Goal: Task Accomplishment & Management: Manage account settings

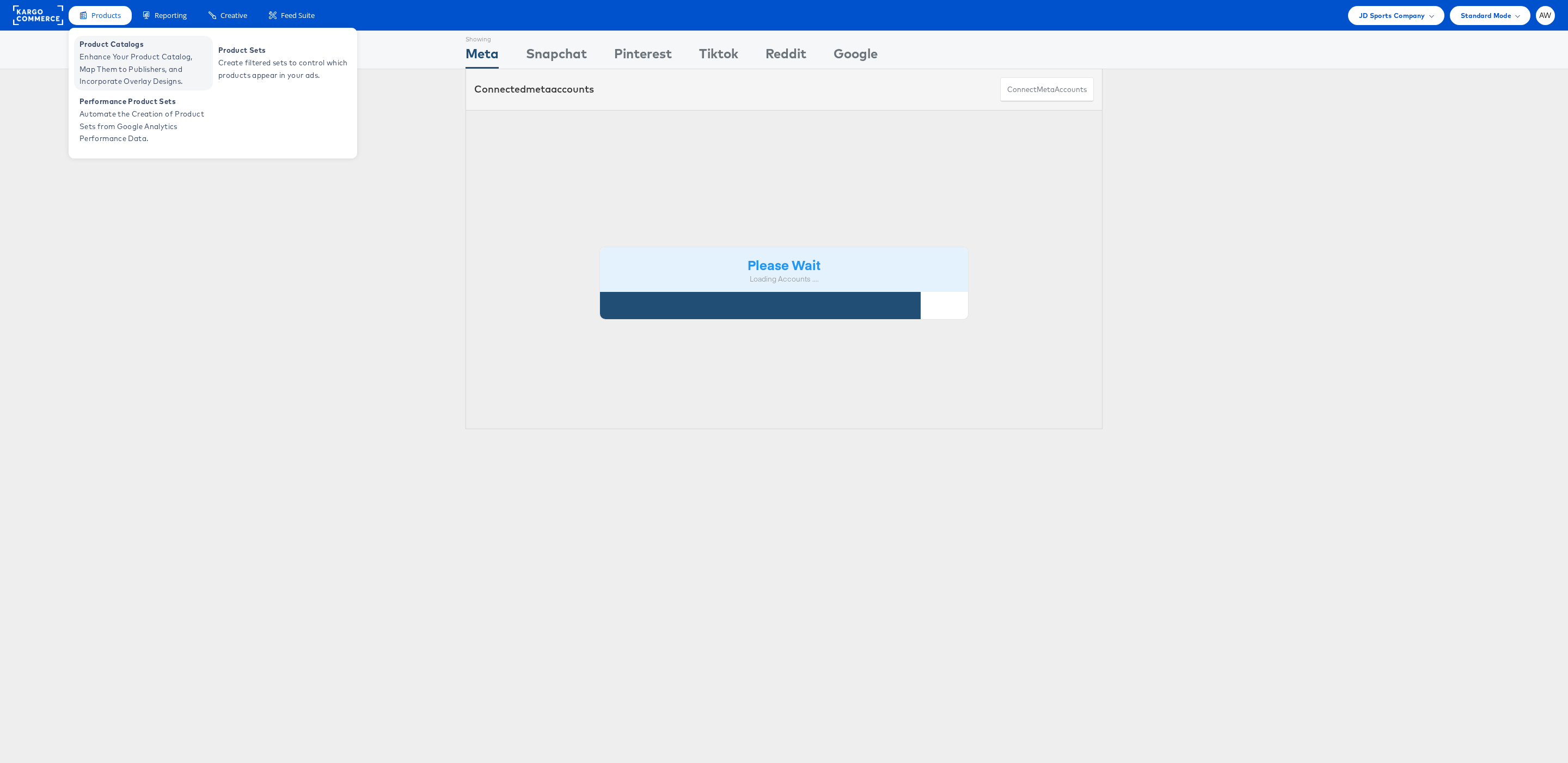
click at [119, 54] on span "Enhance Your Product Catalog, Map Them to Publishers, and Incorporate Overlay D…" at bounding box center [145, 70] width 131 height 37
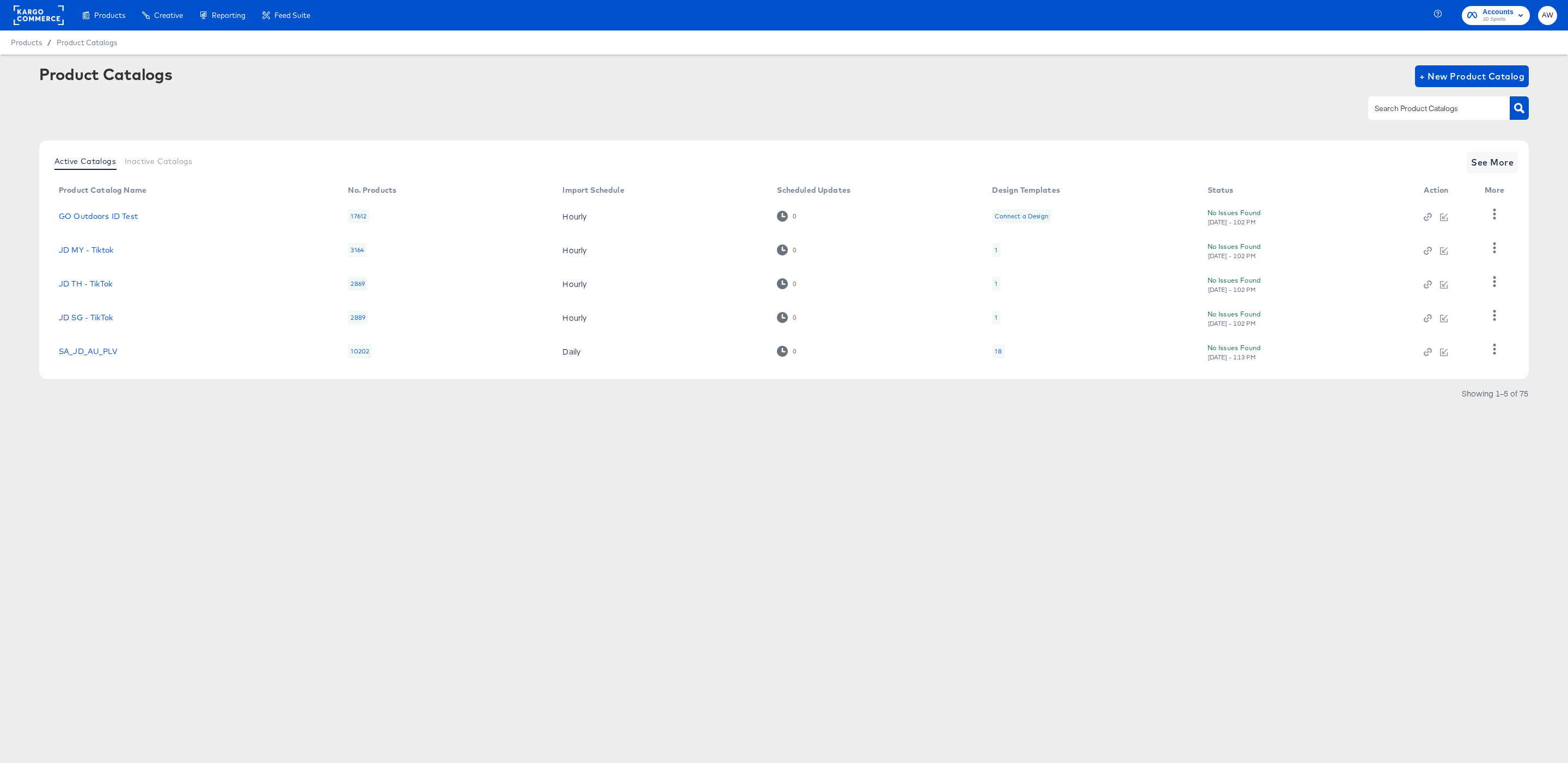
click at [1427, 110] on input "text" at bounding box center [1430, 108] width 116 height 13
type input "fr"
click at [118, 351] on link "StitcherAds - JD FR" at bounding box center [96, 350] width 75 height 8
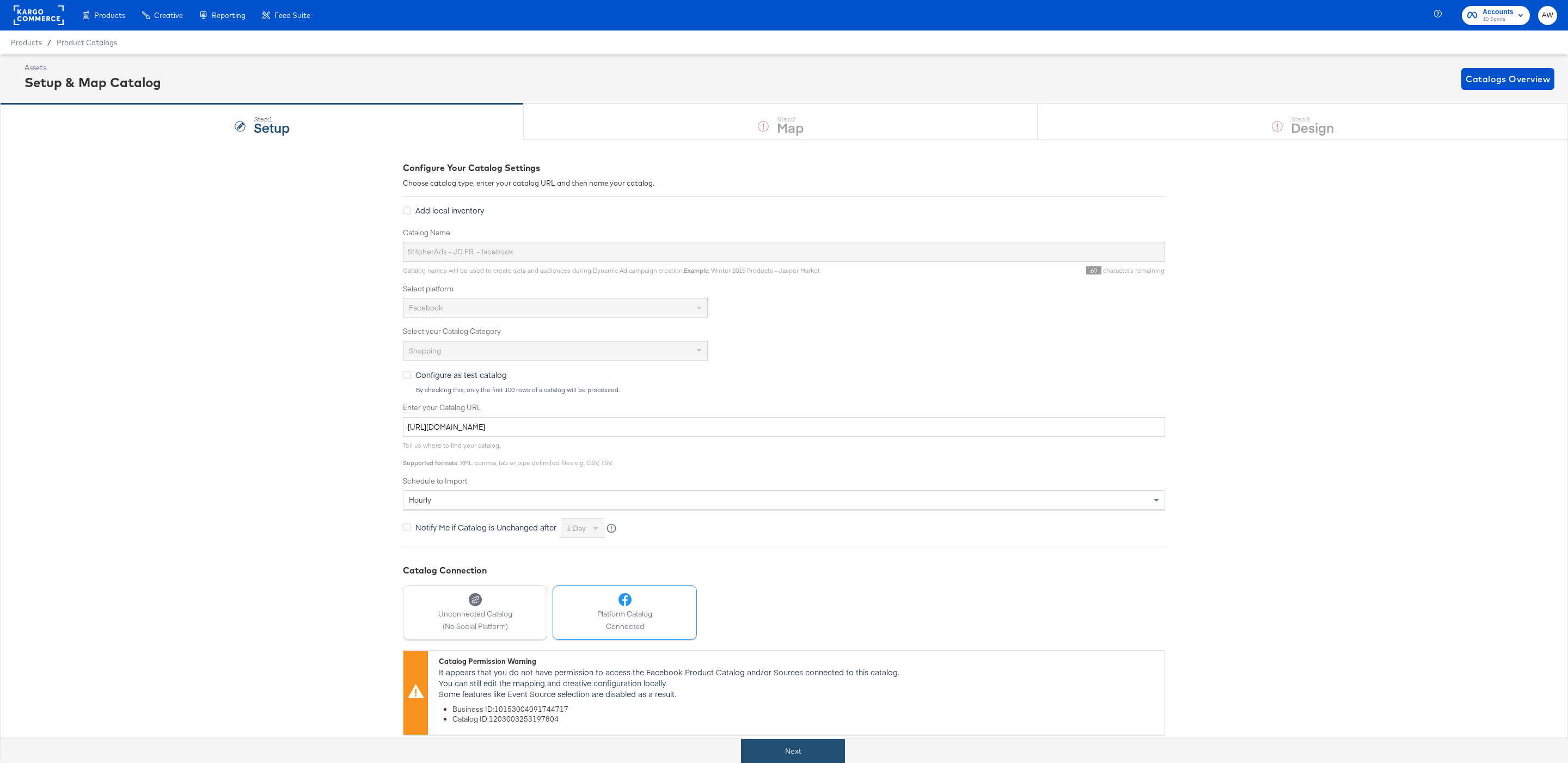
click at [810, 742] on button "Next" at bounding box center [792, 751] width 104 height 25
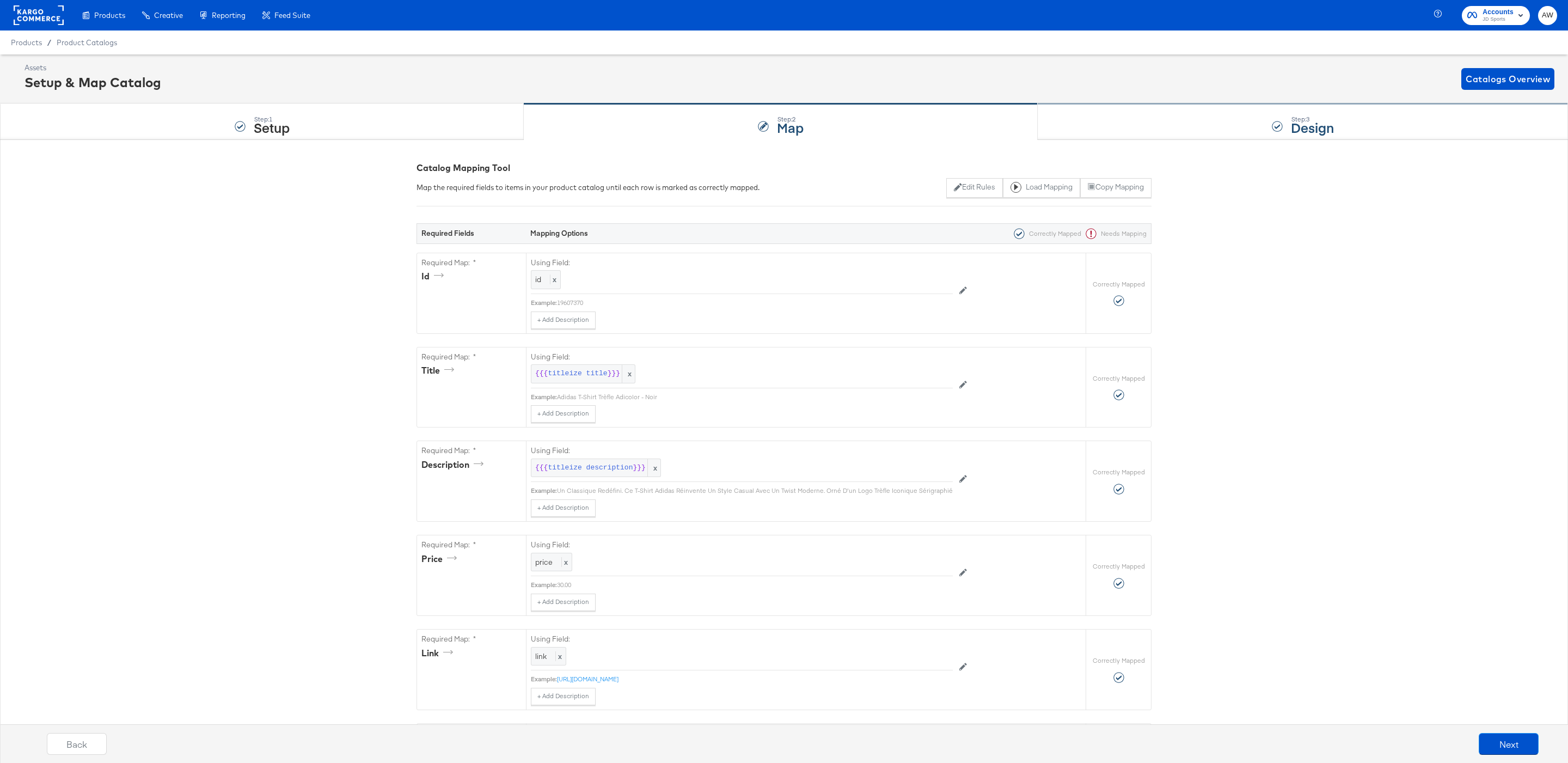
click at [1173, 116] on div "Step: 3 Design" at bounding box center [1302, 122] width 530 height 36
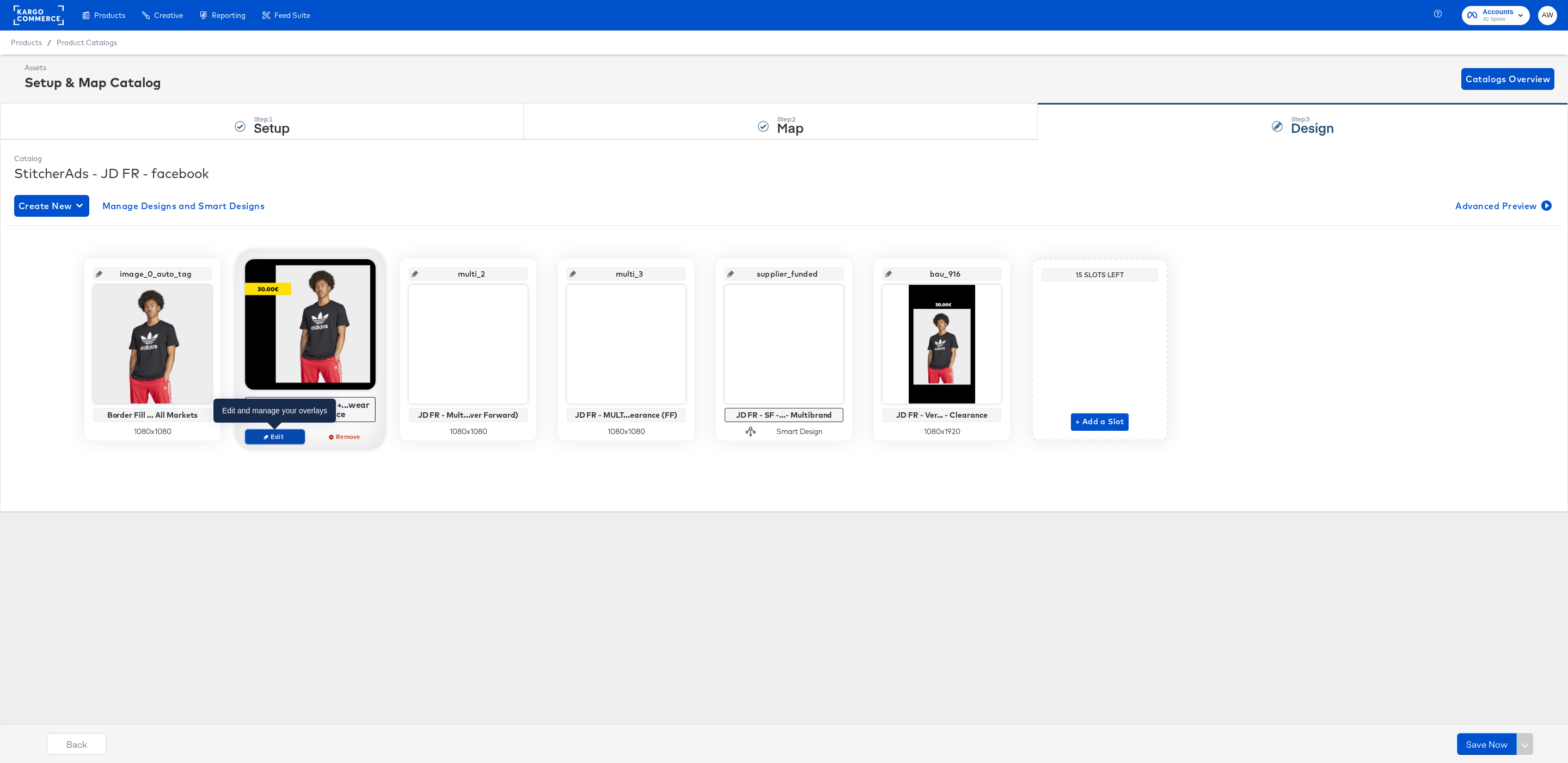
click at [273, 436] on span "Edit" at bounding box center [274, 437] width 50 height 8
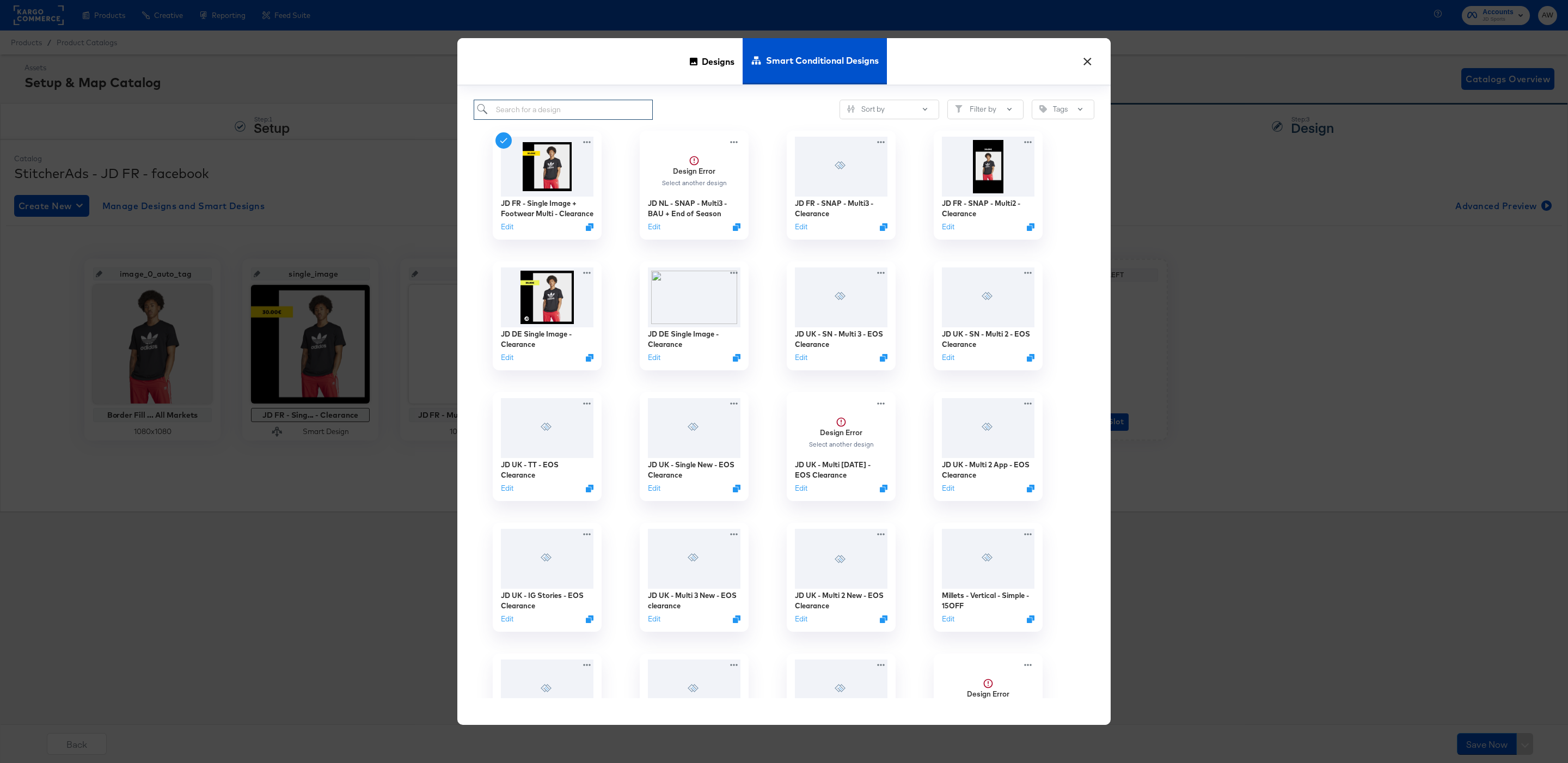
click at [607, 102] on input "search" at bounding box center [563, 110] width 179 height 20
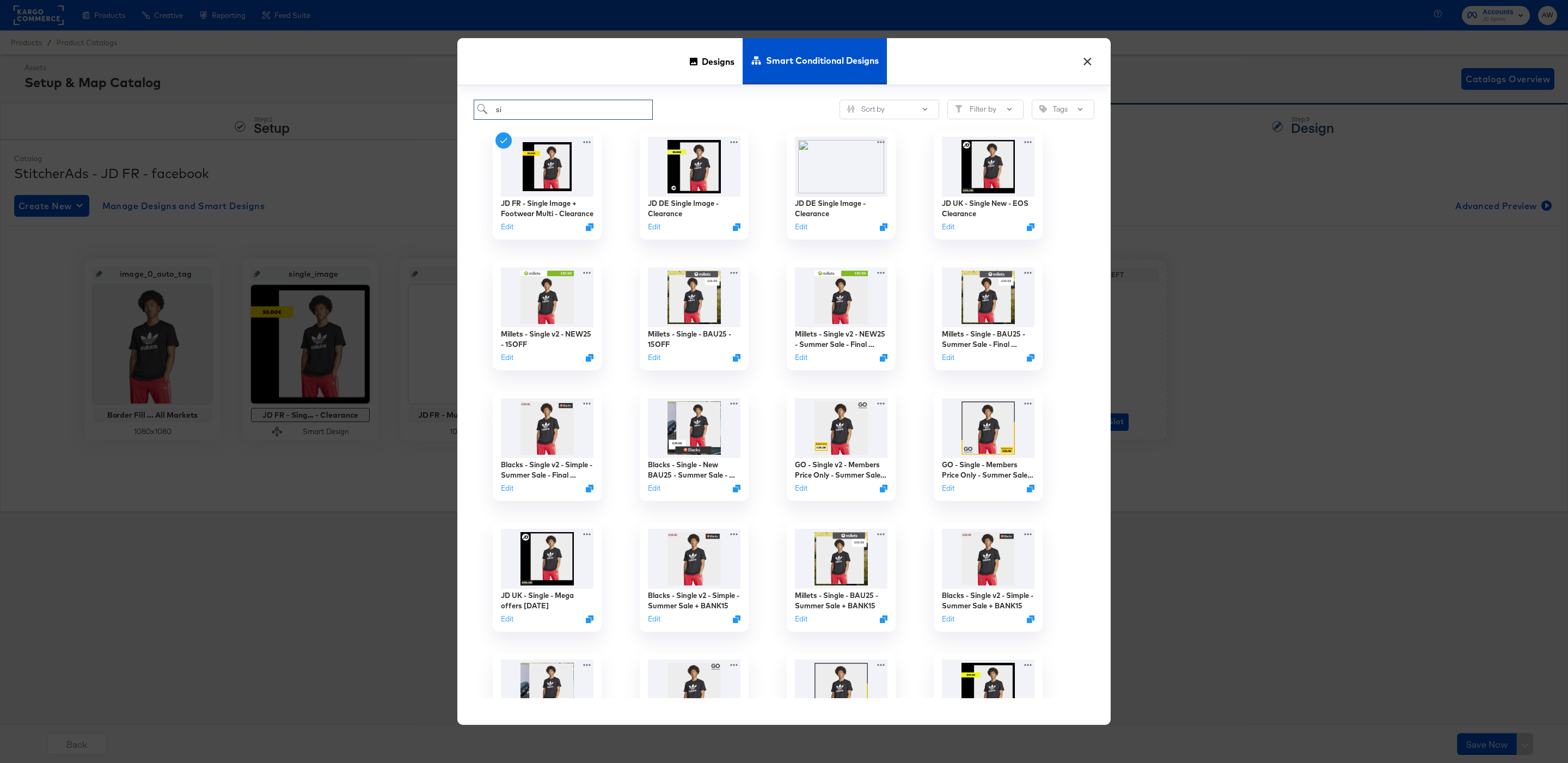
type input "s"
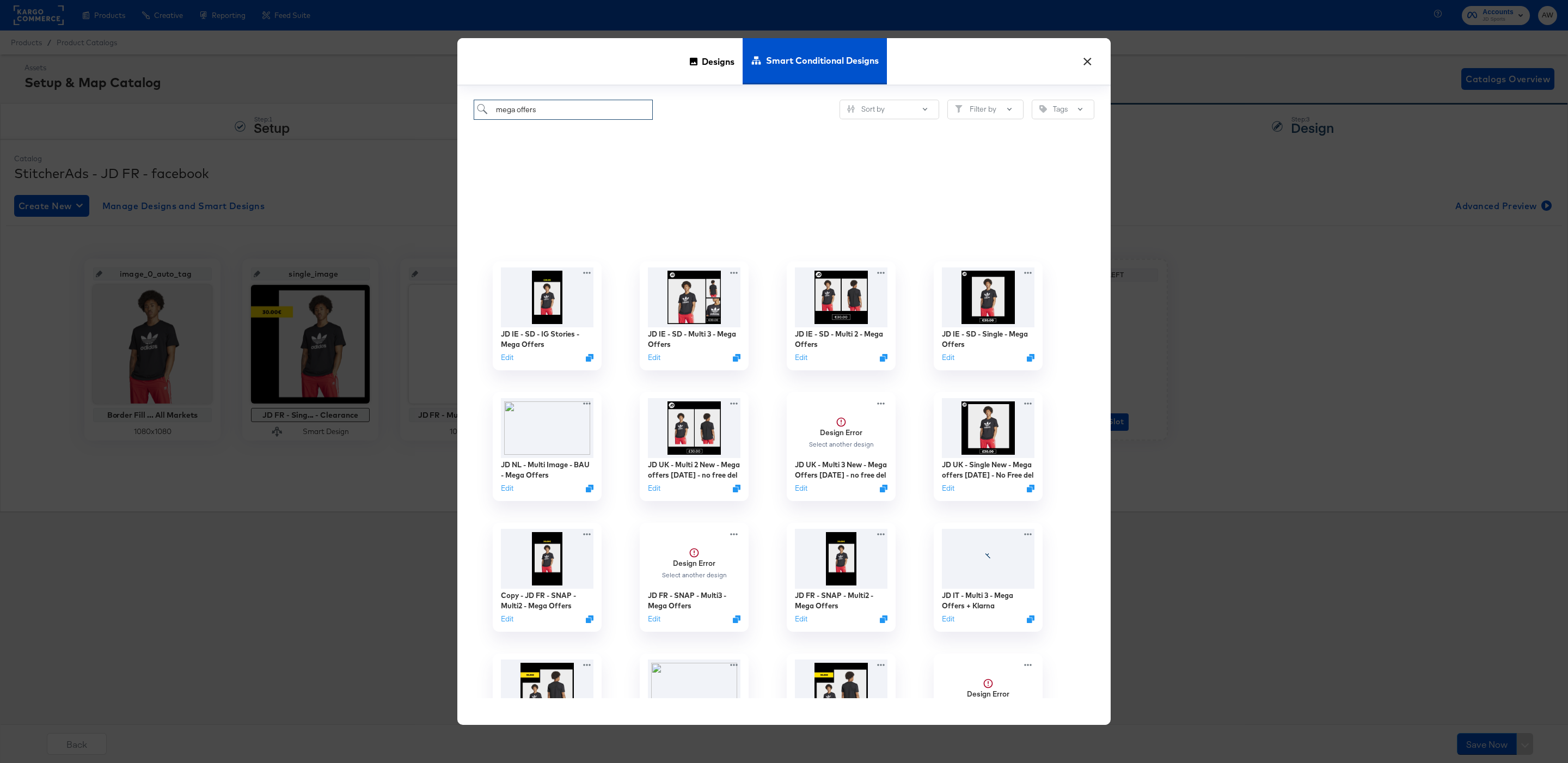
scroll to position [271, 0]
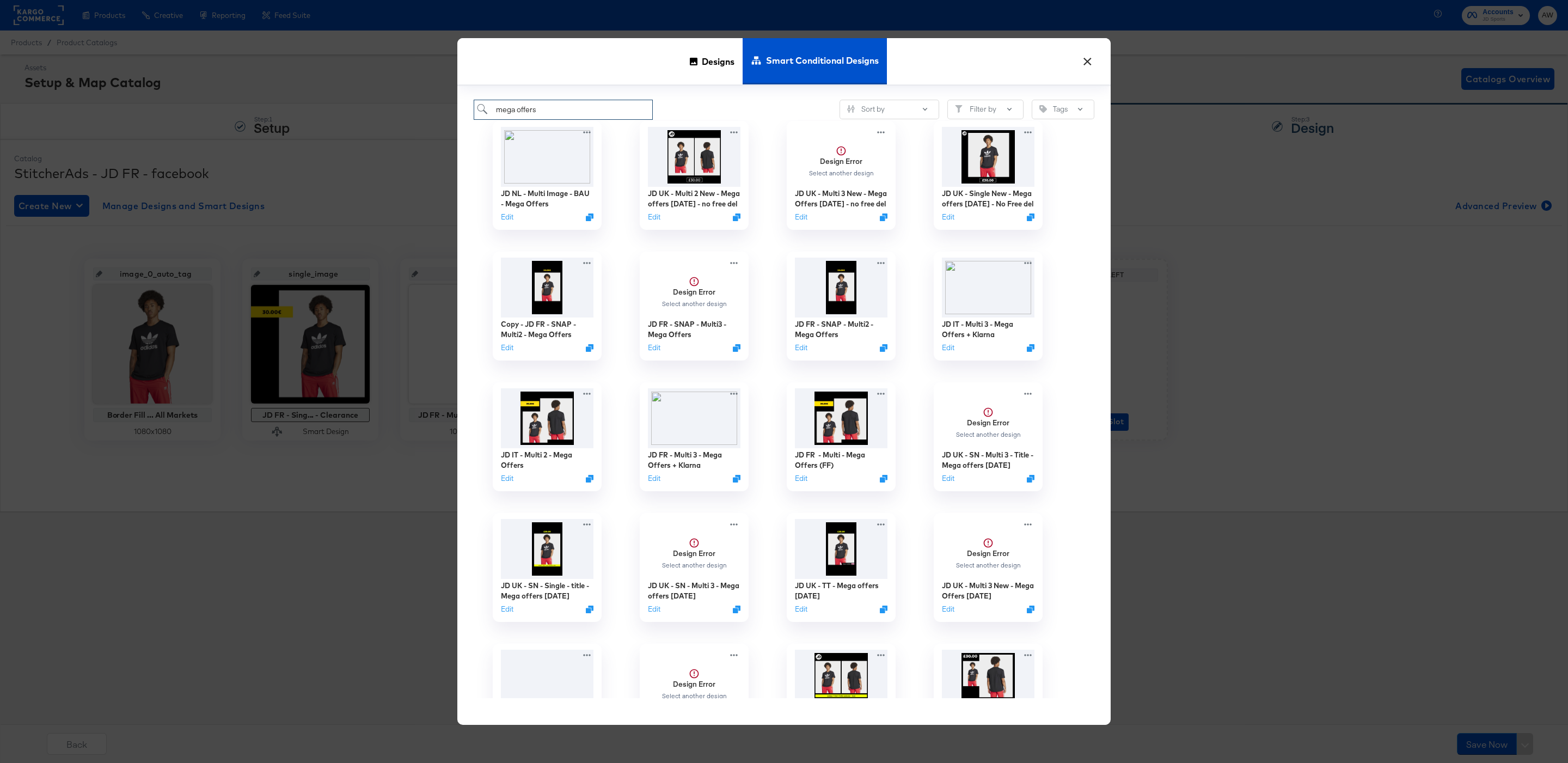
click at [543, 107] on input "mega offers" at bounding box center [563, 110] width 179 height 20
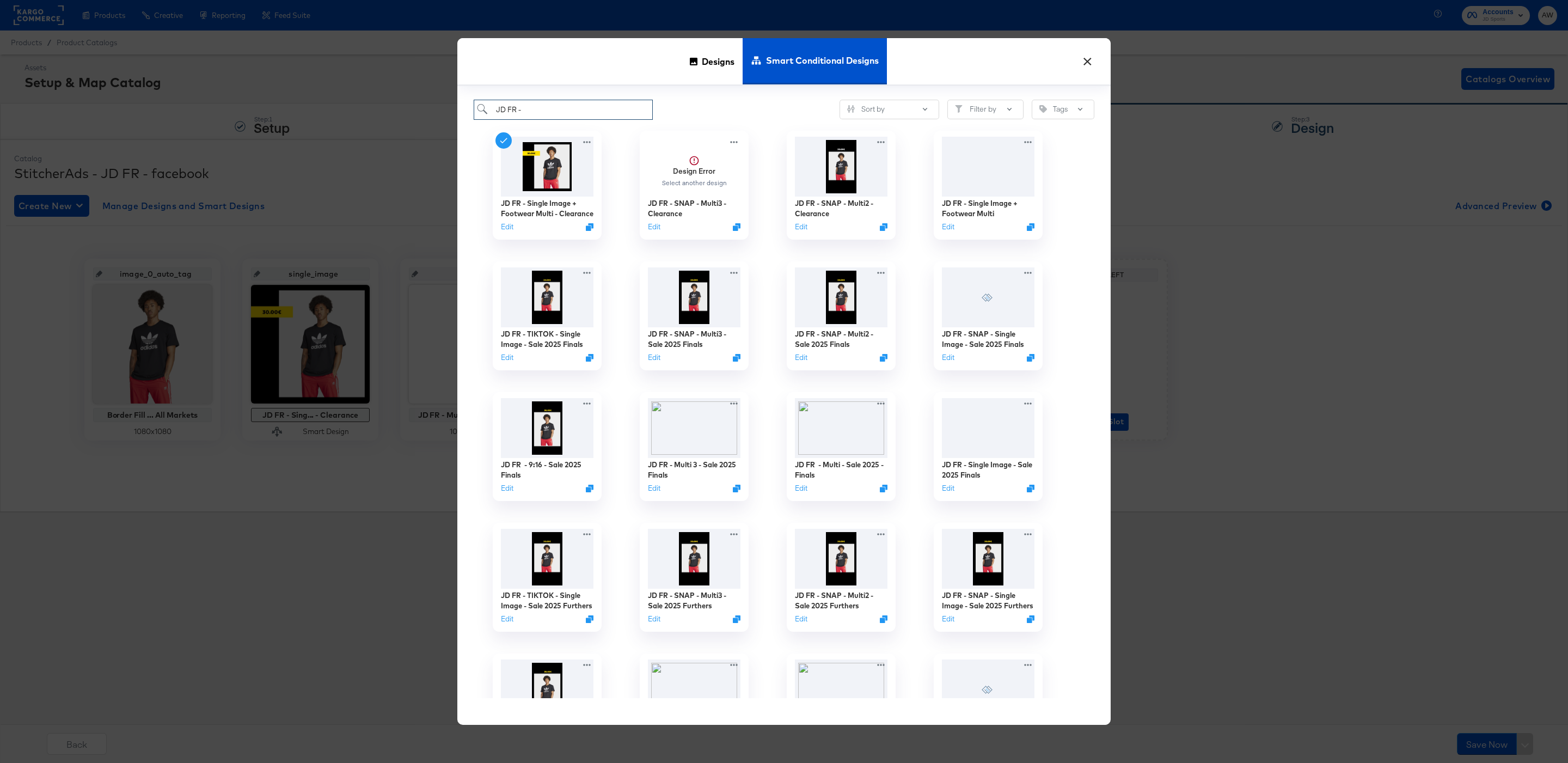
type input "JD FR -"
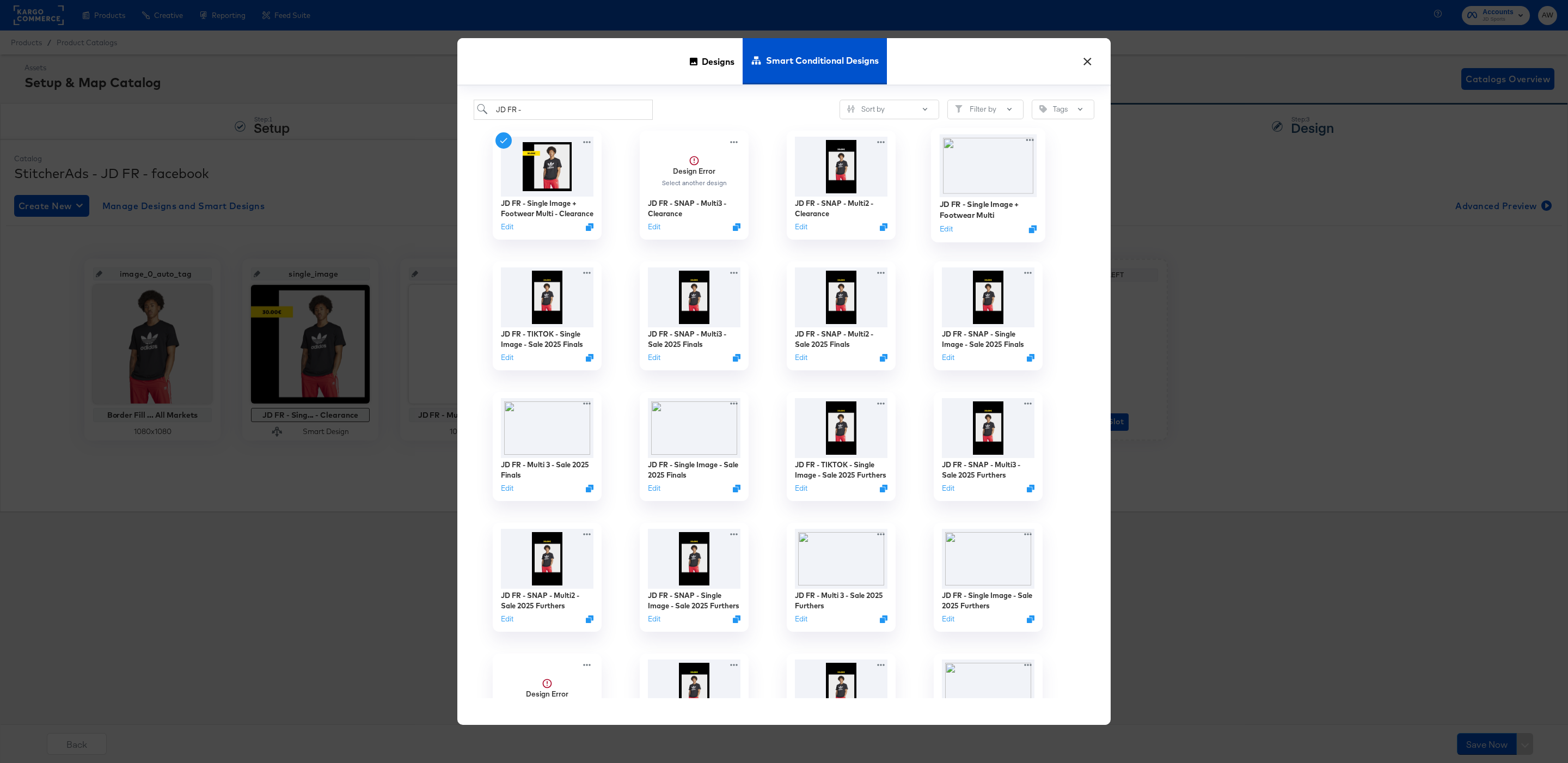
click at [972, 184] on img at bounding box center [988, 166] width 98 height 63
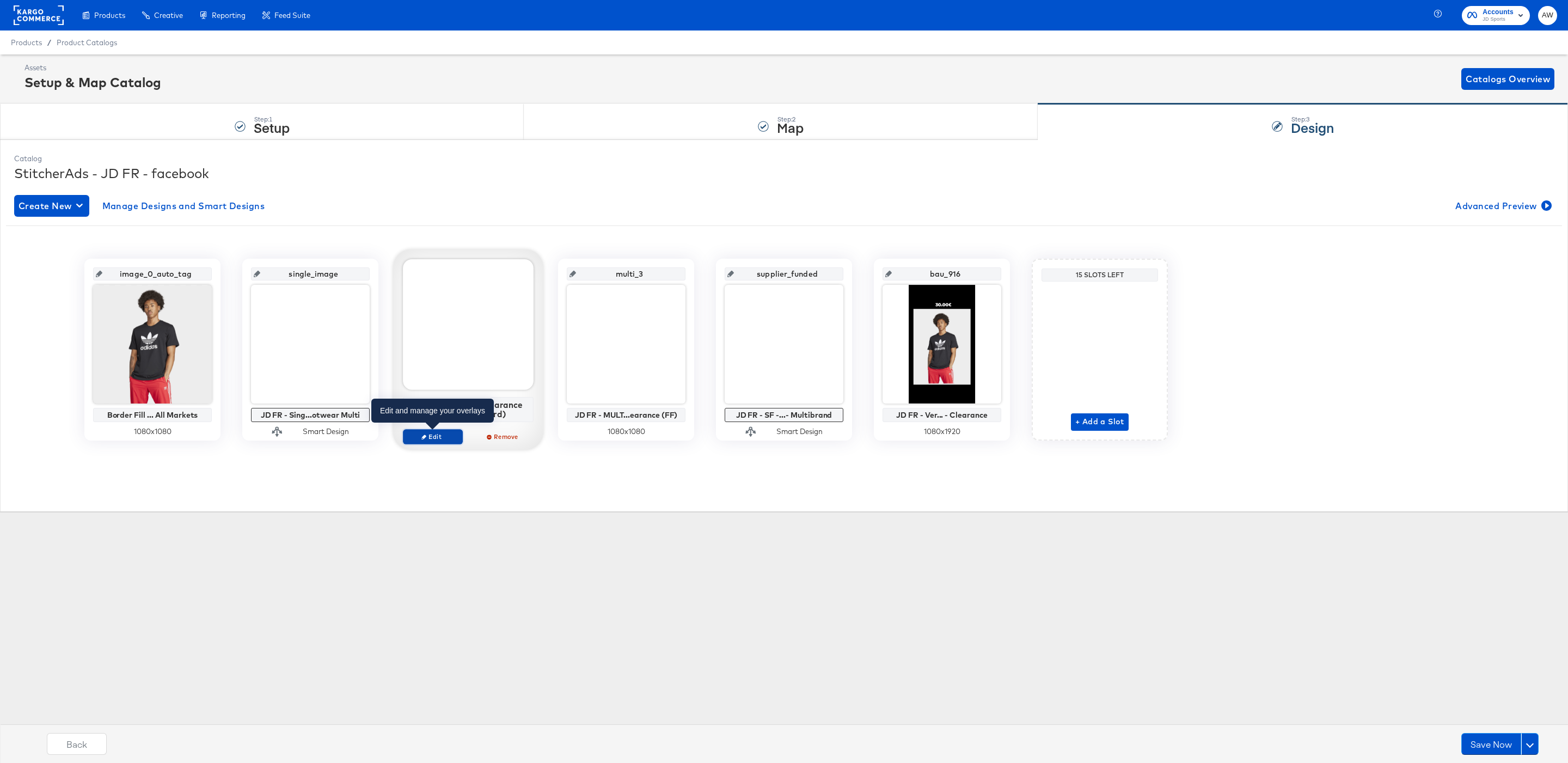
click at [439, 435] on span "Edit" at bounding box center [432, 437] width 50 height 8
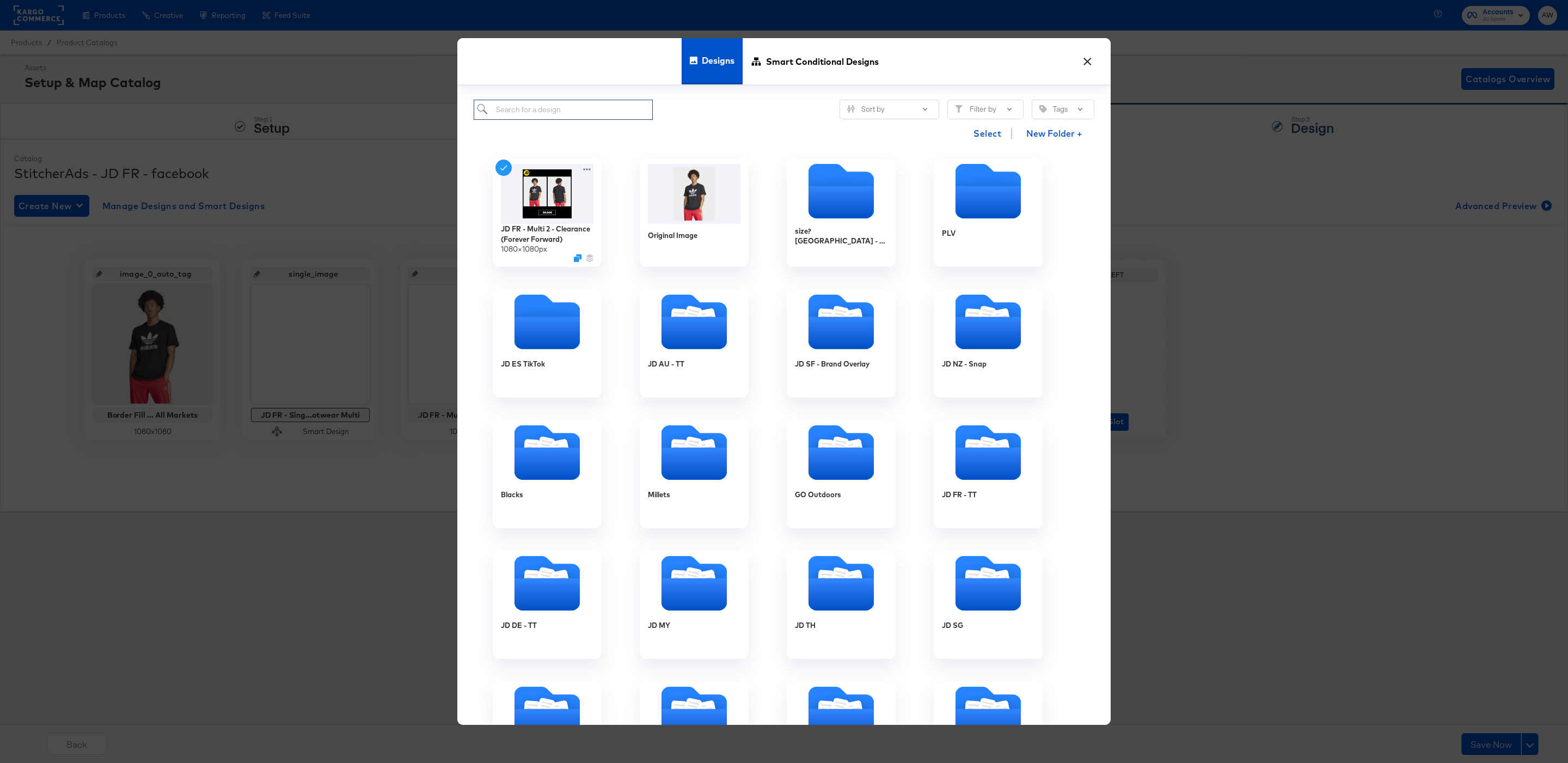
click at [607, 106] on input "search" at bounding box center [563, 110] width 179 height 20
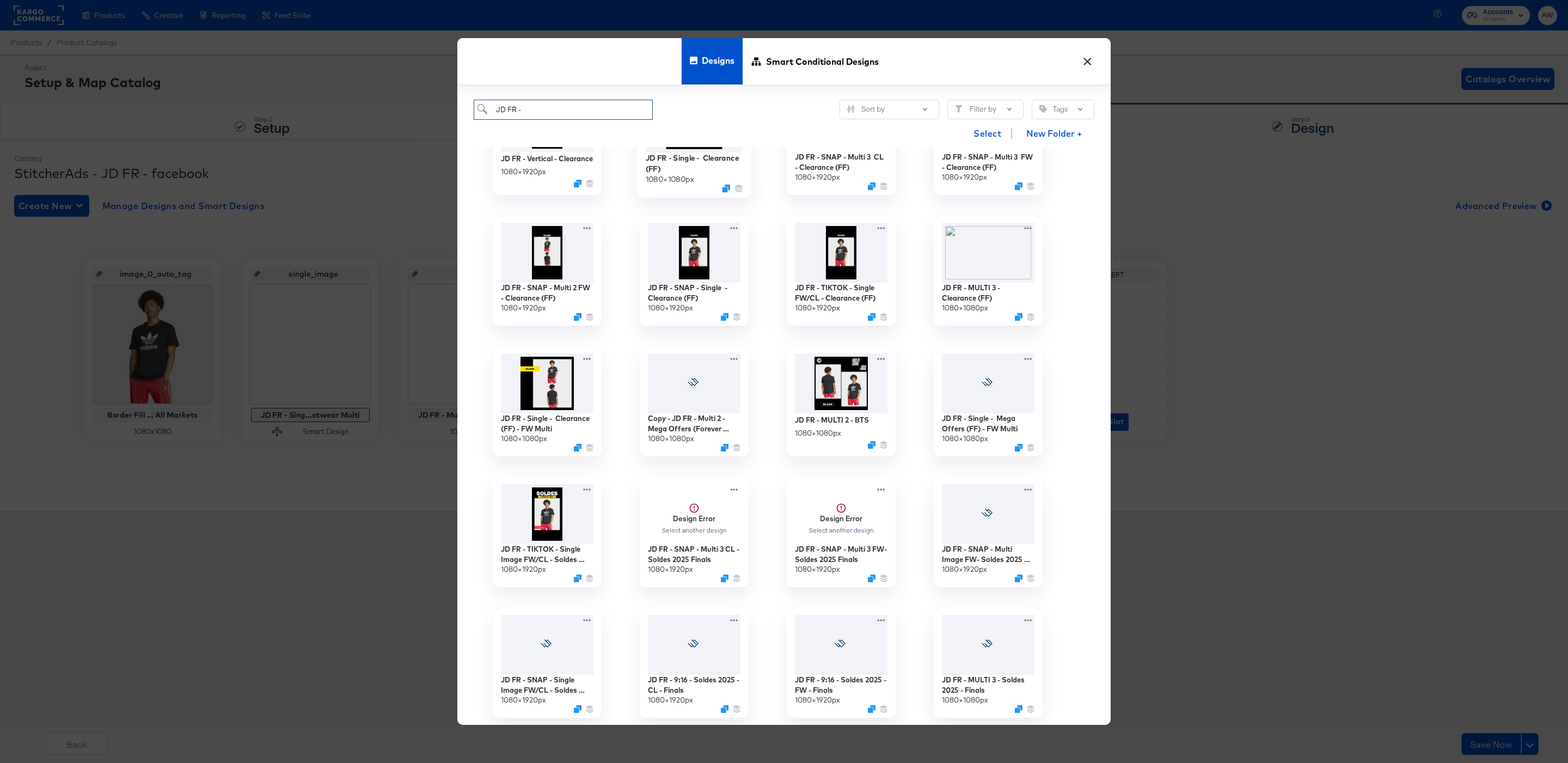
scroll to position [216, 0]
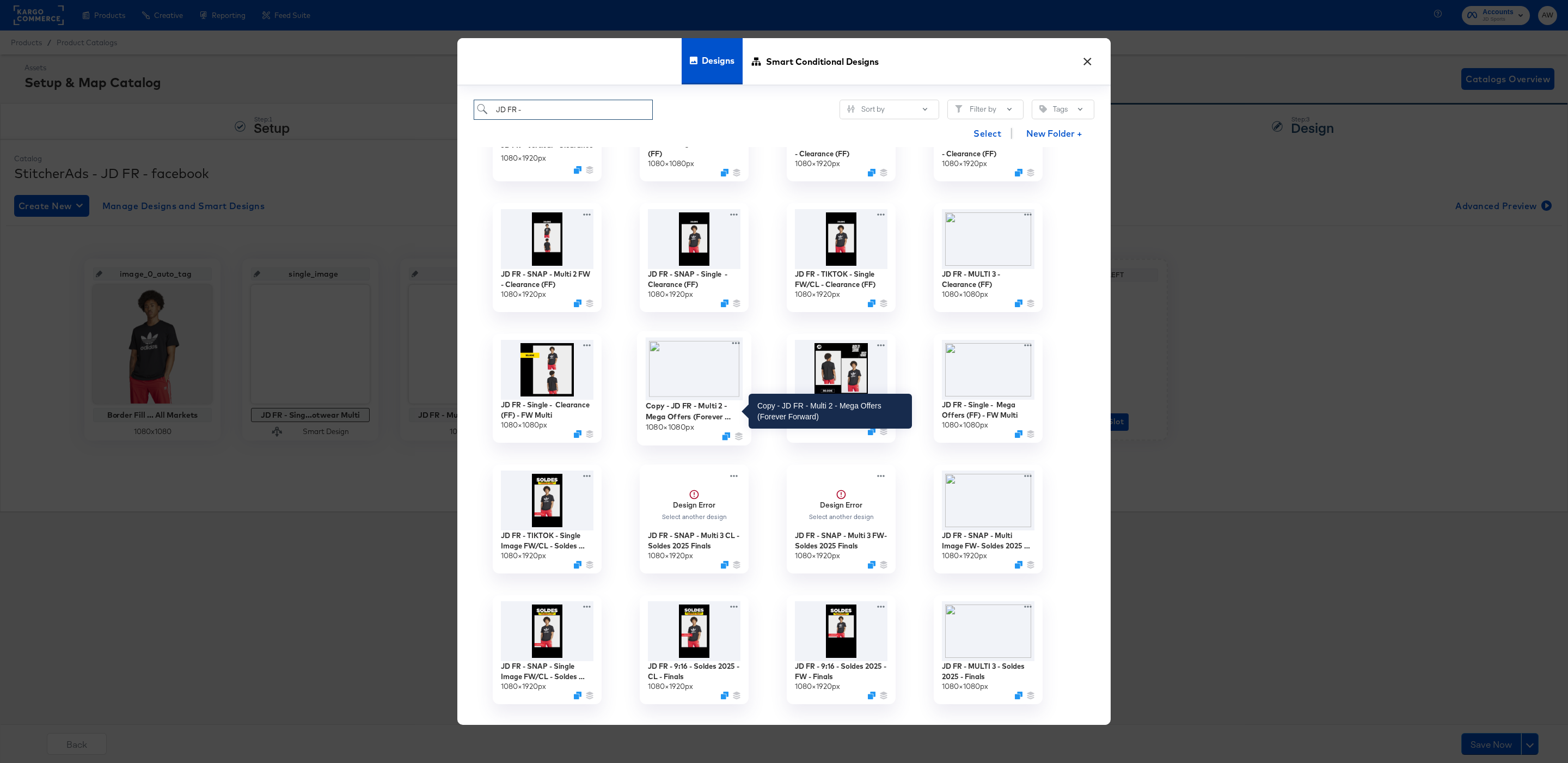
type input "JD FR -"
click at [694, 409] on div "Copy - JD FR - Multi 2 - Mega Offers (Forever Forward)" at bounding box center [694, 410] width 98 height 21
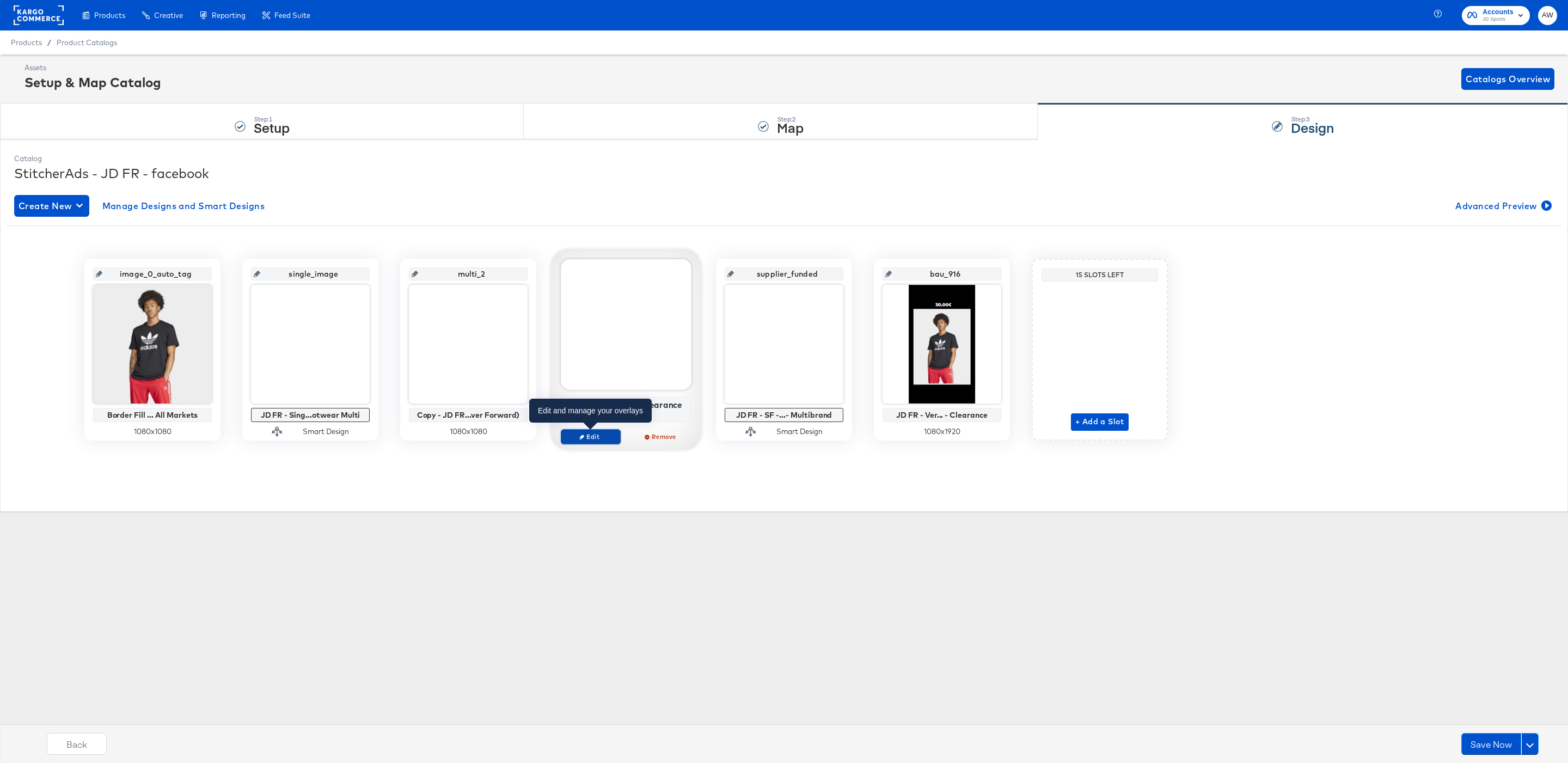
click at [584, 438] on span "Edit" at bounding box center [590, 437] width 50 height 8
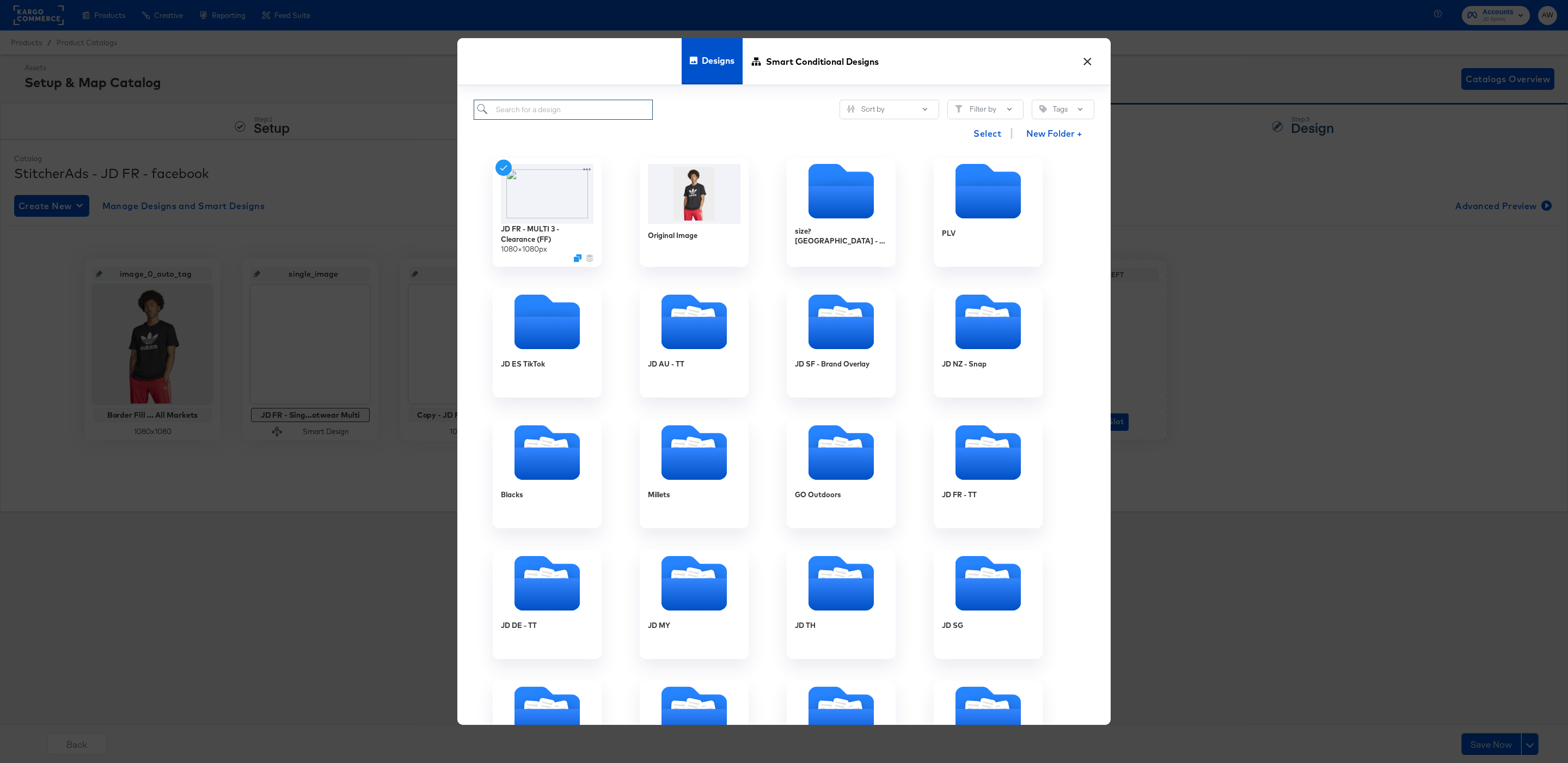
click at [593, 113] on input "search" at bounding box center [563, 110] width 179 height 20
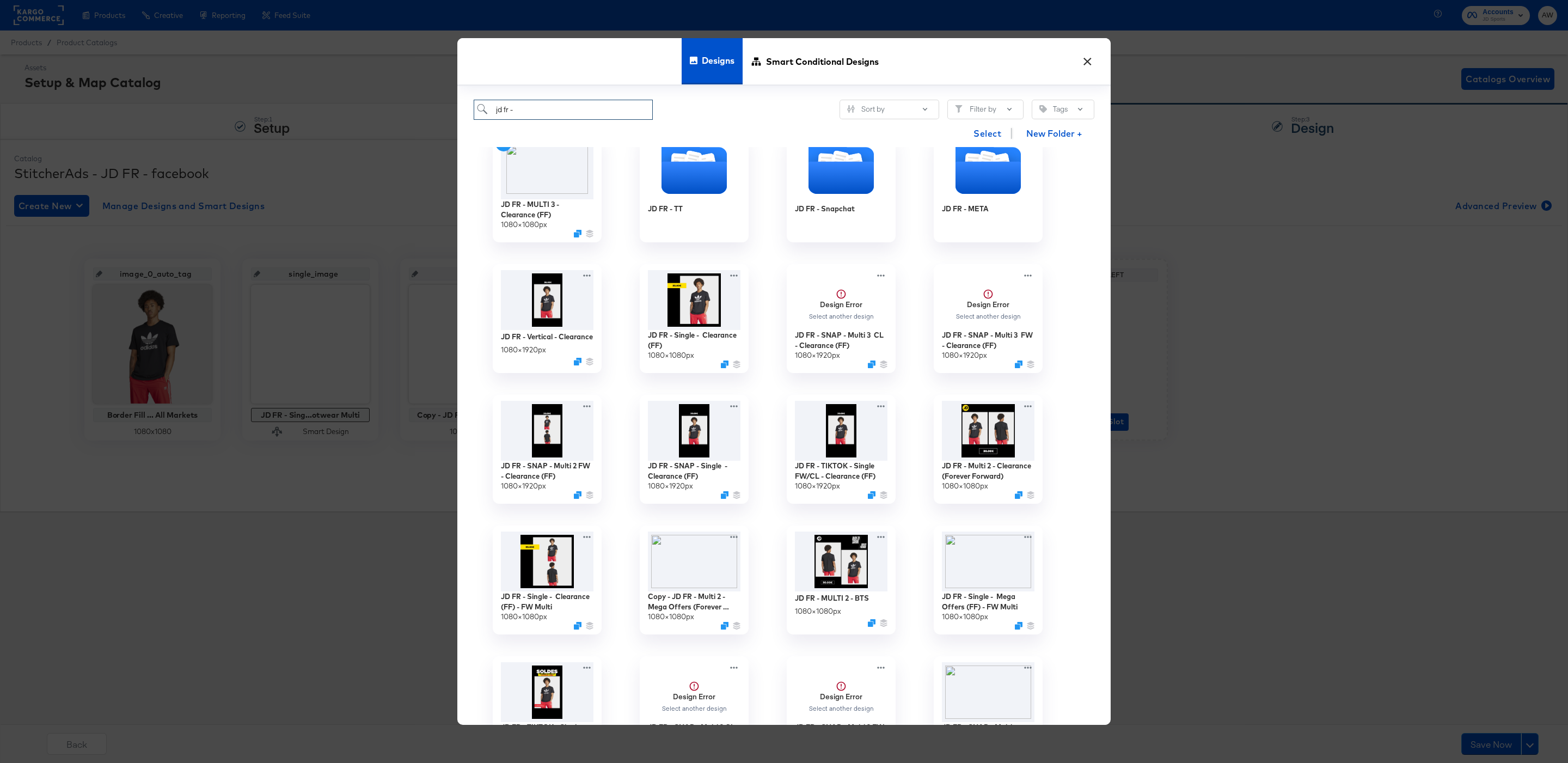
scroll to position [0, 0]
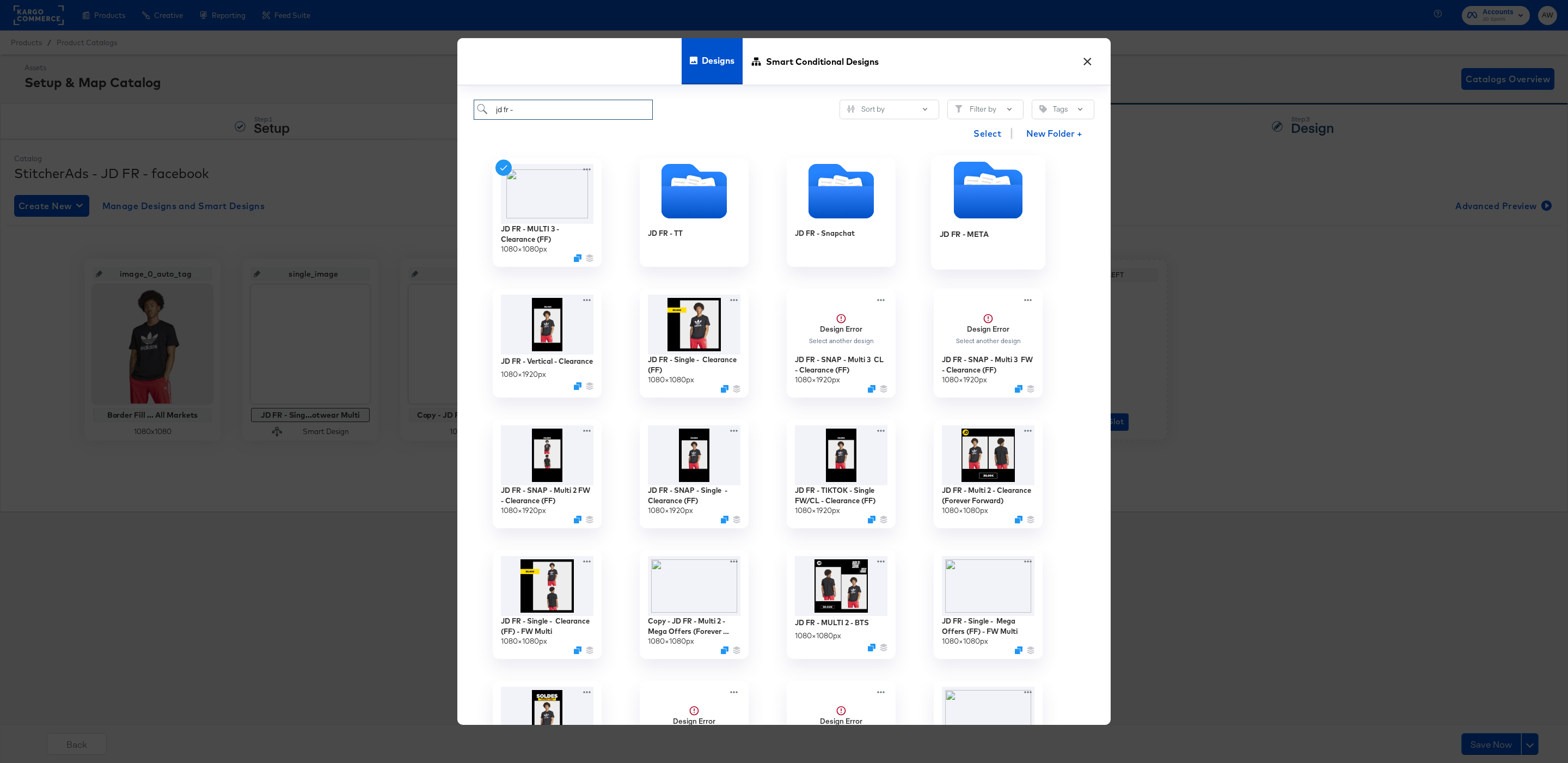
type input "jd fr -"
click at [995, 222] on div "JD FR - META" at bounding box center [988, 242] width 98 height 42
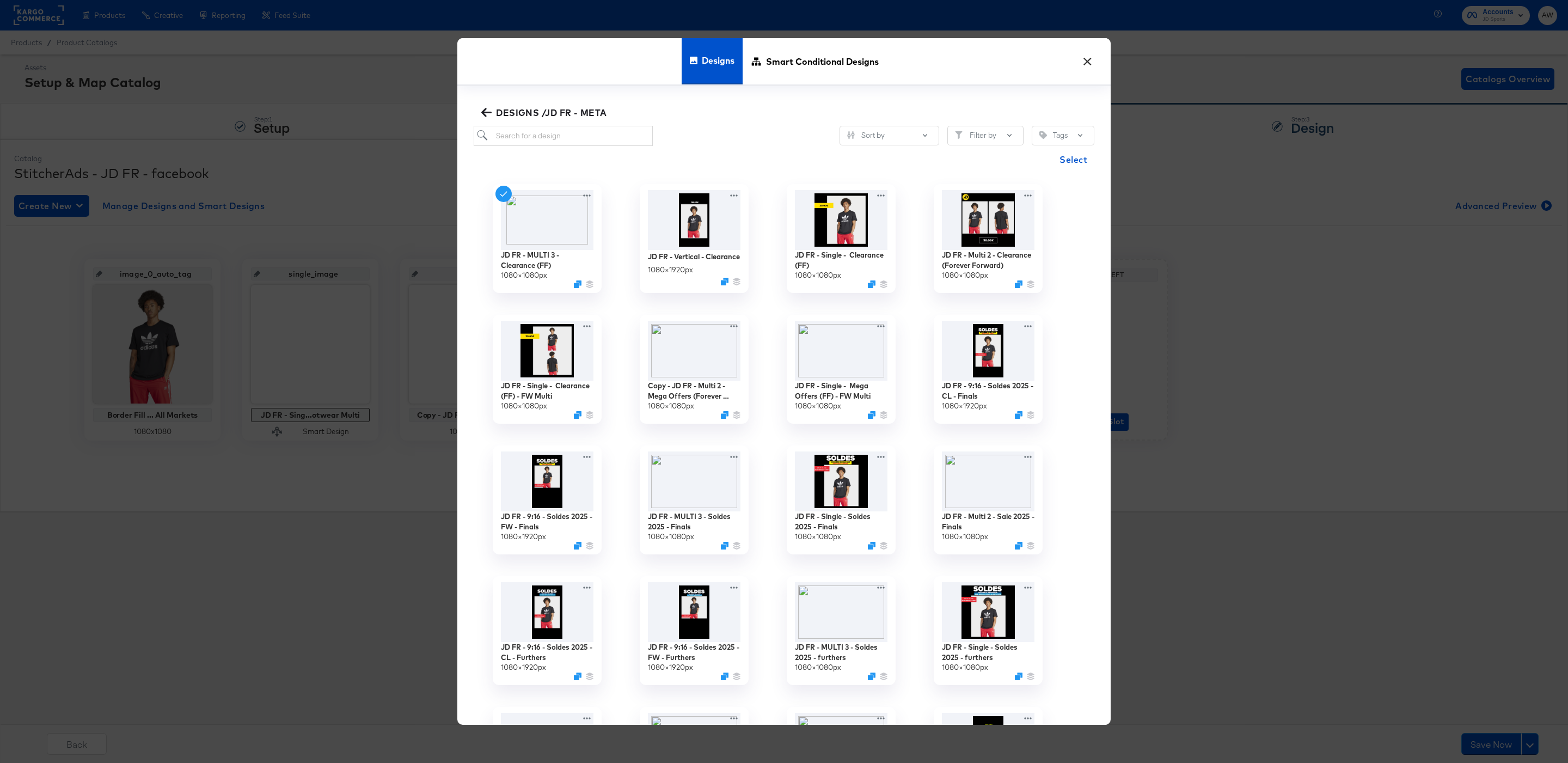
click at [608, 146] on div "Select" at bounding box center [784, 160] width 621 height 27
click at [590, 140] on input "search" at bounding box center [563, 136] width 179 height 20
type input "mega off"
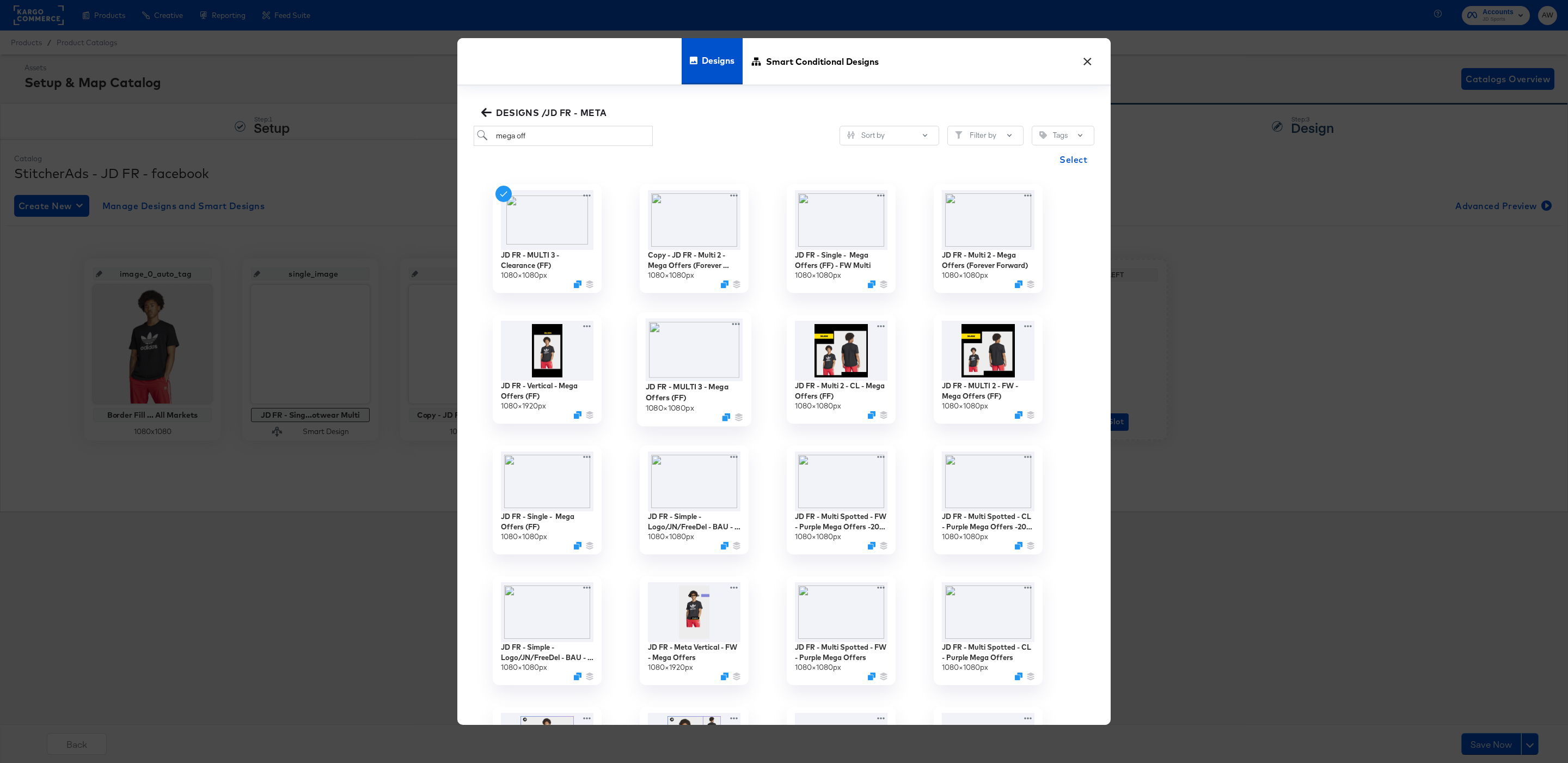
click at [663, 349] on img at bounding box center [694, 349] width 98 height 63
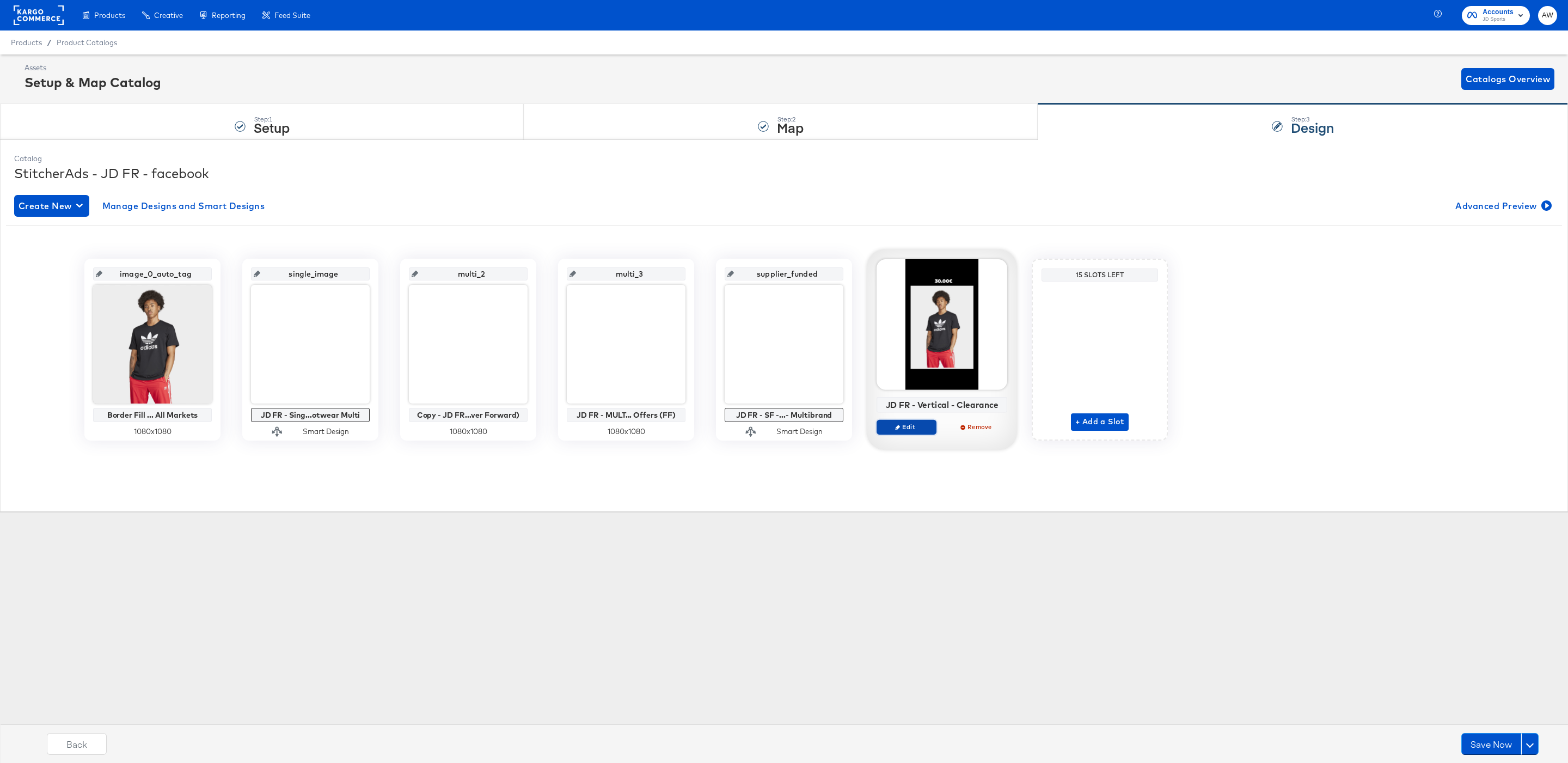
click at [919, 431] on span "Edit" at bounding box center [906, 427] width 50 height 8
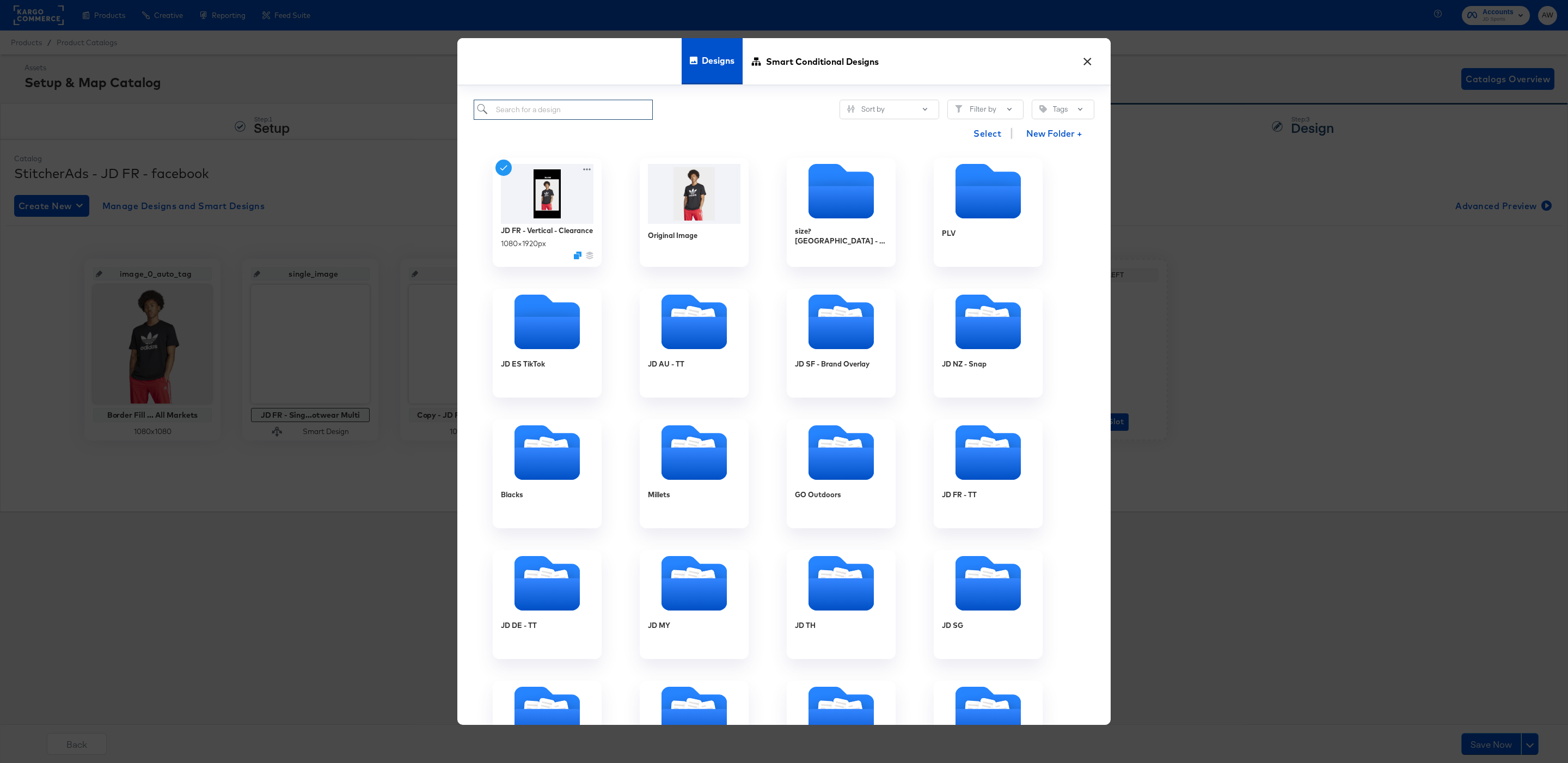
click at [614, 104] on input "search" at bounding box center [563, 110] width 179 height 20
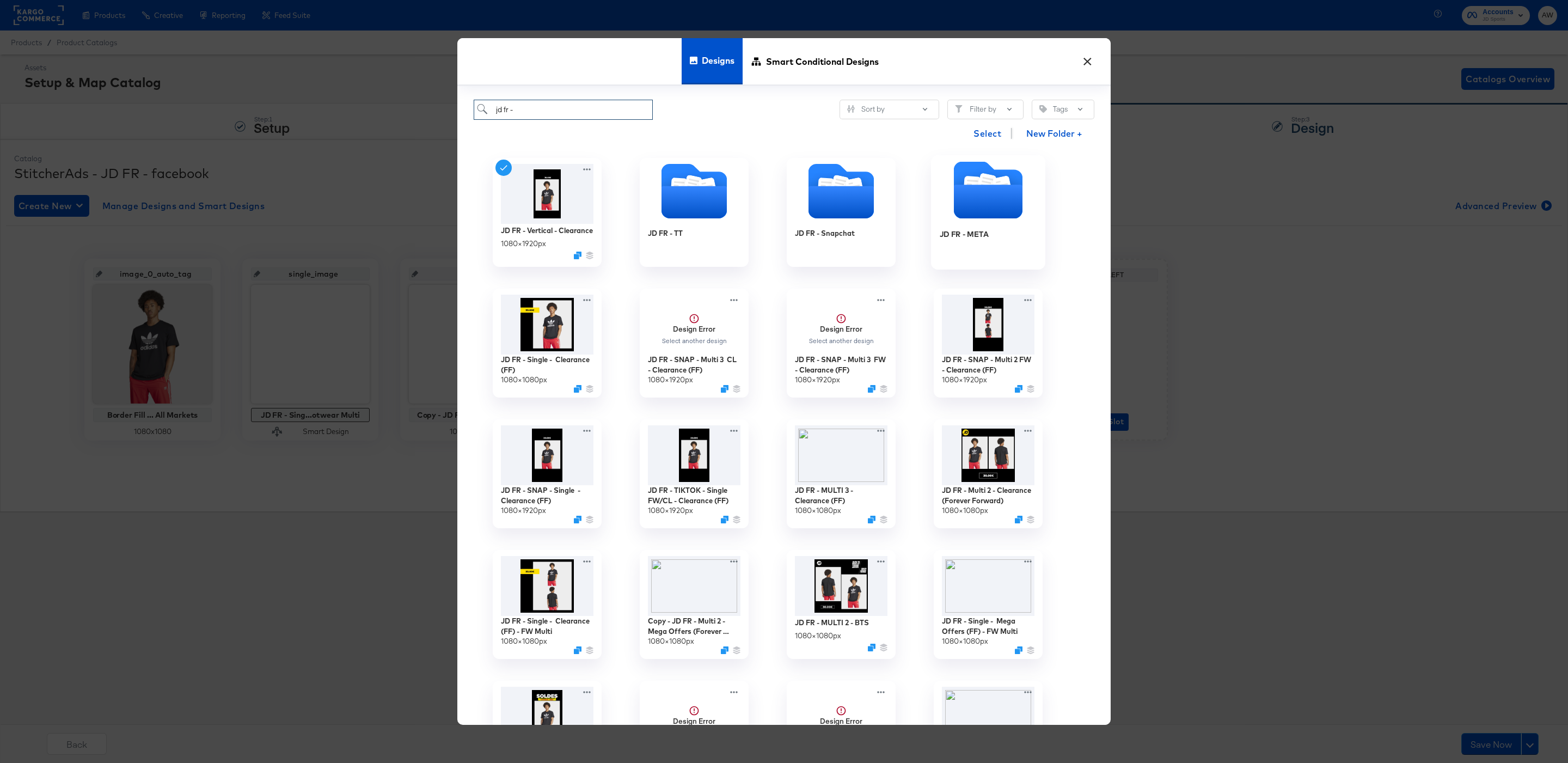
type input "jd fr -"
click at [984, 210] on icon "Folder" at bounding box center [988, 202] width 69 height 34
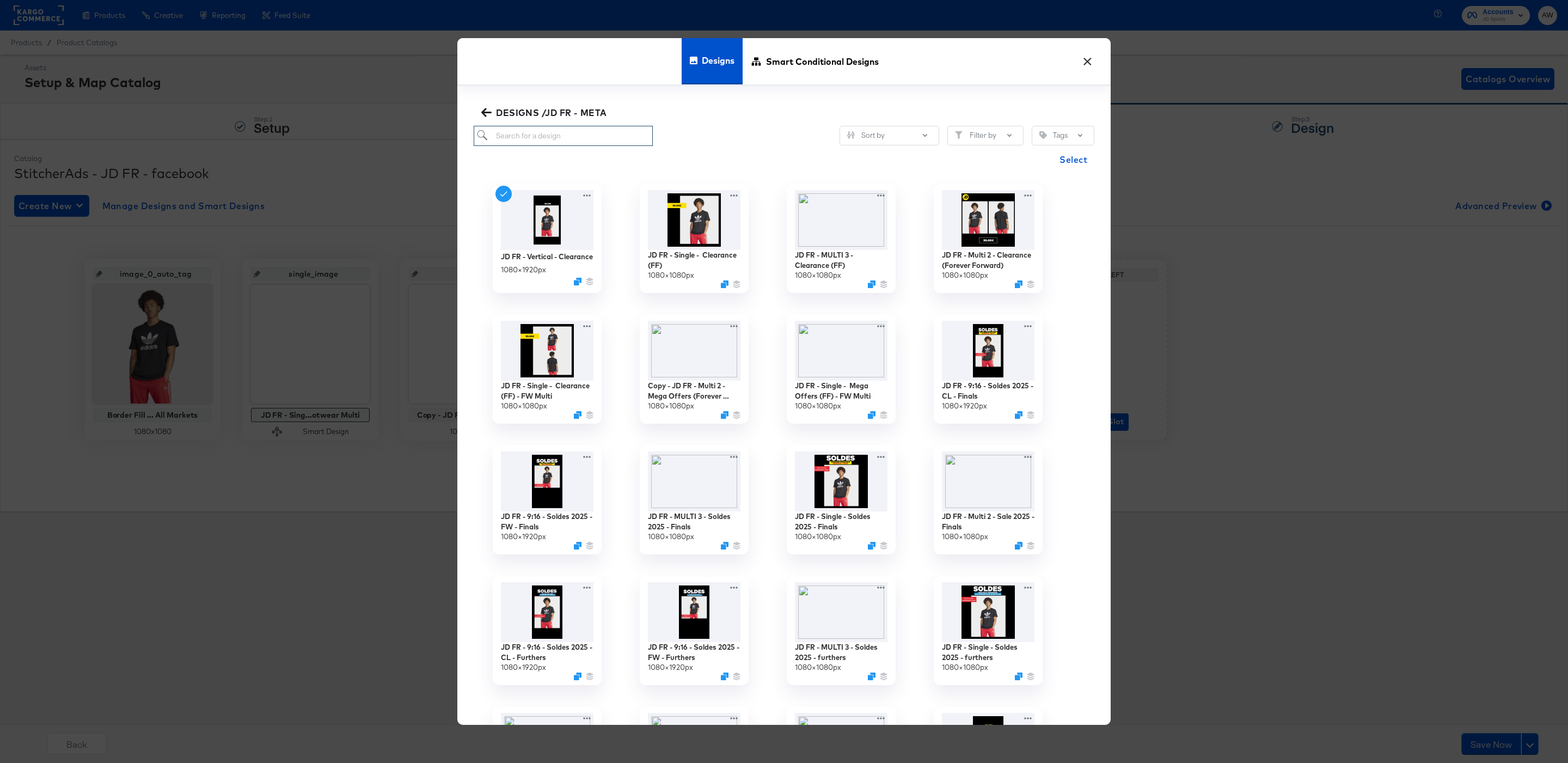
click at [530, 144] on input "search" at bounding box center [563, 136] width 179 height 20
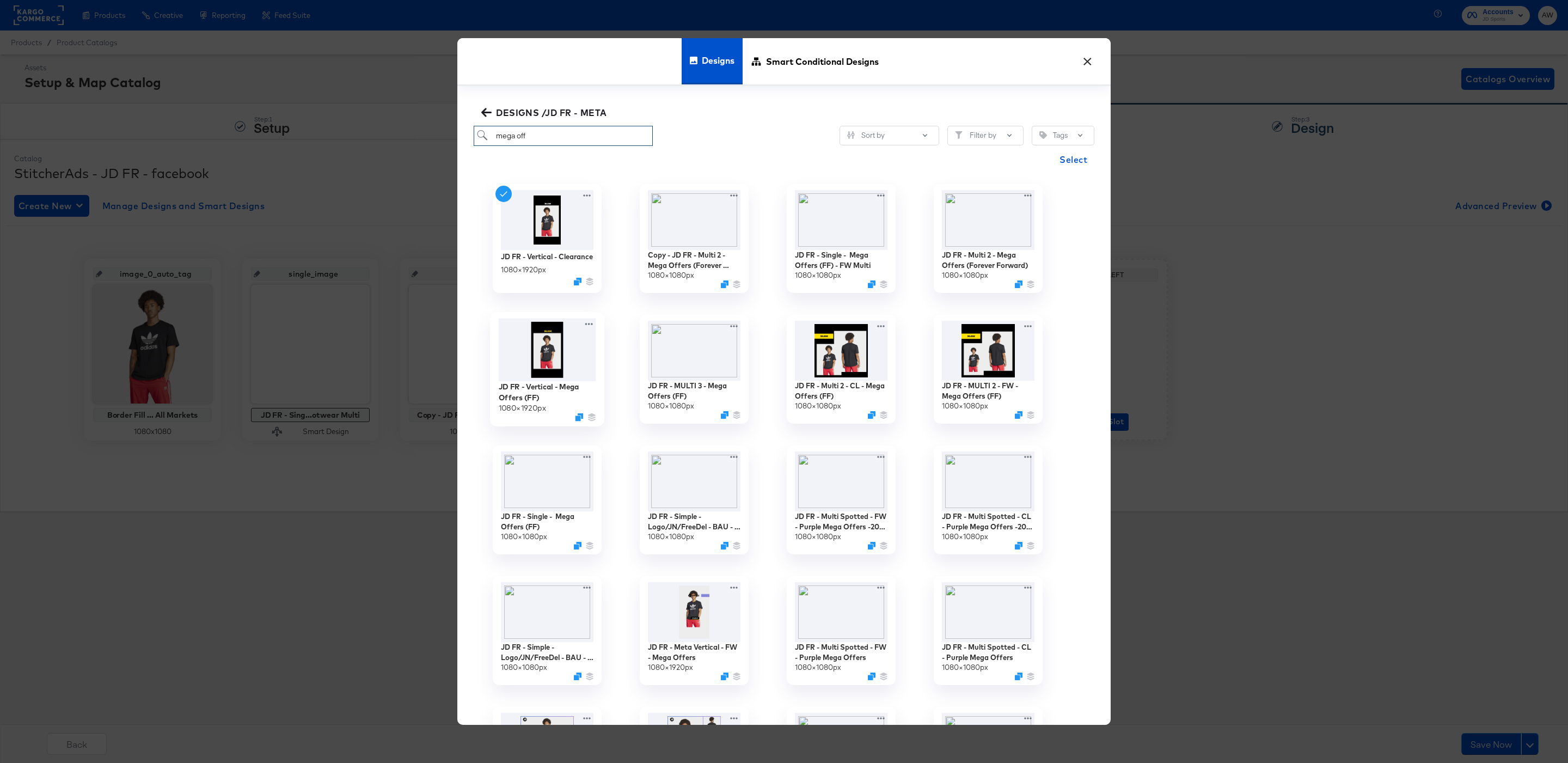
type input "mega off"
click at [531, 374] on img at bounding box center [547, 349] width 98 height 63
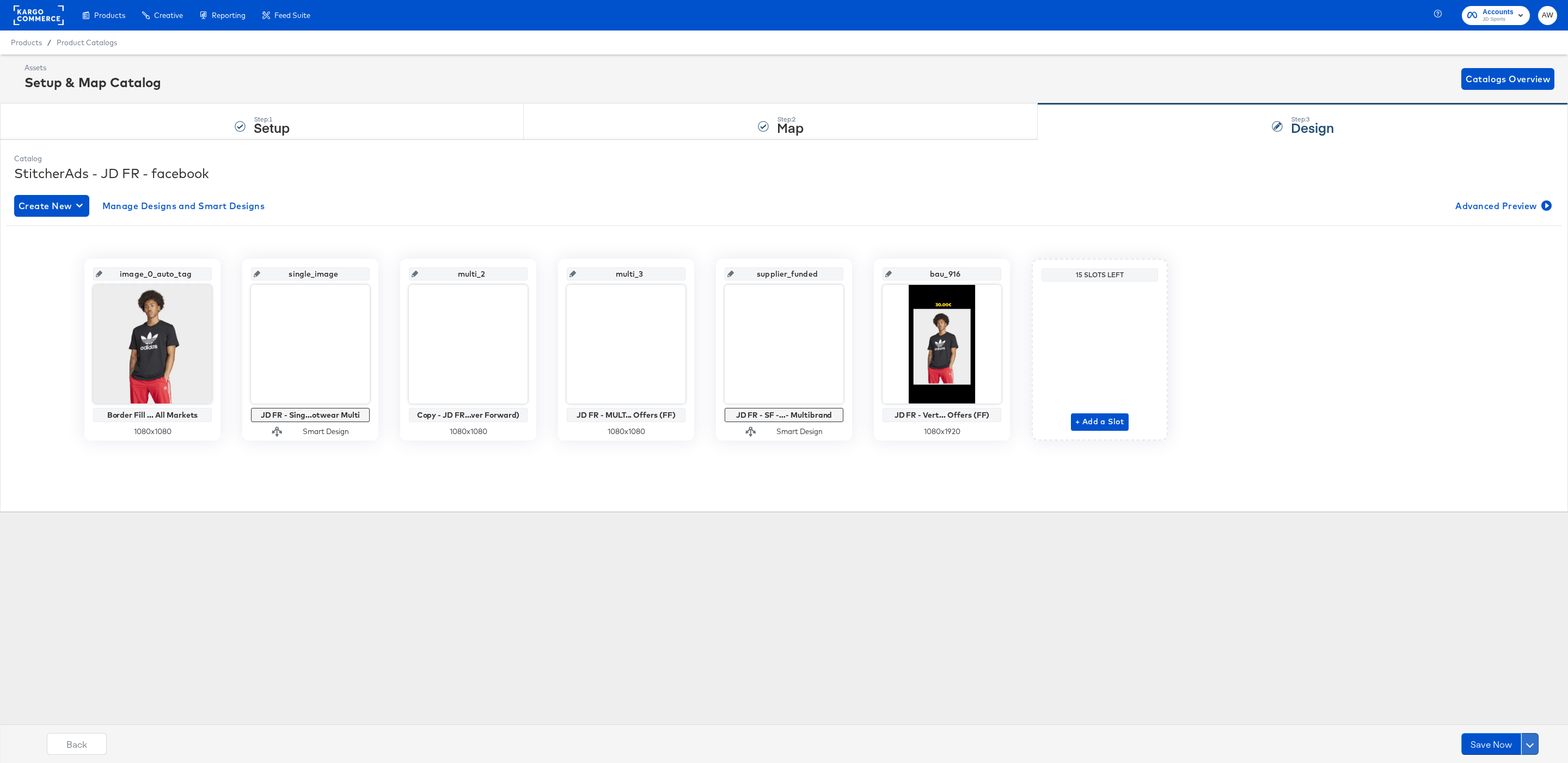
click at [1531, 749] on button at bounding box center [1530, 744] width 18 height 22
click at [1516, 718] on div "Schedule Save" at bounding box center [1503, 723] width 49 height 10
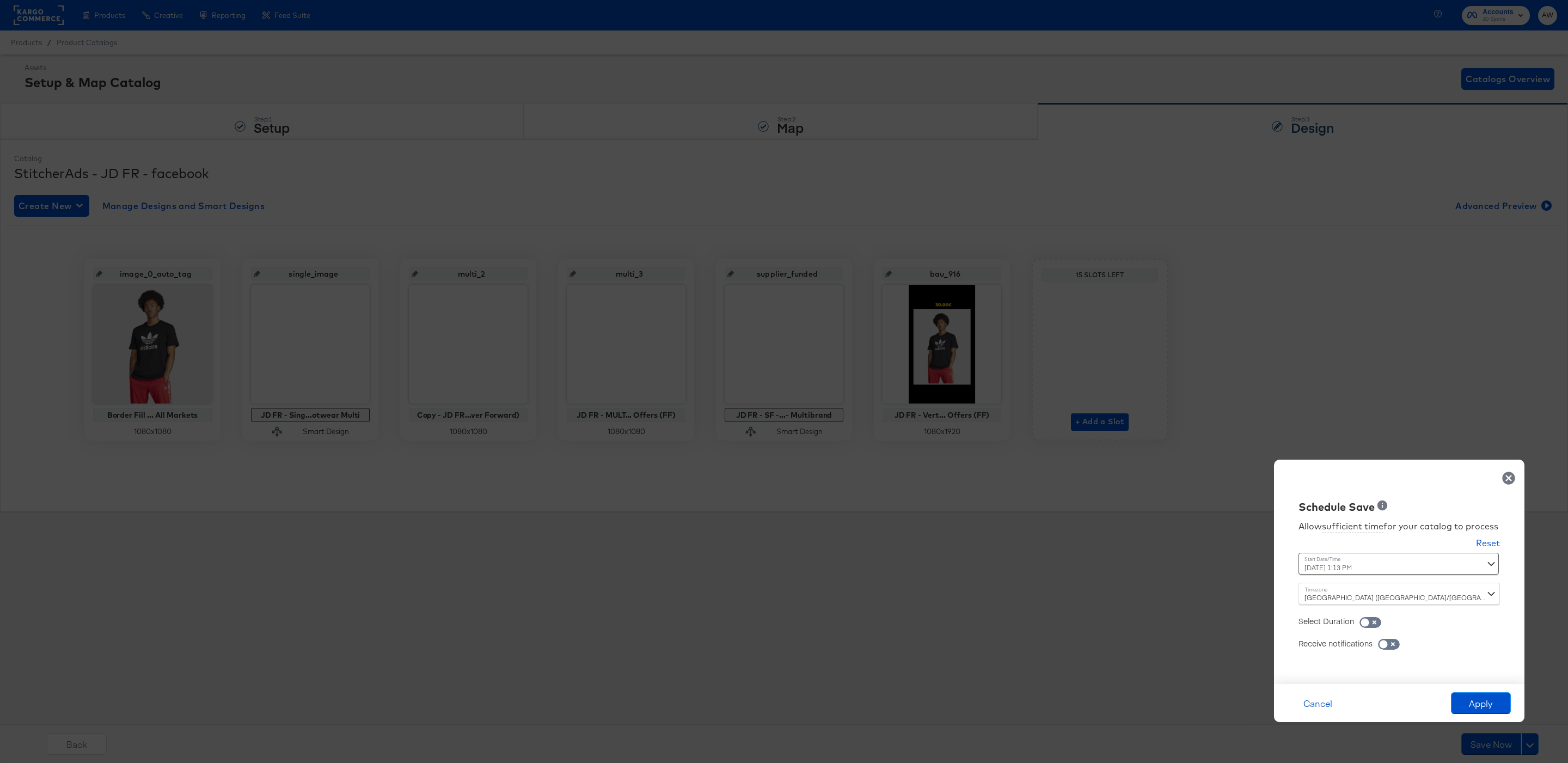
click at [1410, 594] on div "[GEOGRAPHIC_DATA] ([GEOGRAPHIC_DATA]/[GEOGRAPHIC_DATA])" at bounding box center [1398, 594] width 201 height 22
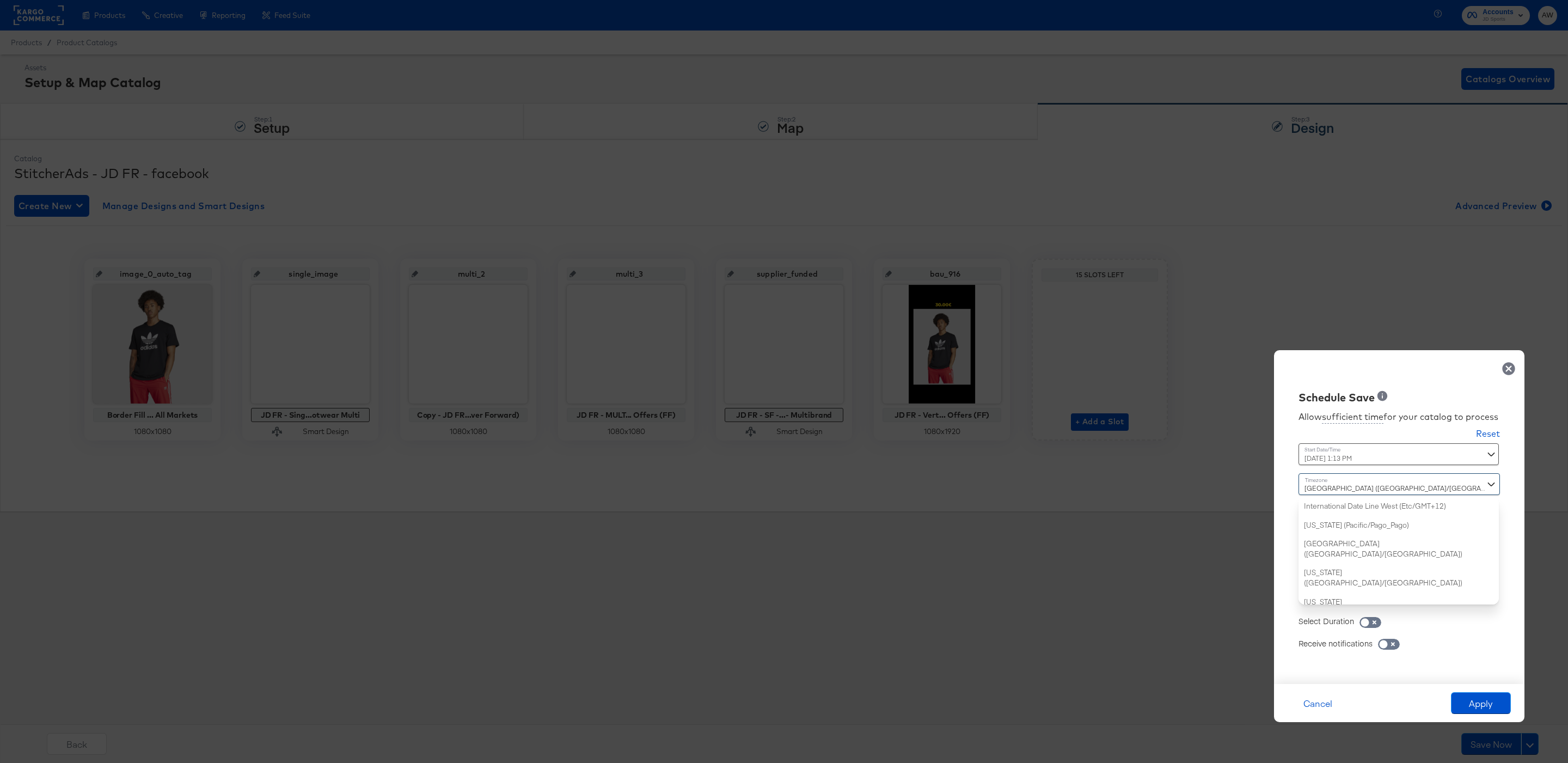
scroll to position [733, 0]
click at [1383, 421] on div "Schedule Save Allow sufficient time for your catalog to process Reset Time : [D…" at bounding box center [784, 382] width 1568 height 763
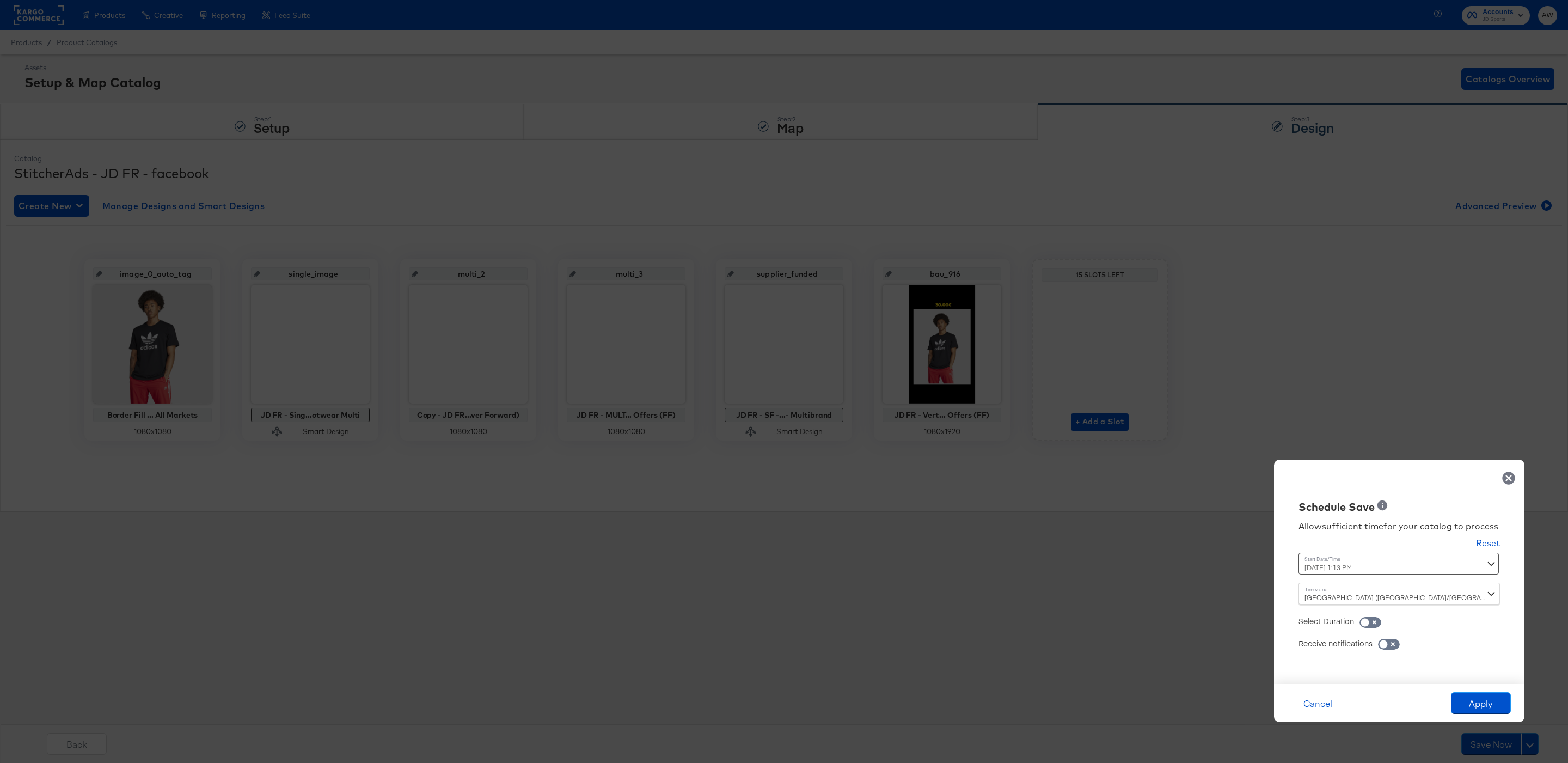
click at [1382, 563] on div "[DATE] 1:13 PM ‹ [DATE] › Su Mo Tu We Th Fr Sa 31 1 2 3 4 5 6 7 8 9 10 11 12 13…" at bounding box center [1372, 563] width 148 height 22
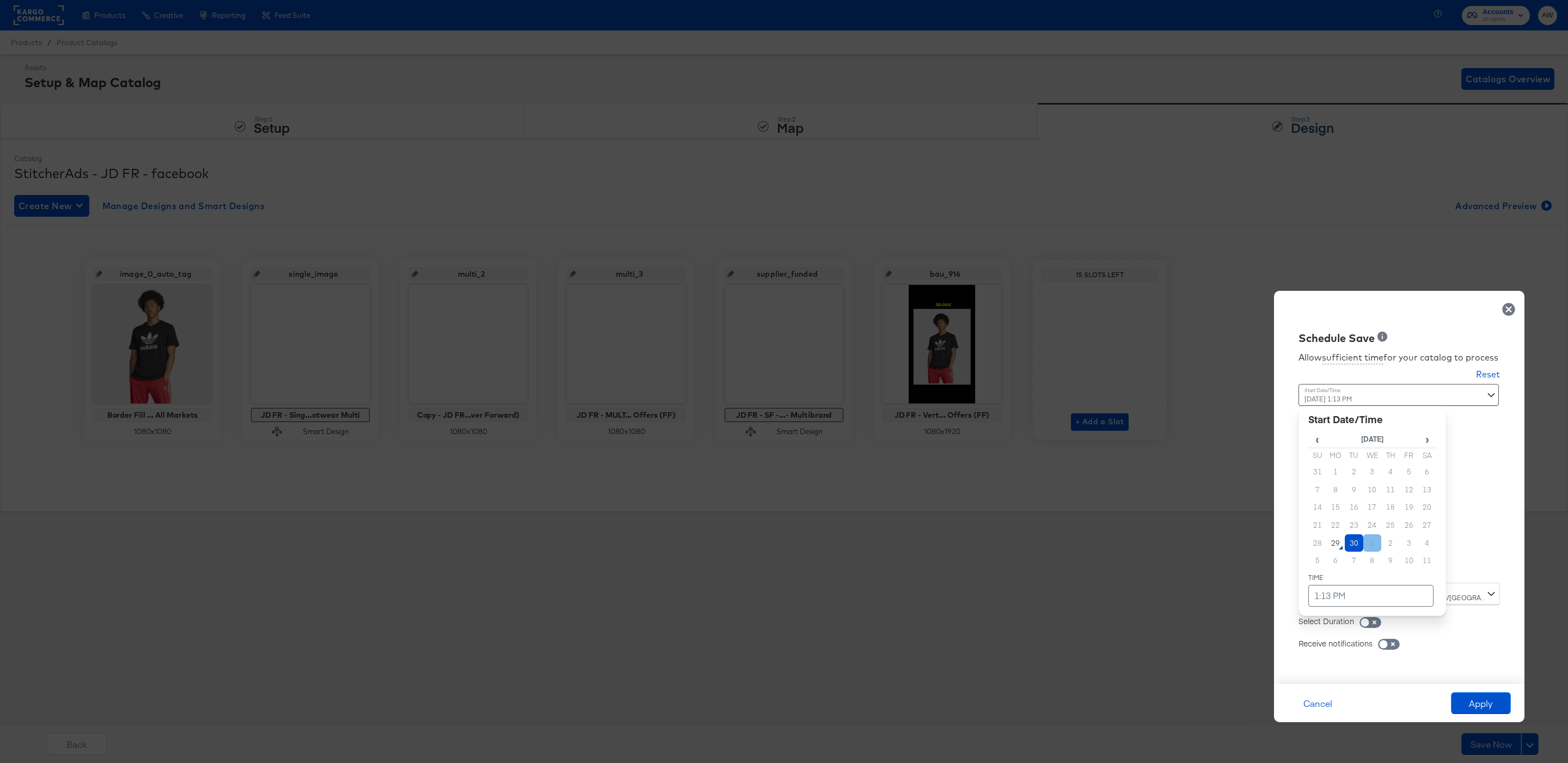
click at [1365, 539] on td "1" at bounding box center [1373, 543] width 19 height 18
click at [1360, 475] on td "30" at bounding box center [1354, 472] width 19 height 18
click at [1337, 597] on td "1:13 PM" at bounding box center [1370, 596] width 125 height 22
click at [1351, 517] on span "▼" at bounding box center [1350, 514] width 22 height 22
click at [1403, 477] on span "▲" at bounding box center [1395, 482] width 22 height 22
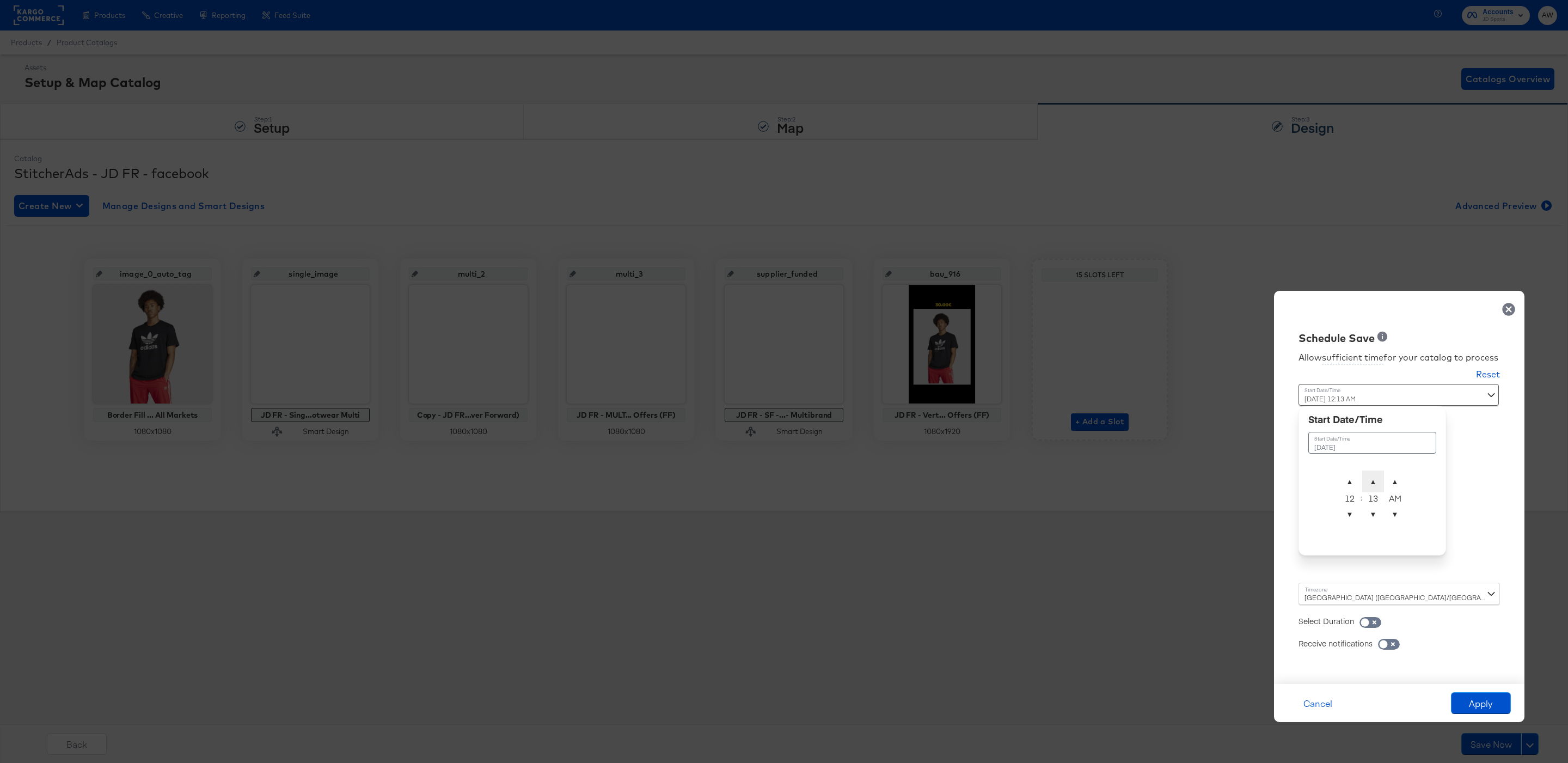
click at [1369, 482] on span "▲" at bounding box center [1373, 482] width 22 height 22
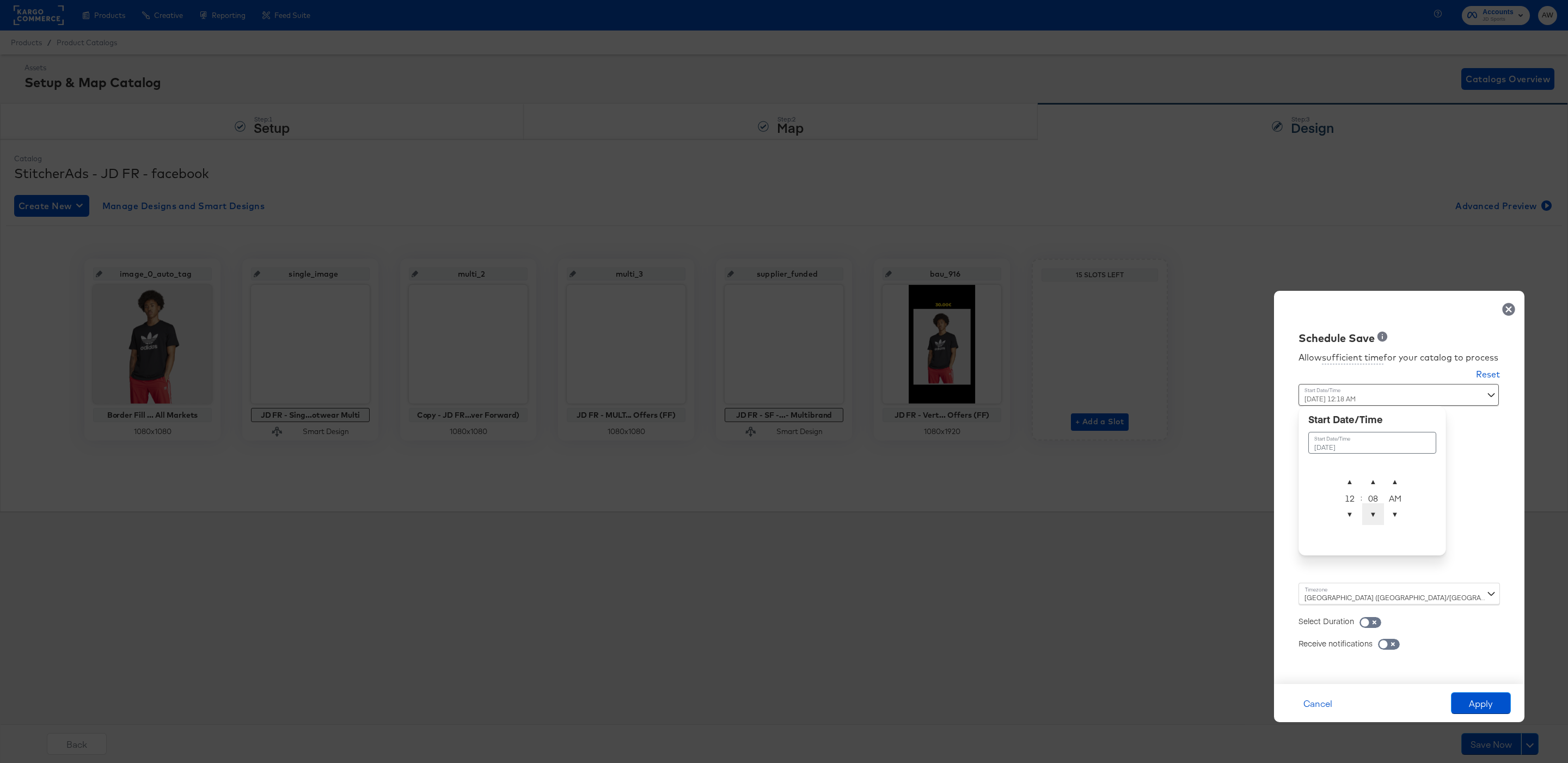
click at [1369, 512] on span "▼" at bounding box center [1373, 514] width 22 height 22
click at [1369, 511] on span "▼" at bounding box center [1373, 514] width 22 height 22
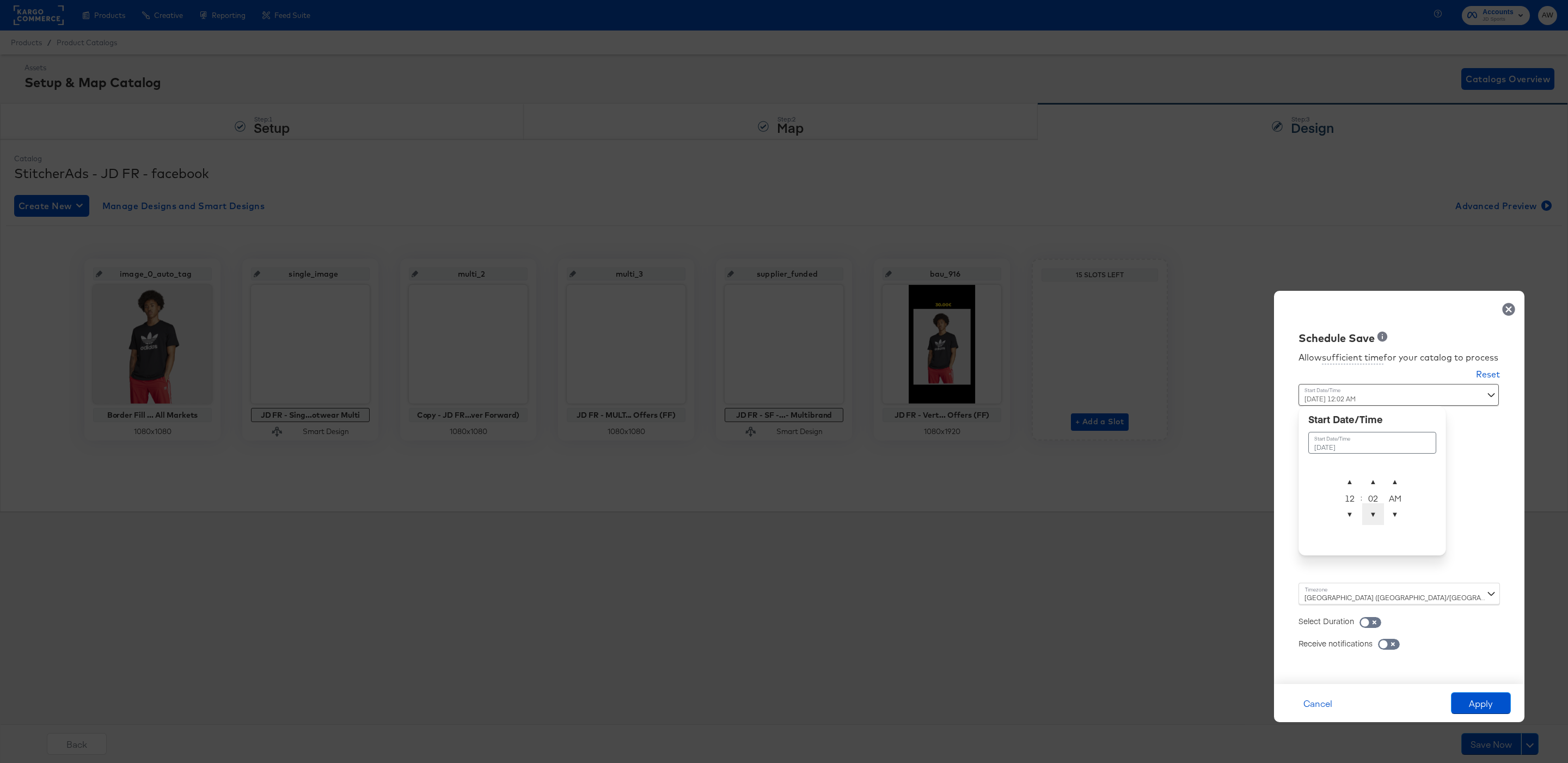
click at [1369, 511] on span "▼" at bounding box center [1373, 514] width 22 height 22
type input "[DATE] 12:00 AM"
click at [1475, 506] on div "Allow sufficient time for your catalog to process Reset Time : [DATE] 12:00 AM …" at bounding box center [1399, 509] width 234 height 327
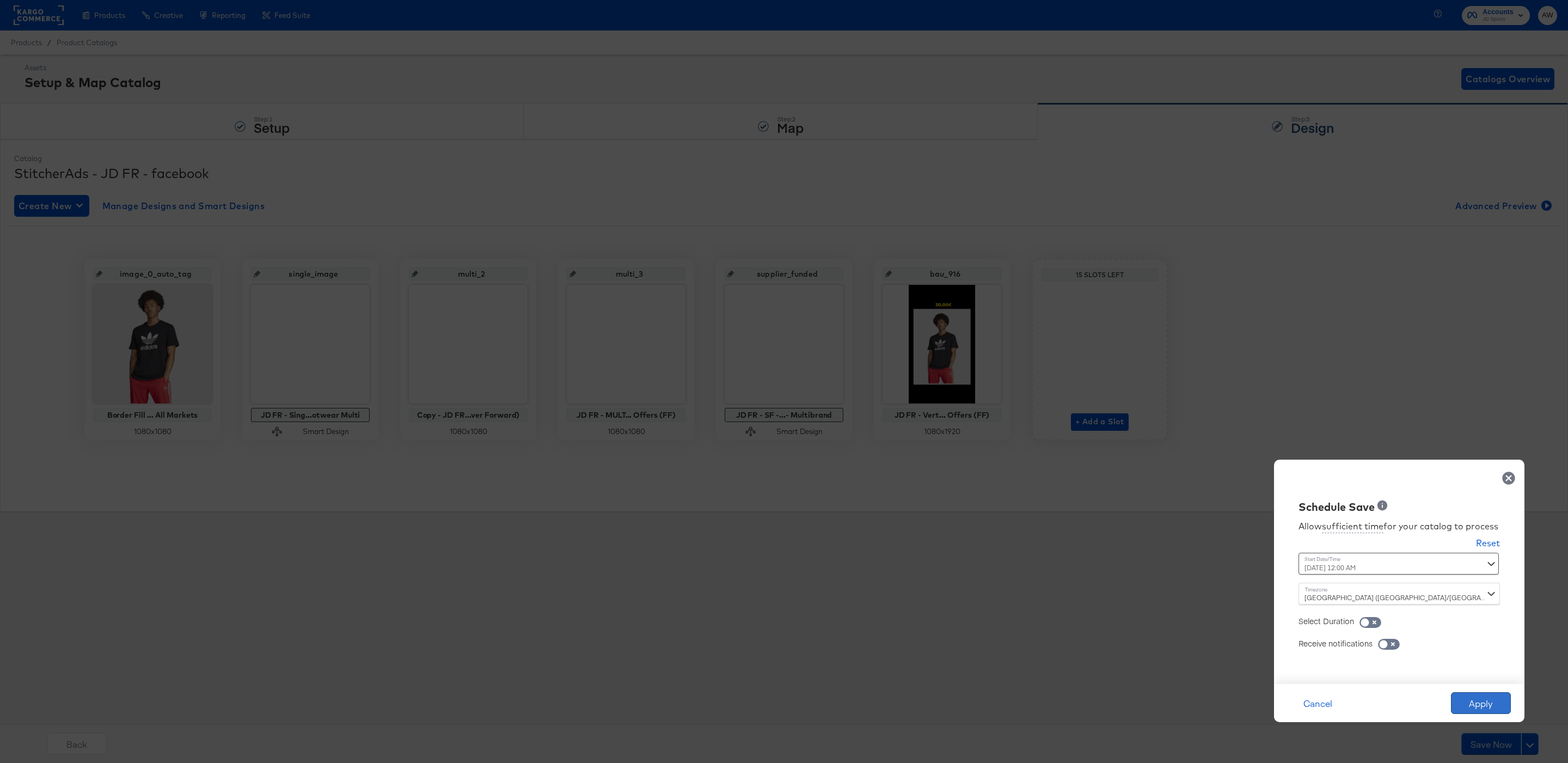
click at [1465, 710] on button "Apply" at bounding box center [1481, 704] width 59 height 22
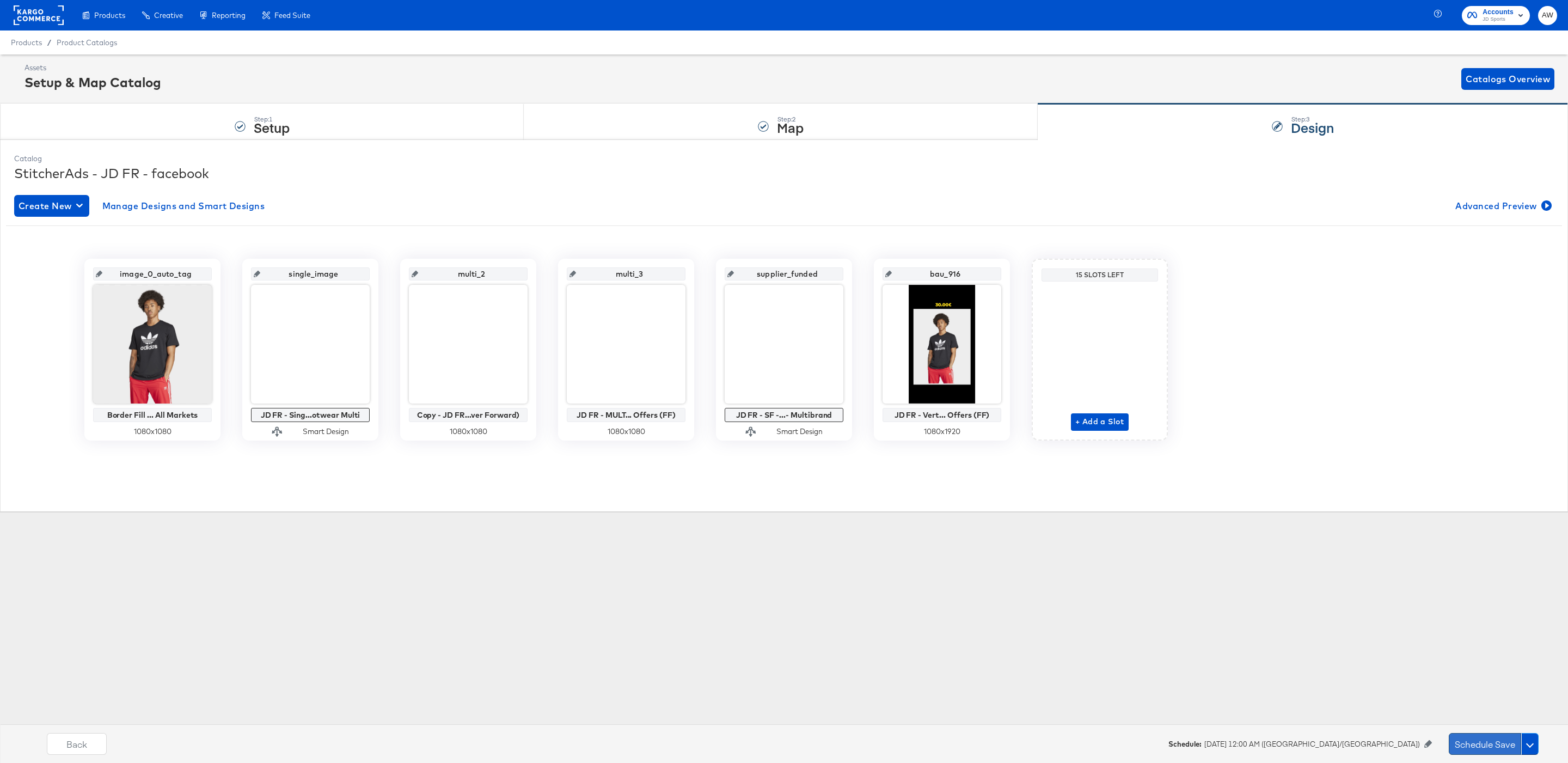
click at [1469, 745] on button "Schedule Save" at bounding box center [1484, 744] width 72 height 22
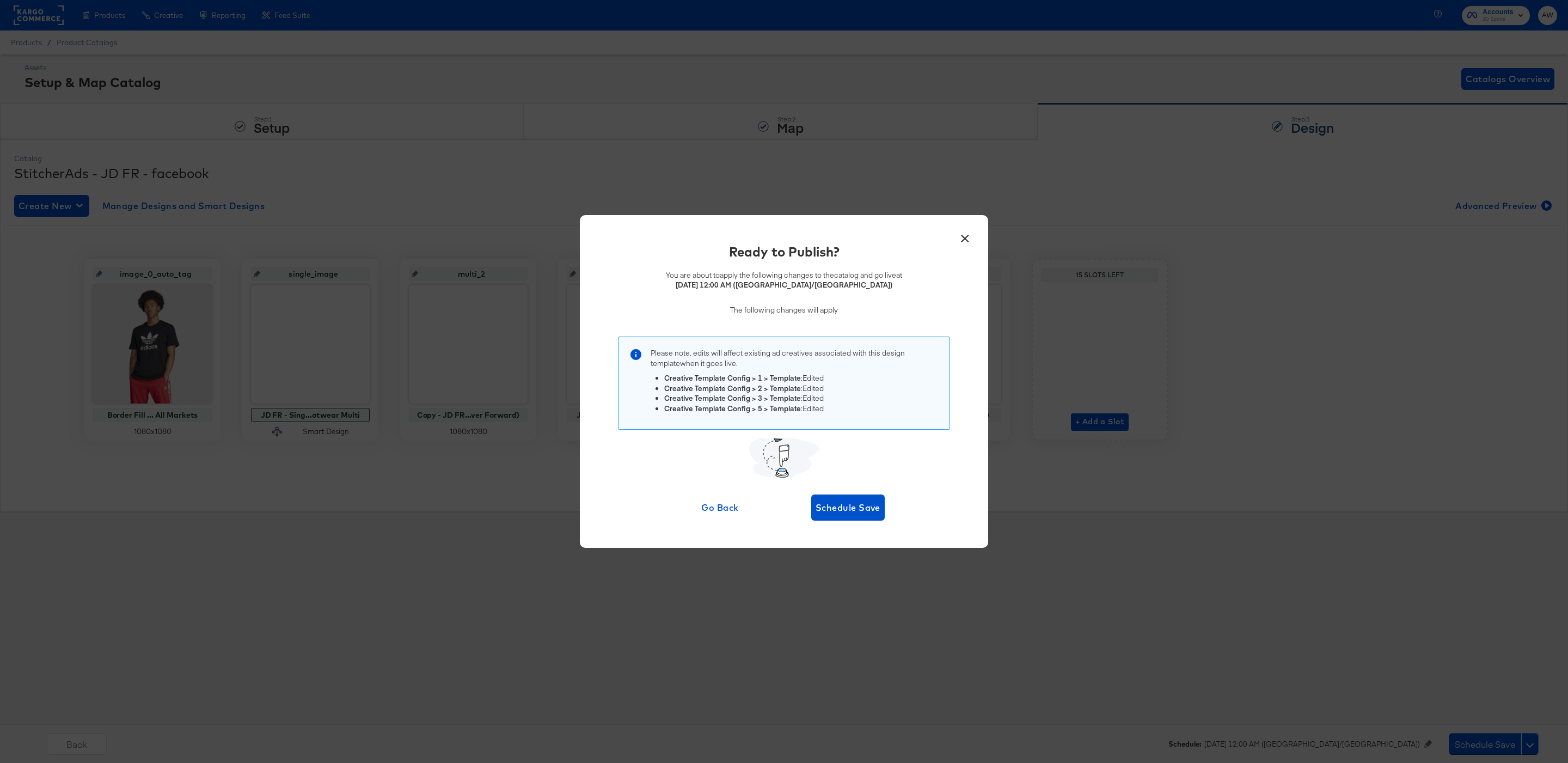
click at [868, 523] on div "× Ready to Publish? You are about to apply the following changes to the catalog…" at bounding box center [784, 382] width 409 height 333
click at [855, 514] on span "Schedule Save" at bounding box center [848, 507] width 65 height 15
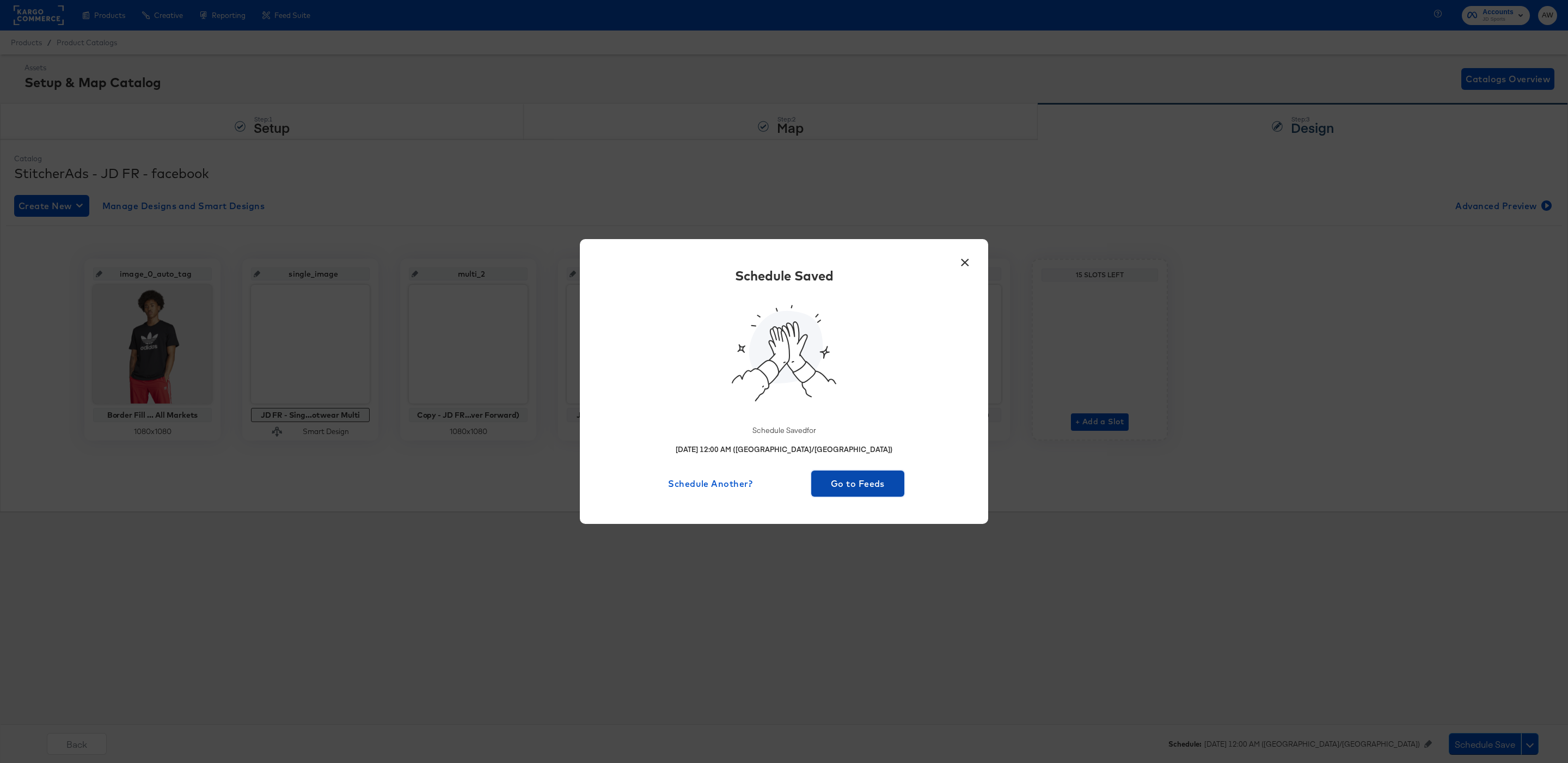
click at [845, 494] on button "Go to Feeds" at bounding box center [858, 483] width 93 height 26
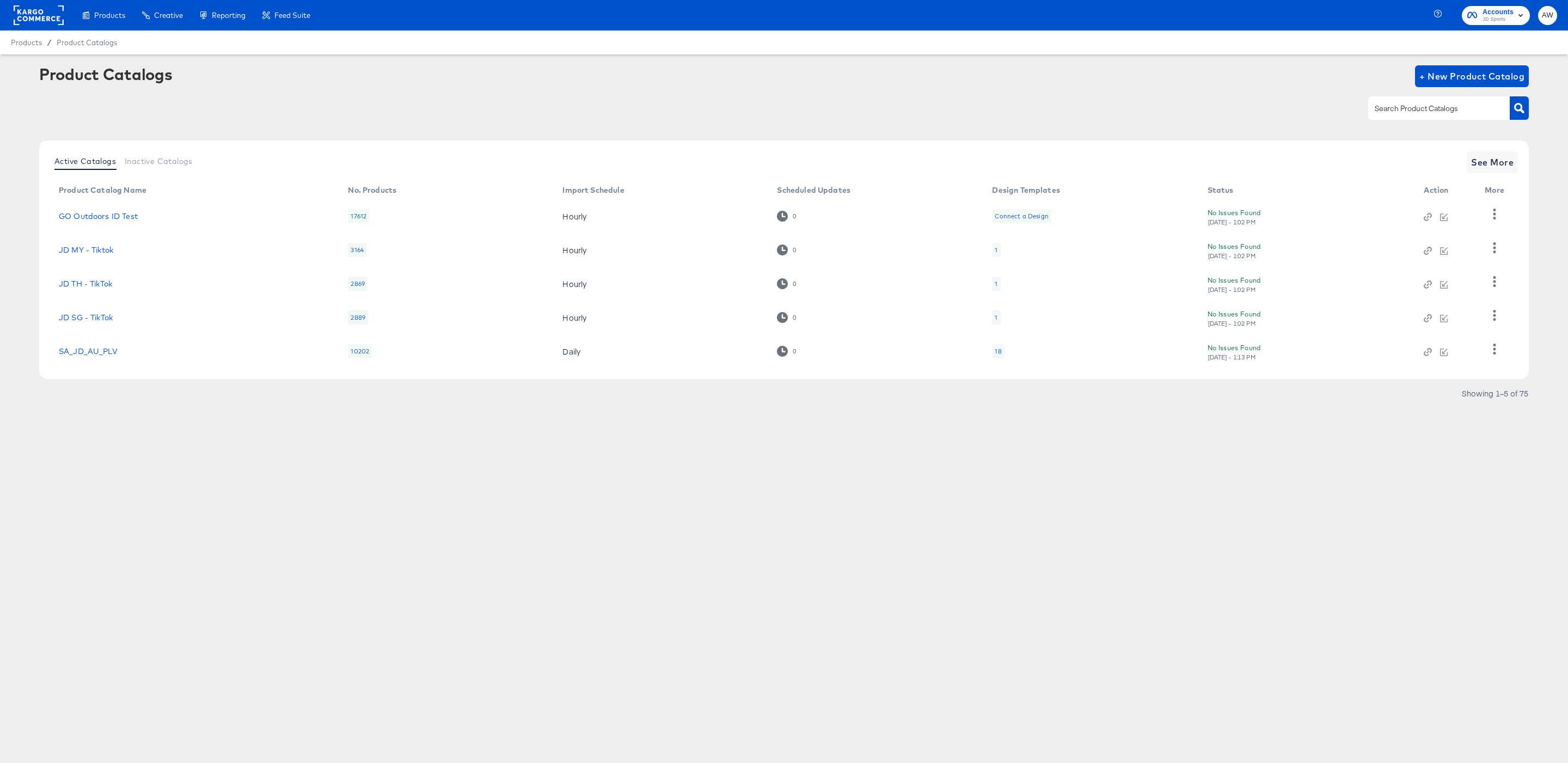
click at [1403, 108] on input "text" at bounding box center [1430, 108] width 116 height 13
type input "fr"
click at [137, 278] on link "JD FR - TikTok Feed (TT format)" at bounding box center [119, 282] width 121 height 8
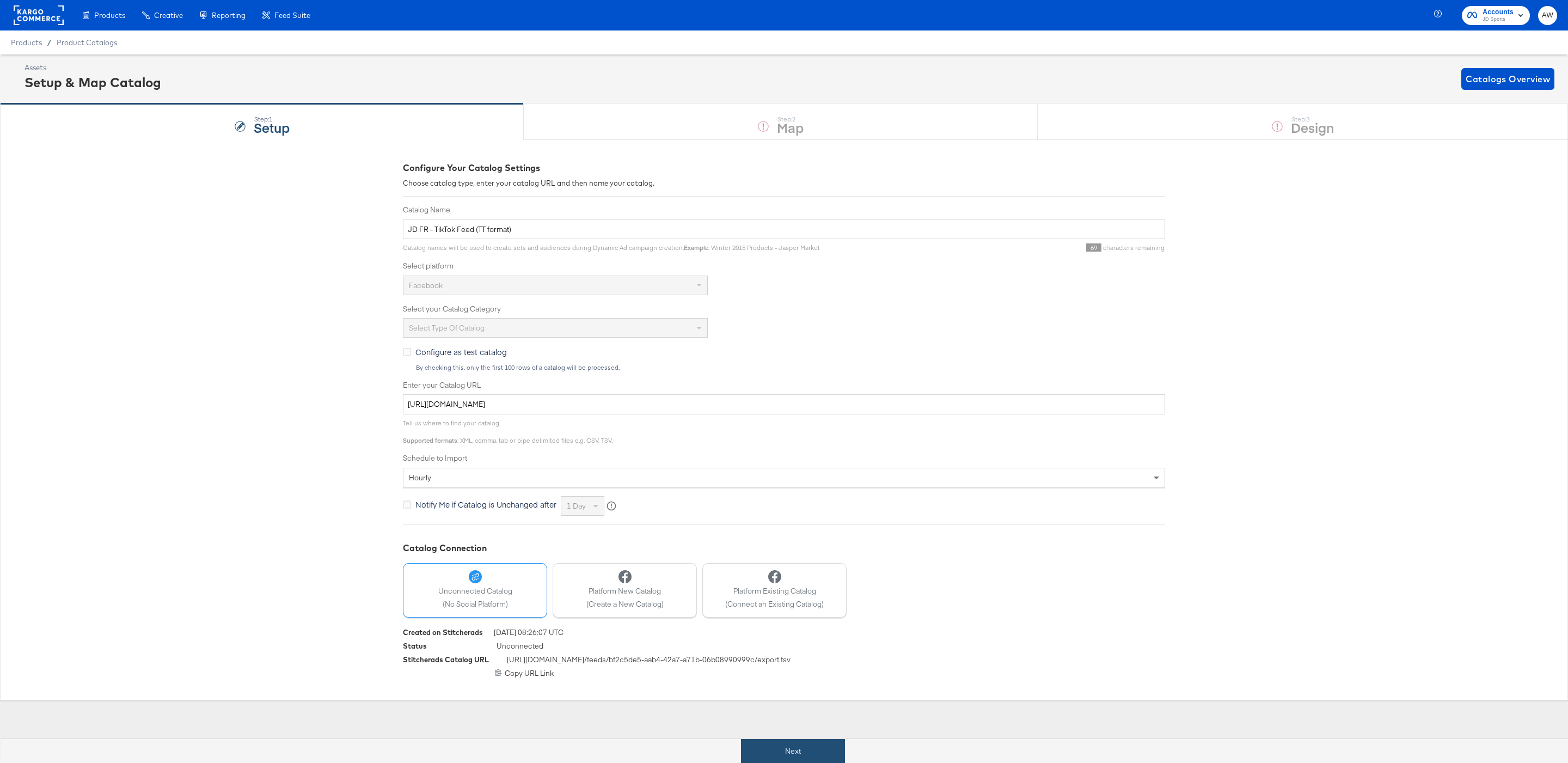
click at [796, 752] on button "Next" at bounding box center [792, 751] width 104 height 25
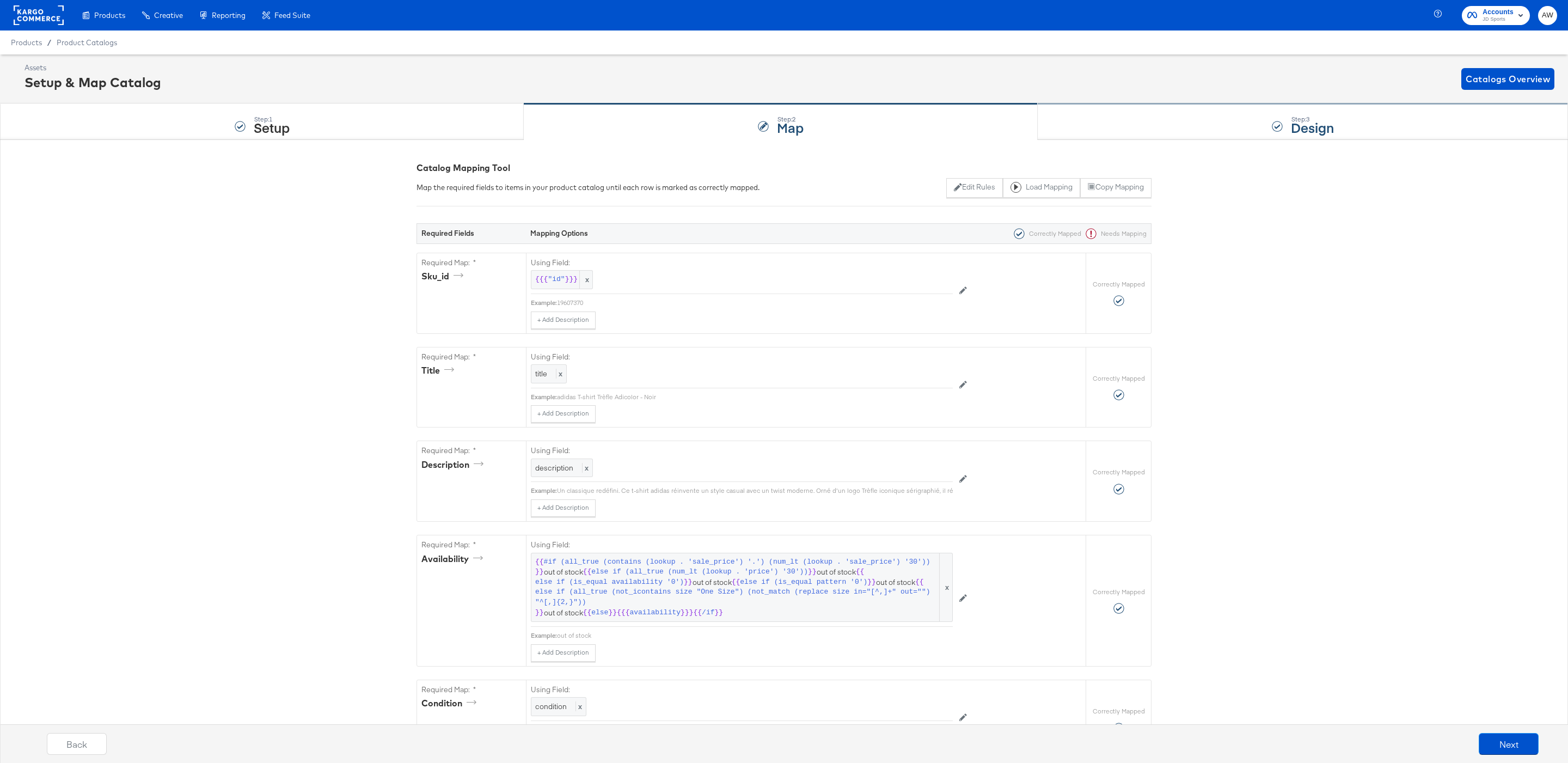
click at [1206, 120] on div "Step: 3 Design" at bounding box center [1302, 122] width 530 height 36
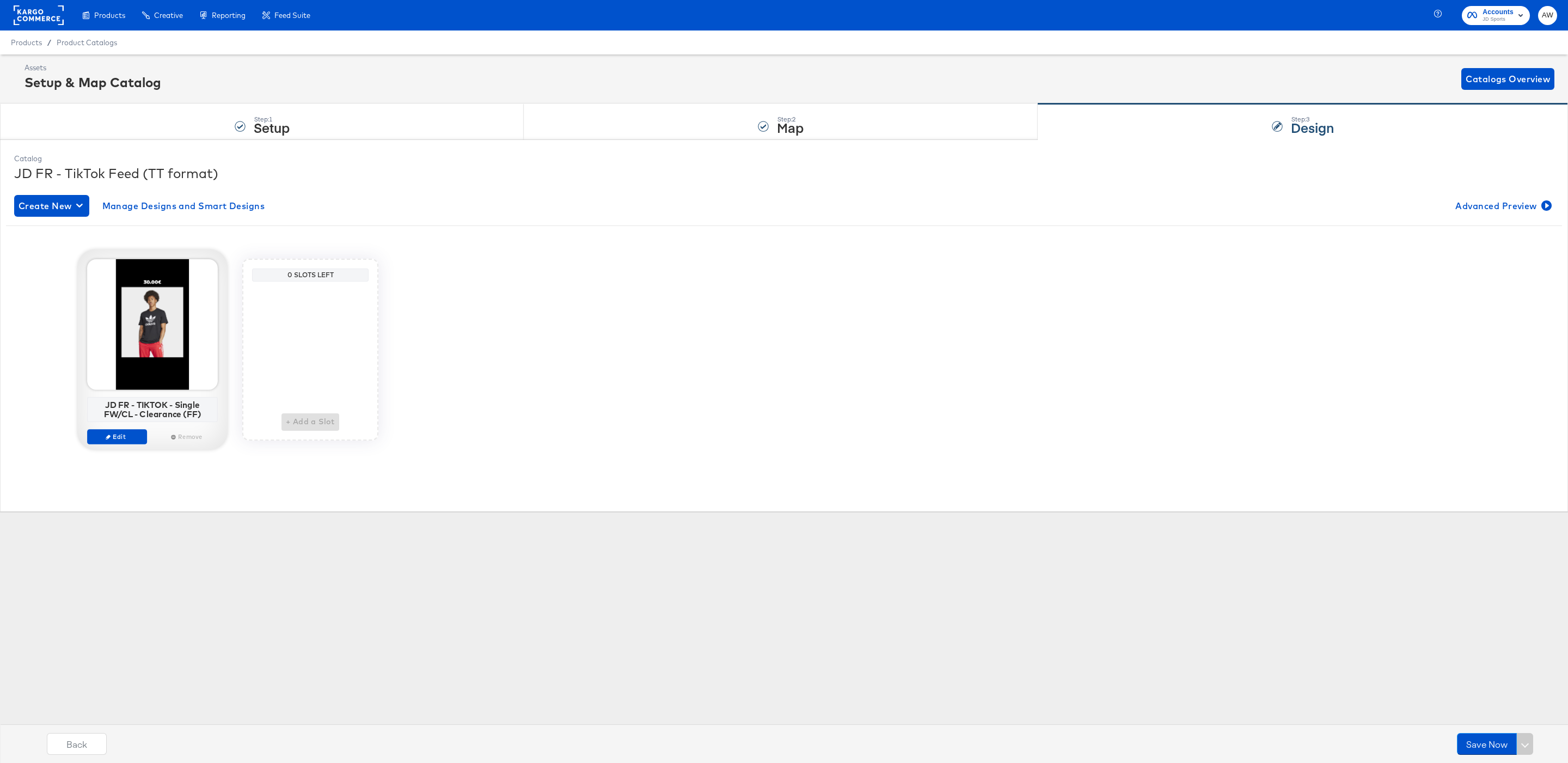
click at [129, 428] on div "JD FR - TIKTOK - Single FW/CL - Clearance (FF) Edit Remove" at bounding box center [153, 356] width 131 height 195
click at [129, 438] on span "Edit" at bounding box center [116, 437] width 50 height 8
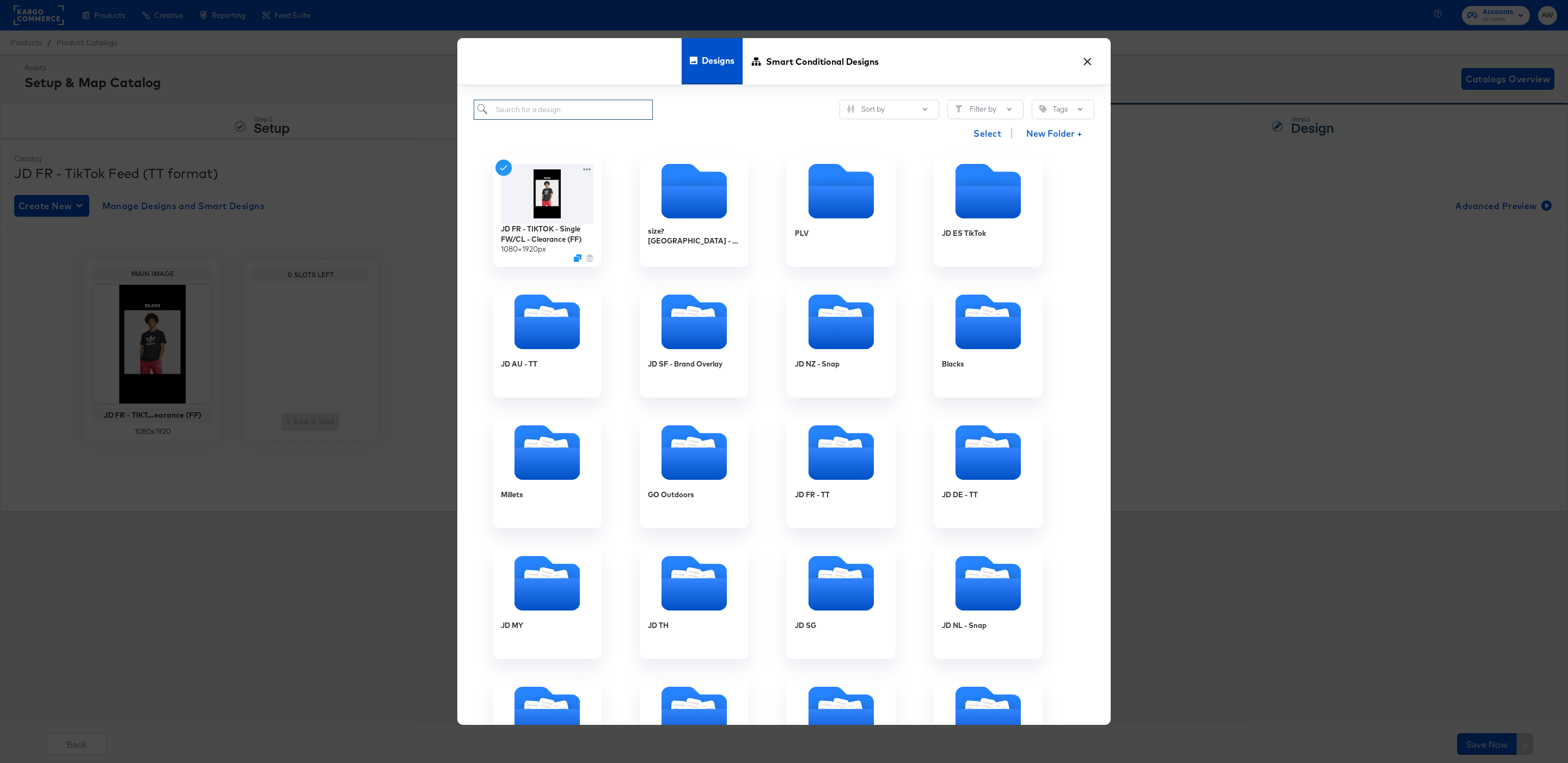
click at [601, 105] on input "search" at bounding box center [563, 110] width 179 height 20
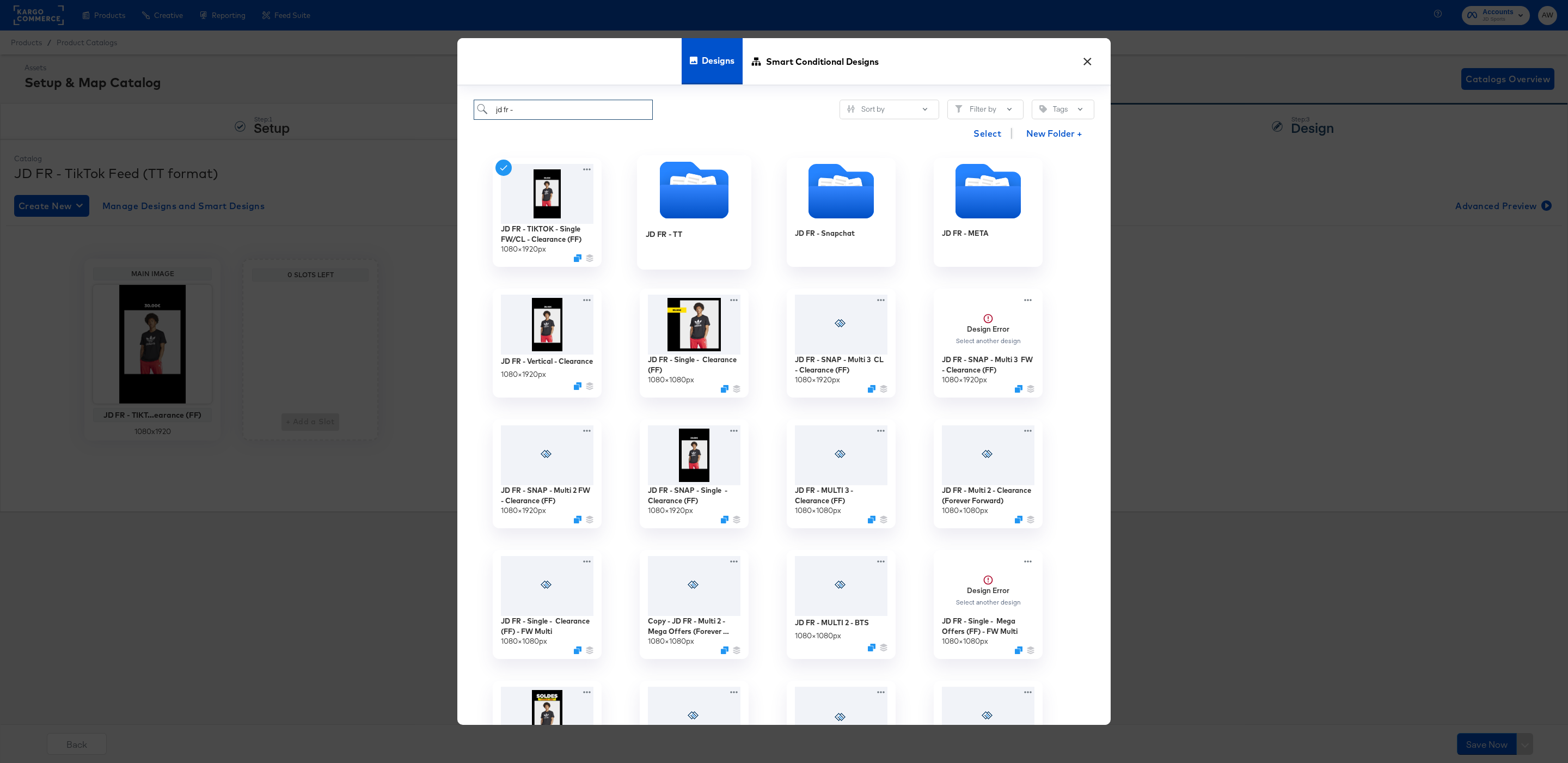
type input "jd fr -"
click at [712, 173] on icon "Folder" at bounding box center [694, 189] width 69 height 57
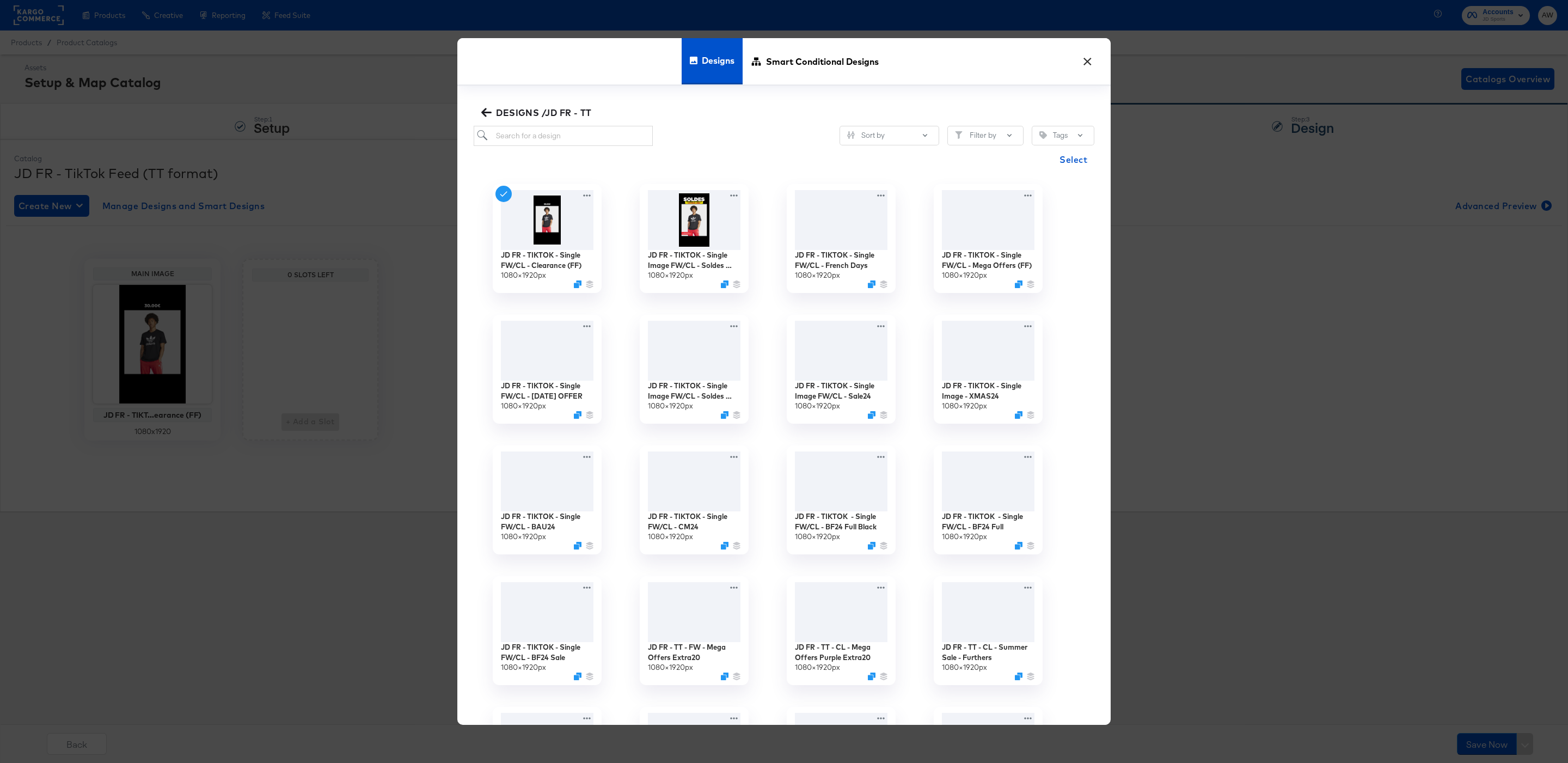
click at [595, 116] on button "DESIGNS /JD FR - TT" at bounding box center [538, 113] width 117 height 15
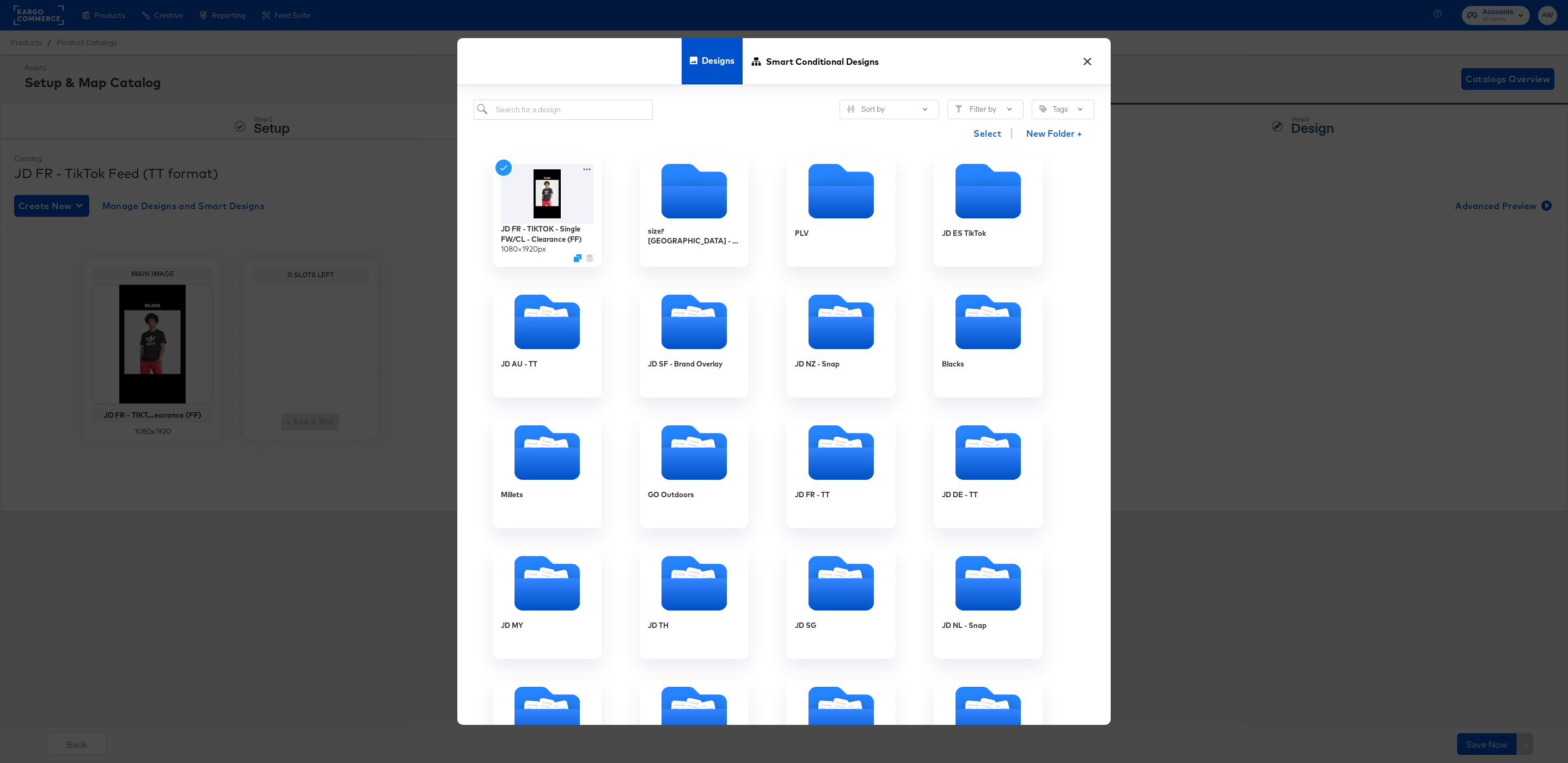
click at [595, 138] on div "Select New Folder +" at bounding box center [784, 133] width 621 height 28
click at [561, 118] on input "search" at bounding box center [563, 110] width 179 height 20
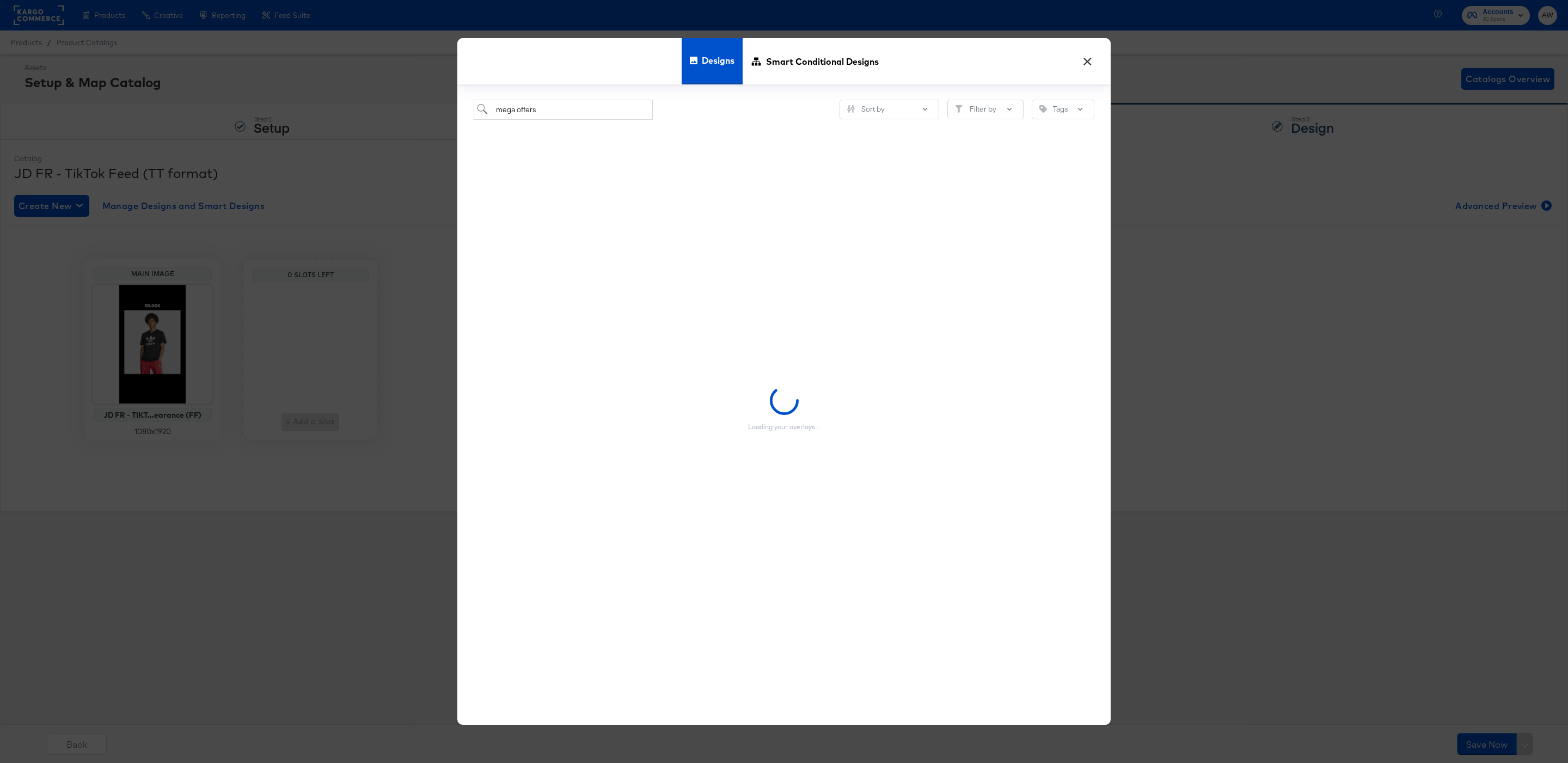
click at [724, 140] on div "Loading your overlays..." at bounding box center [784, 409] width 621 height 579
click at [651, 118] on input "mega offers" at bounding box center [563, 110] width 179 height 20
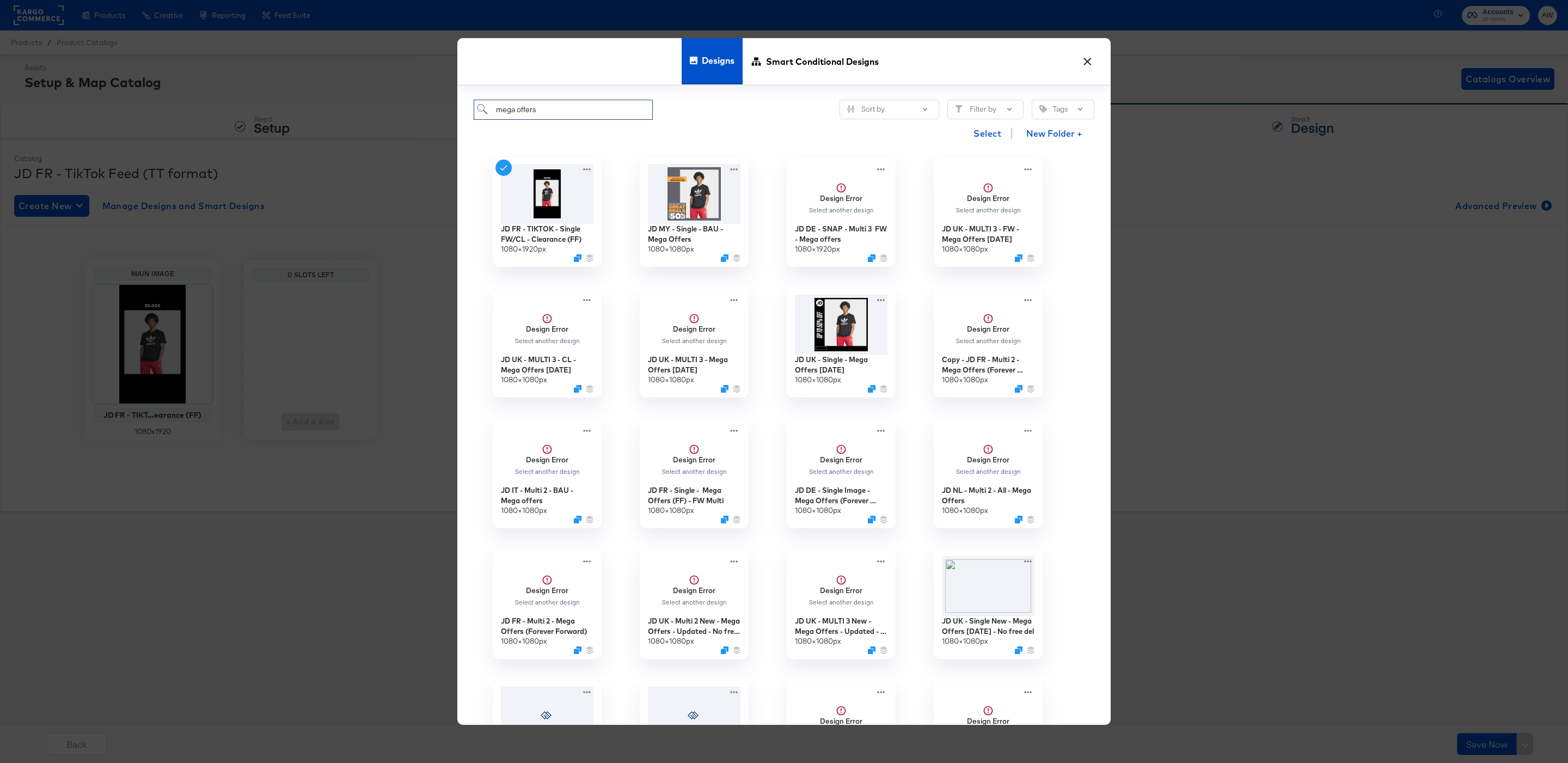
click at [646, 117] on input "mega offers" at bounding box center [563, 110] width 179 height 20
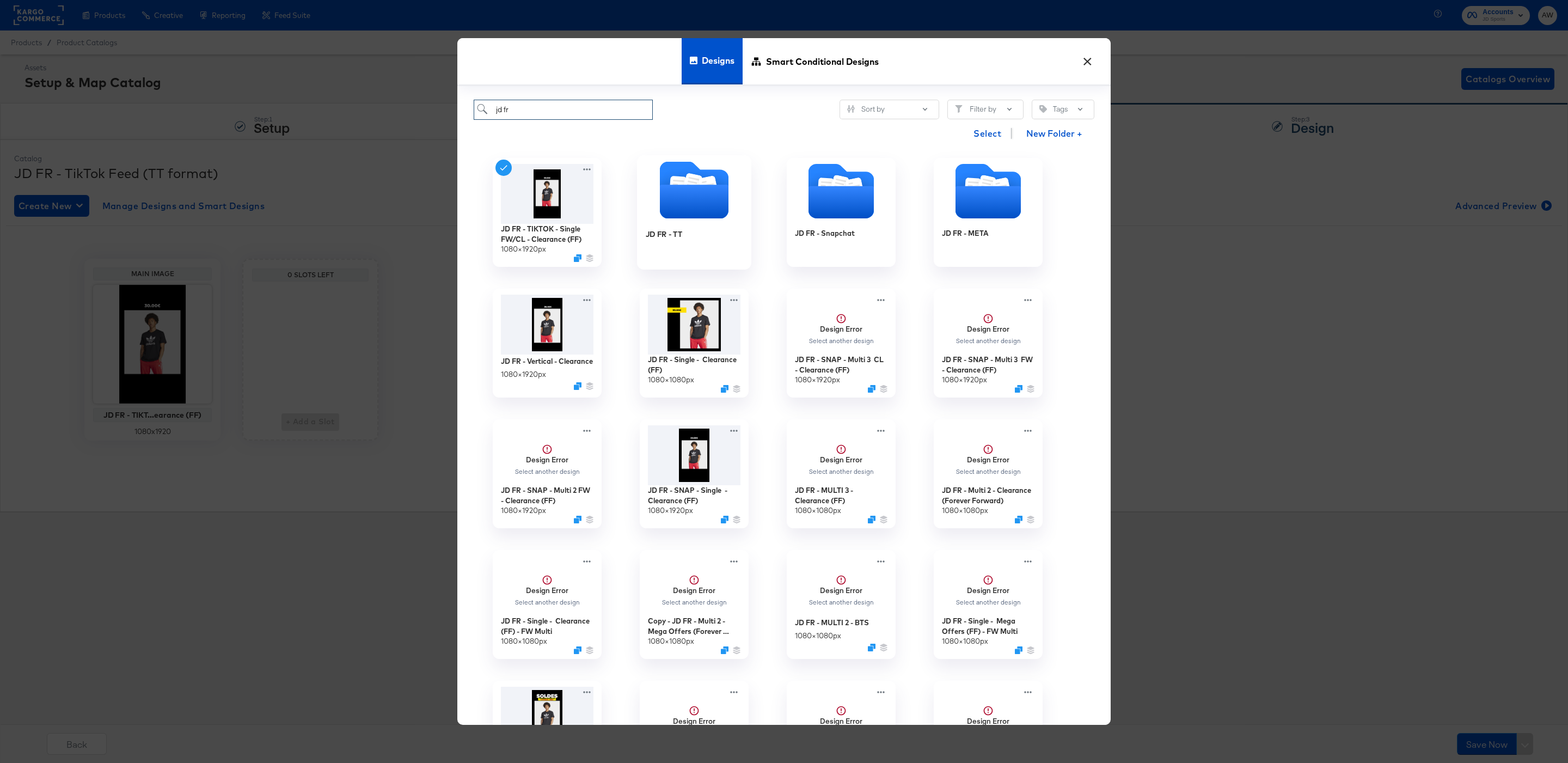
type input "jd fr"
click at [702, 192] on icon "Folder" at bounding box center [694, 202] width 69 height 34
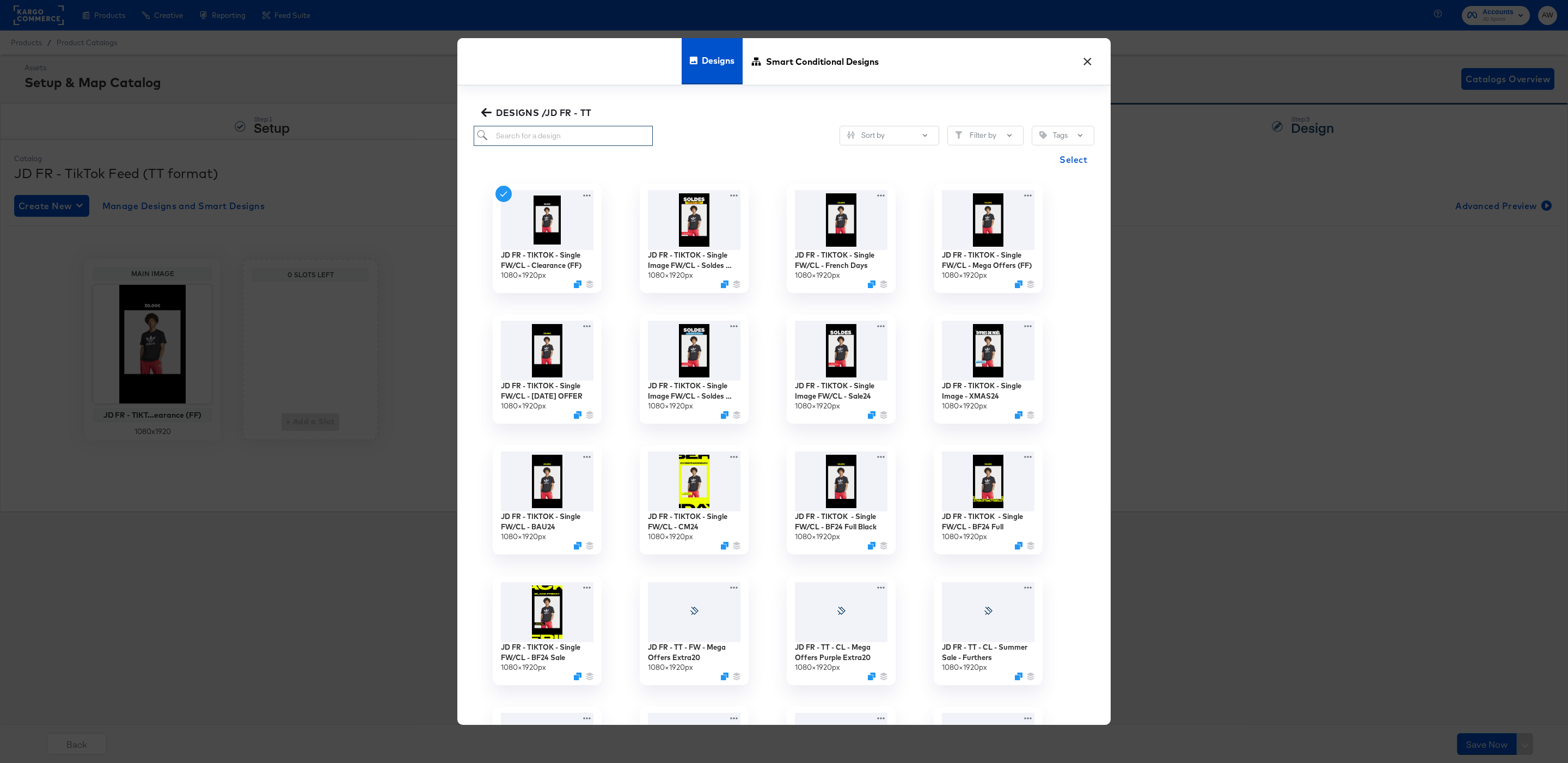
click at [593, 146] on div "DESIGNS /JD FR - TT Sort by Filter by Tags Select JD FR - TIKTOK - Single FW/CL…" at bounding box center [783, 418] width 653 height 664
type input "mega"
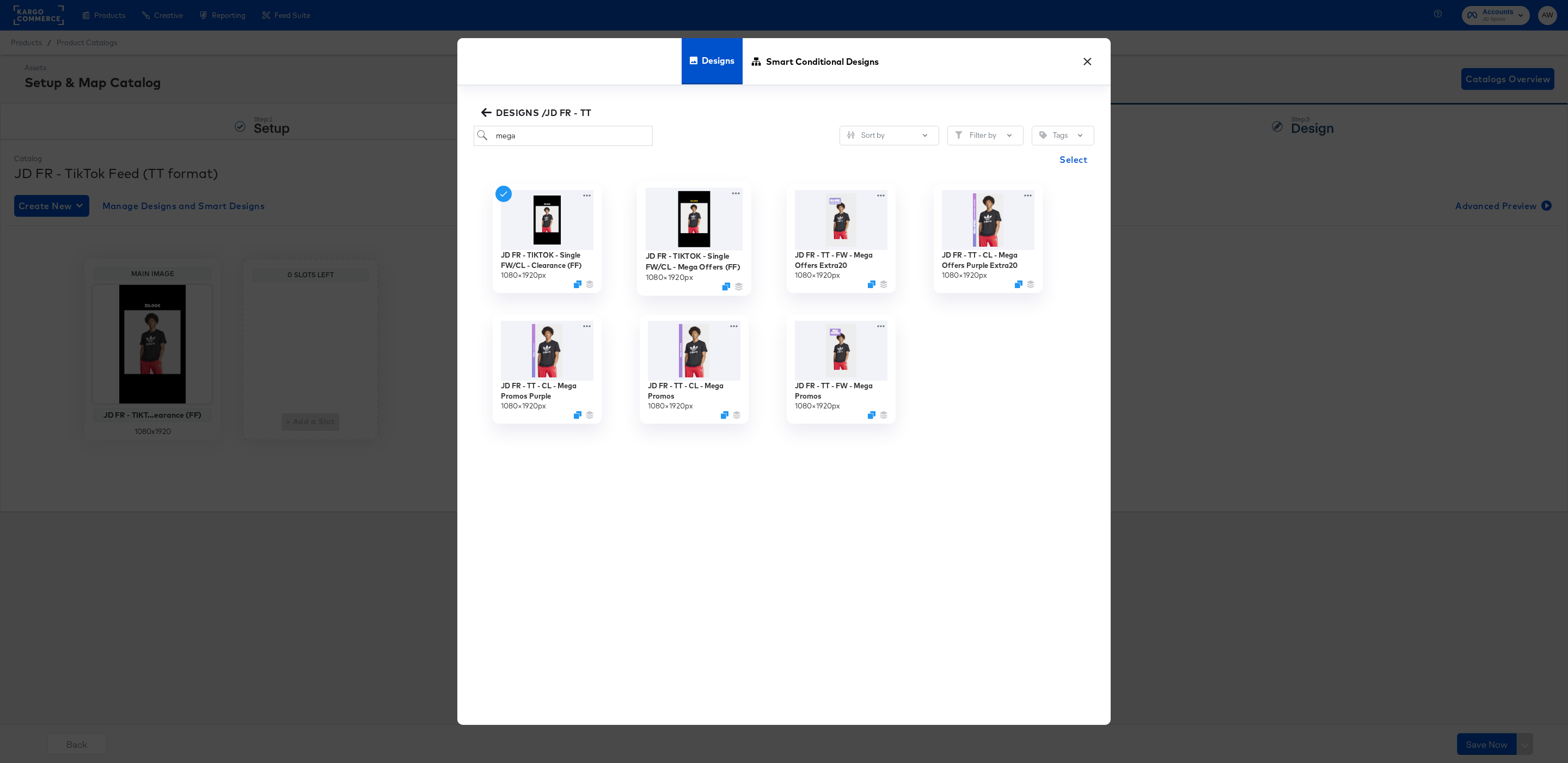
click at [696, 212] on img at bounding box center [694, 218] width 98 height 63
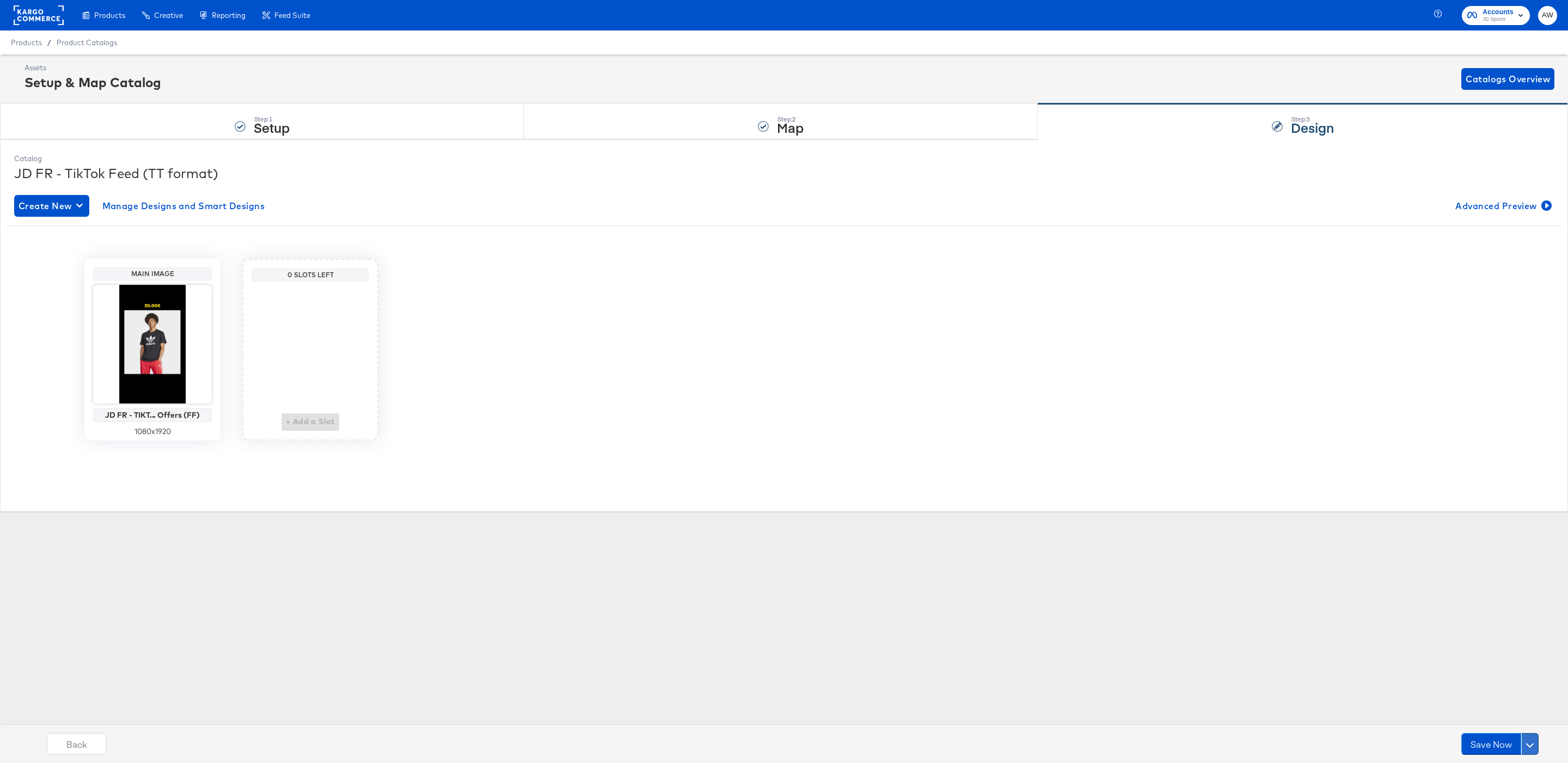
click at [1526, 741] on button at bounding box center [1530, 744] width 18 height 22
click at [1516, 722] on div "Schedule Save" at bounding box center [1503, 723] width 49 height 10
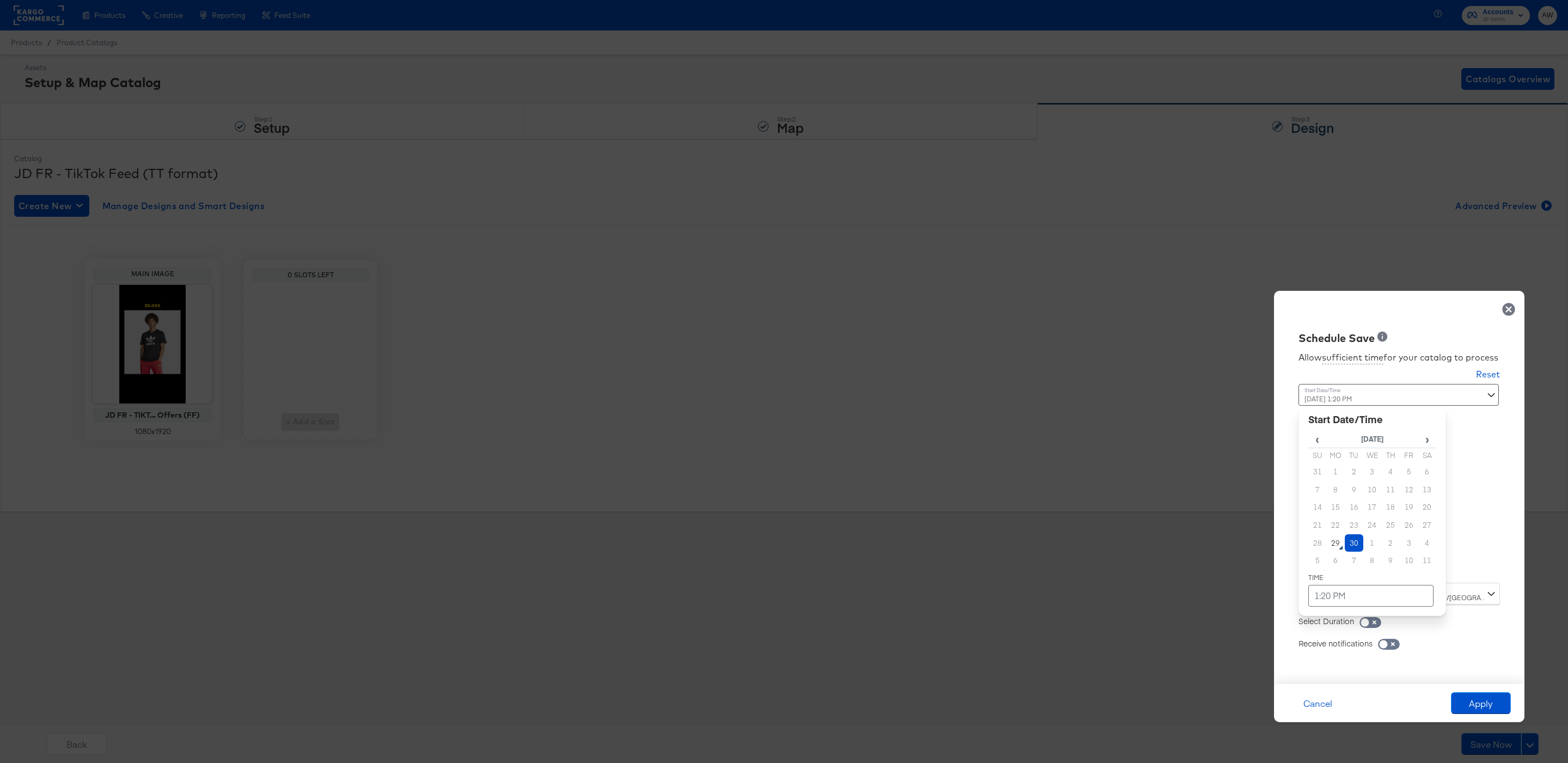
click at [1428, 572] on div "[DATE] 1:20 PM ‹ [DATE] › Su Mo Tu We Th Fr Sa 31 1 2 3 4 5 6 7 8 9 10 11 12 13…" at bounding box center [1372, 479] width 148 height 190
click at [1365, 594] on td "1:20 PM" at bounding box center [1370, 596] width 125 height 22
click at [1351, 522] on span "▼" at bounding box center [1350, 514] width 22 height 22
click at [1368, 514] on span "▼" at bounding box center [1373, 514] width 22 height 22
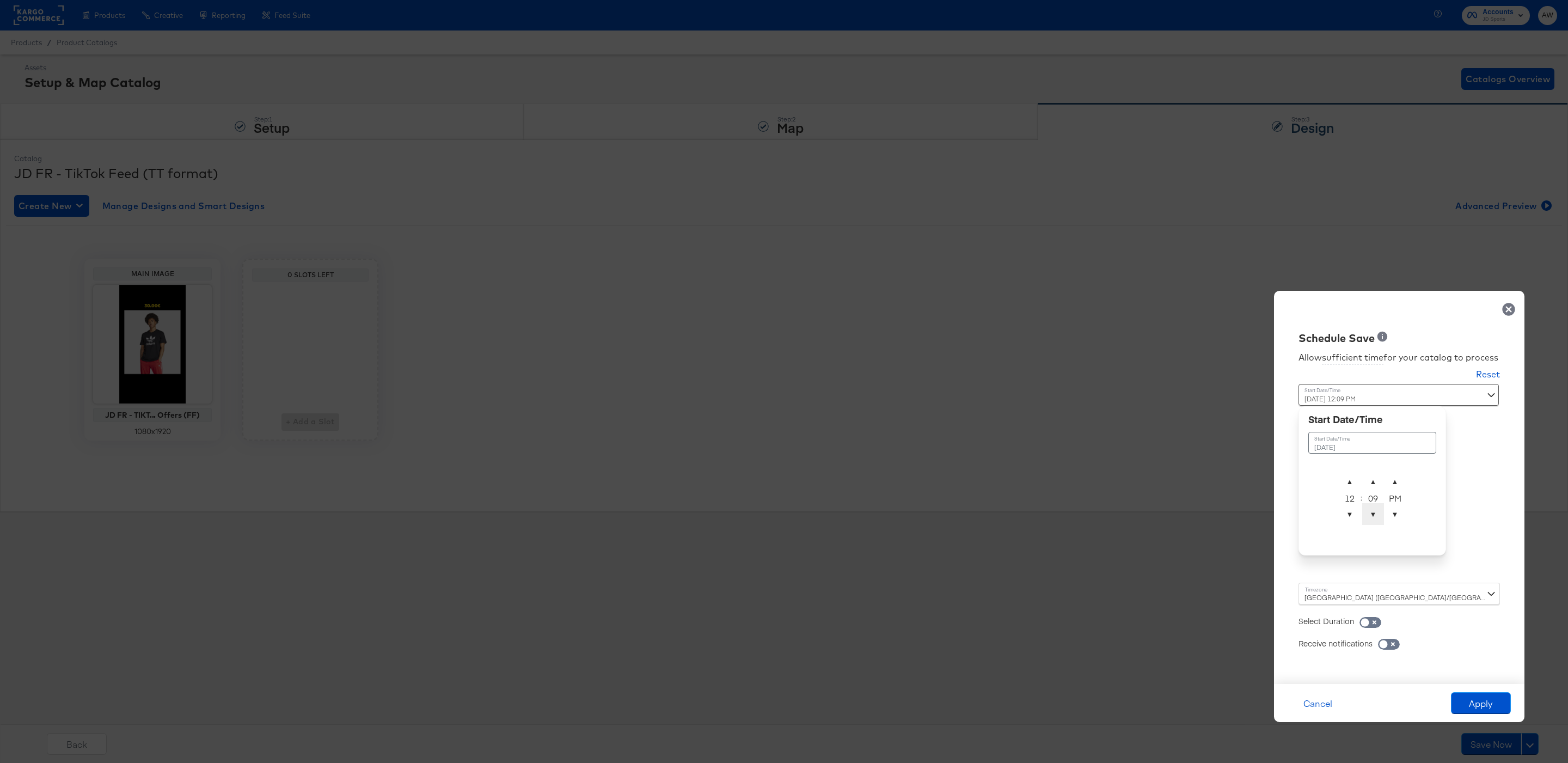
click at [1368, 514] on span "▼" at bounding box center [1373, 514] width 22 height 22
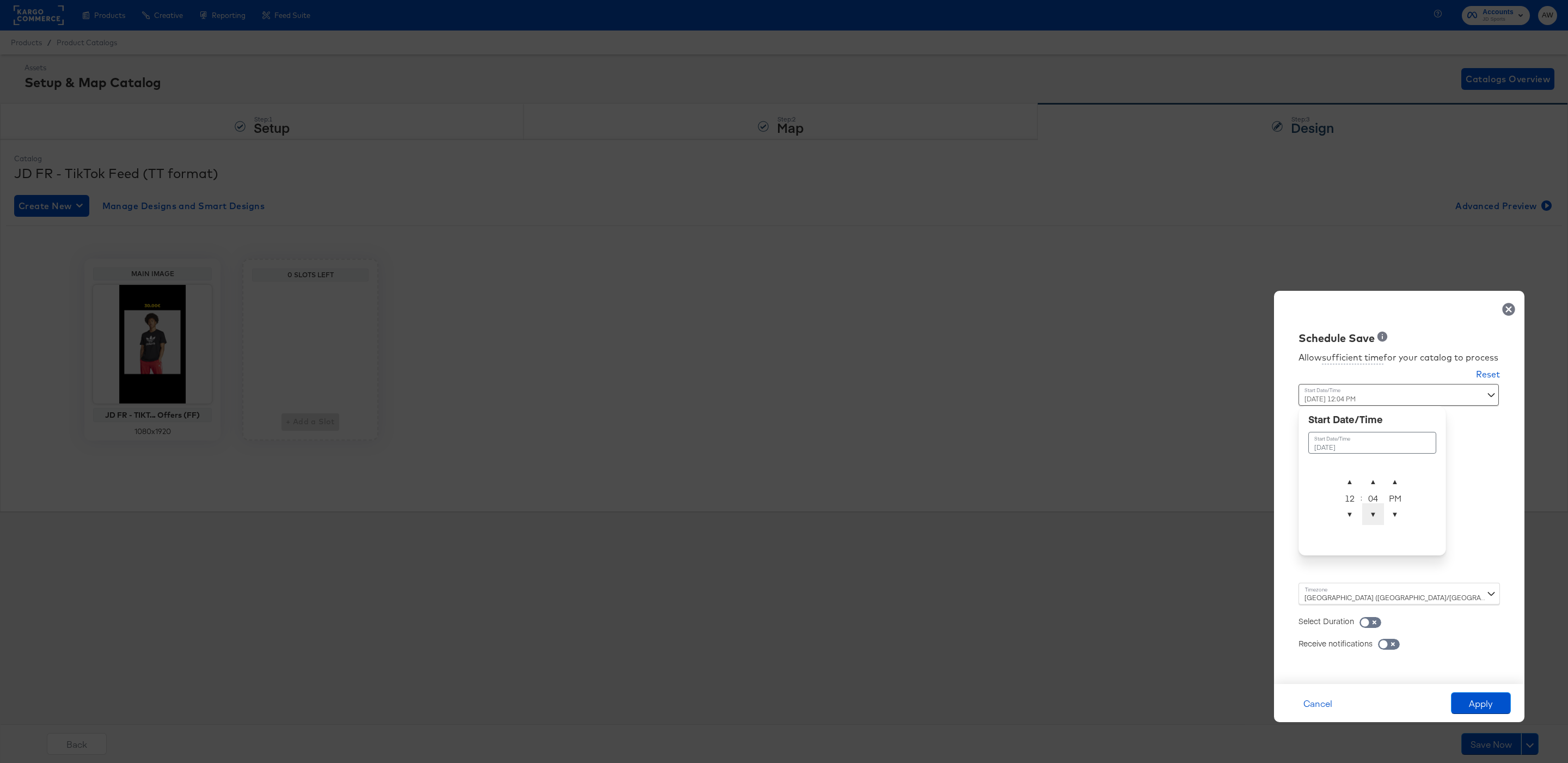
click at [1368, 514] on span "▼" at bounding box center [1373, 514] width 22 height 22
click at [1372, 514] on span "▼" at bounding box center [1373, 514] width 22 height 22
click at [1373, 514] on span "▼" at bounding box center [1373, 514] width 22 height 22
type input "[DATE] 12:00 AM"
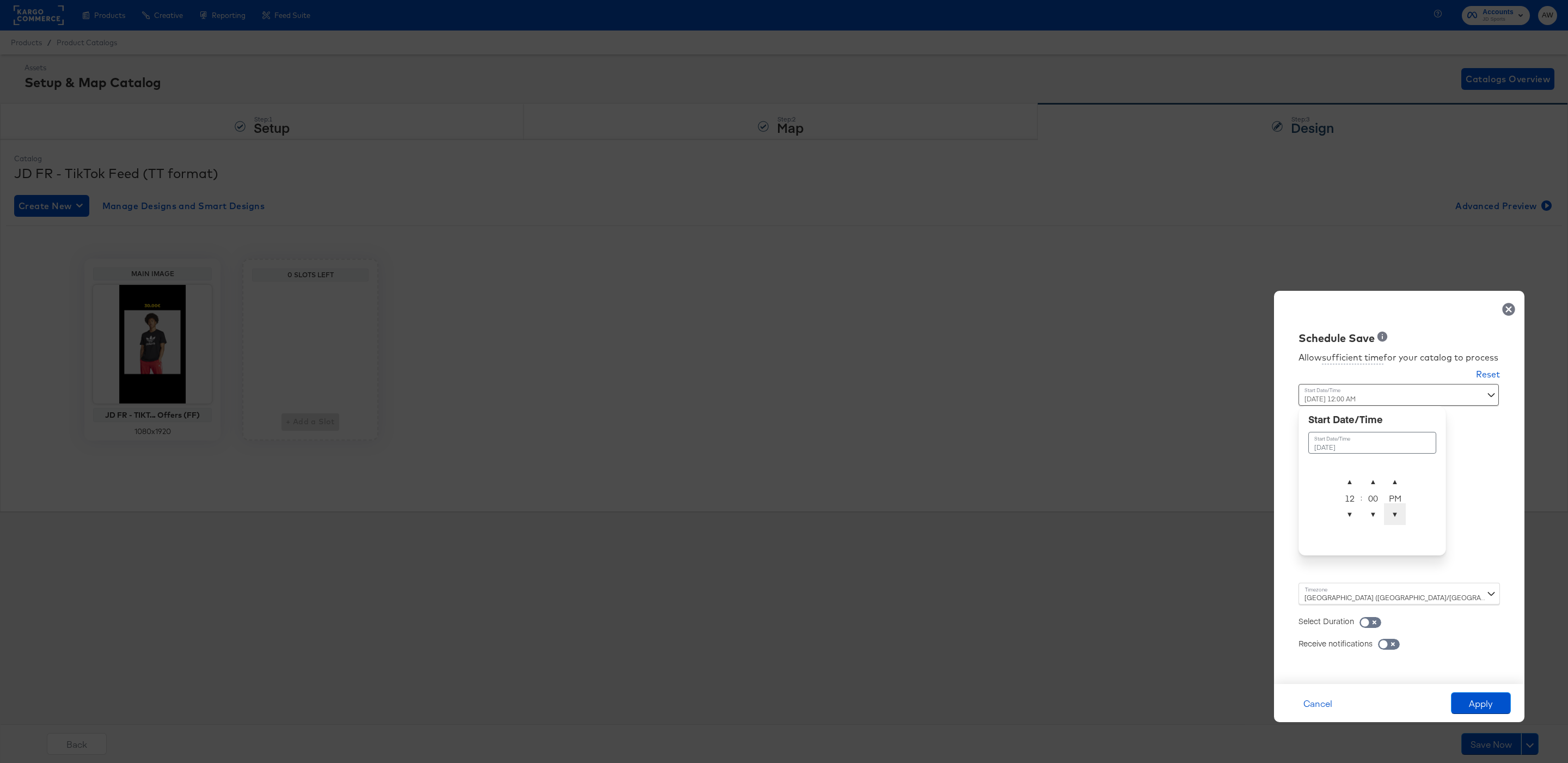
click at [1392, 514] on span "▼" at bounding box center [1395, 514] width 22 height 22
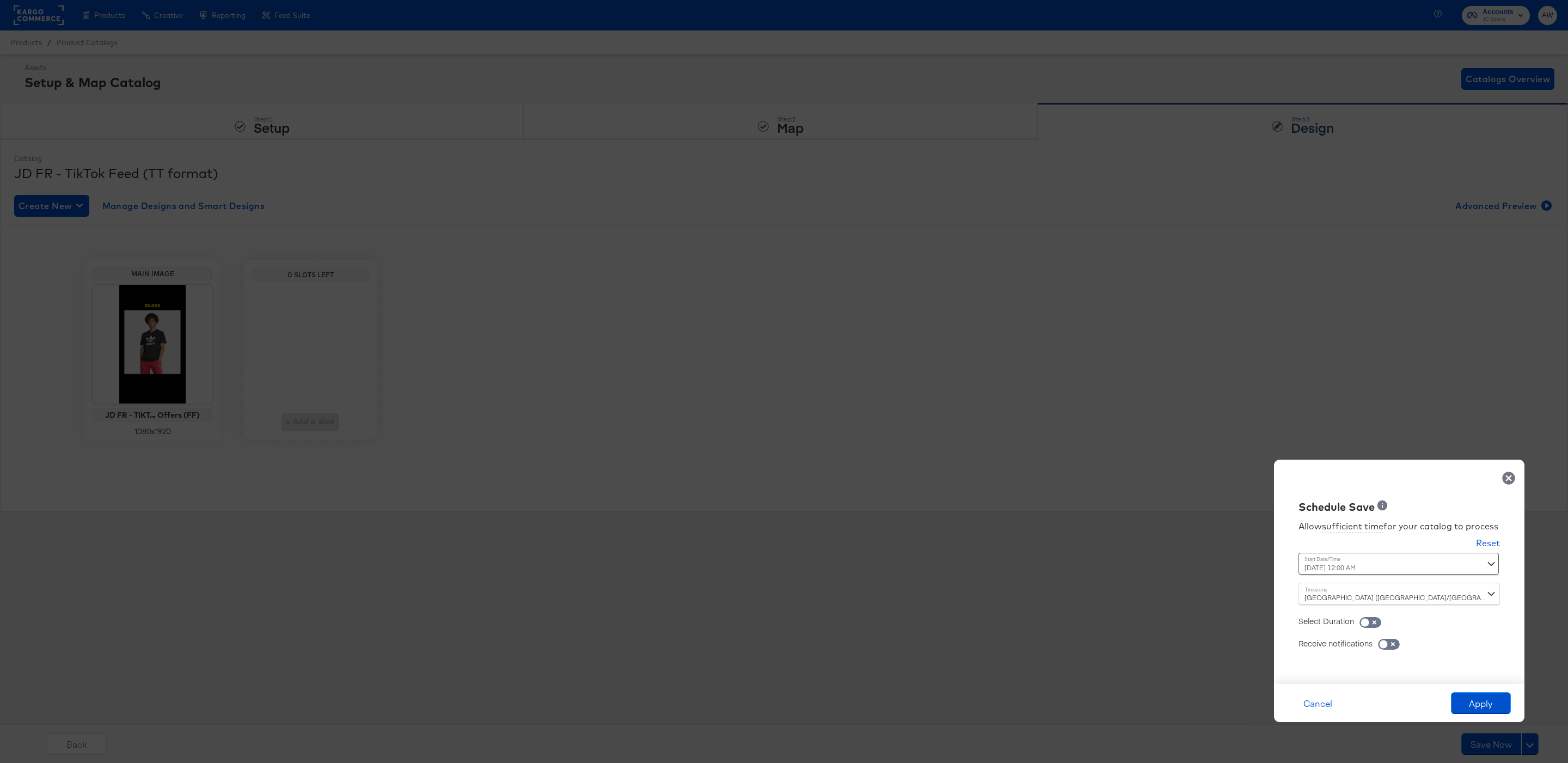
click at [1450, 432] on div "Schedule Save Allow sufficient time for your catalog to process Reset Time : [D…" at bounding box center [784, 382] width 1568 height 763
click at [1487, 694] on button "Apply" at bounding box center [1481, 704] width 59 height 22
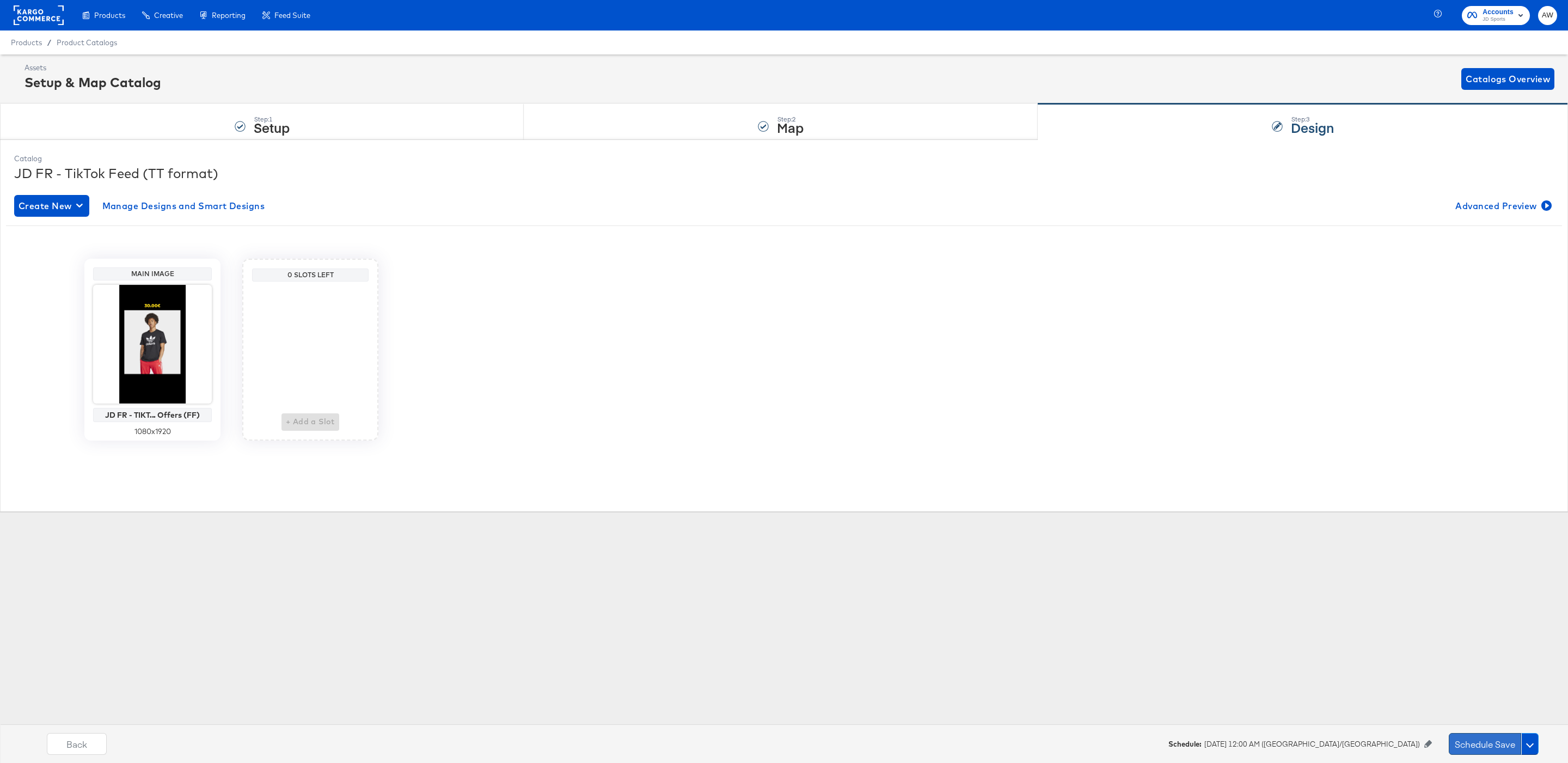
click at [1487, 733] on button "Schedule Save" at bounding box center [1484, 744] width 72 height 22
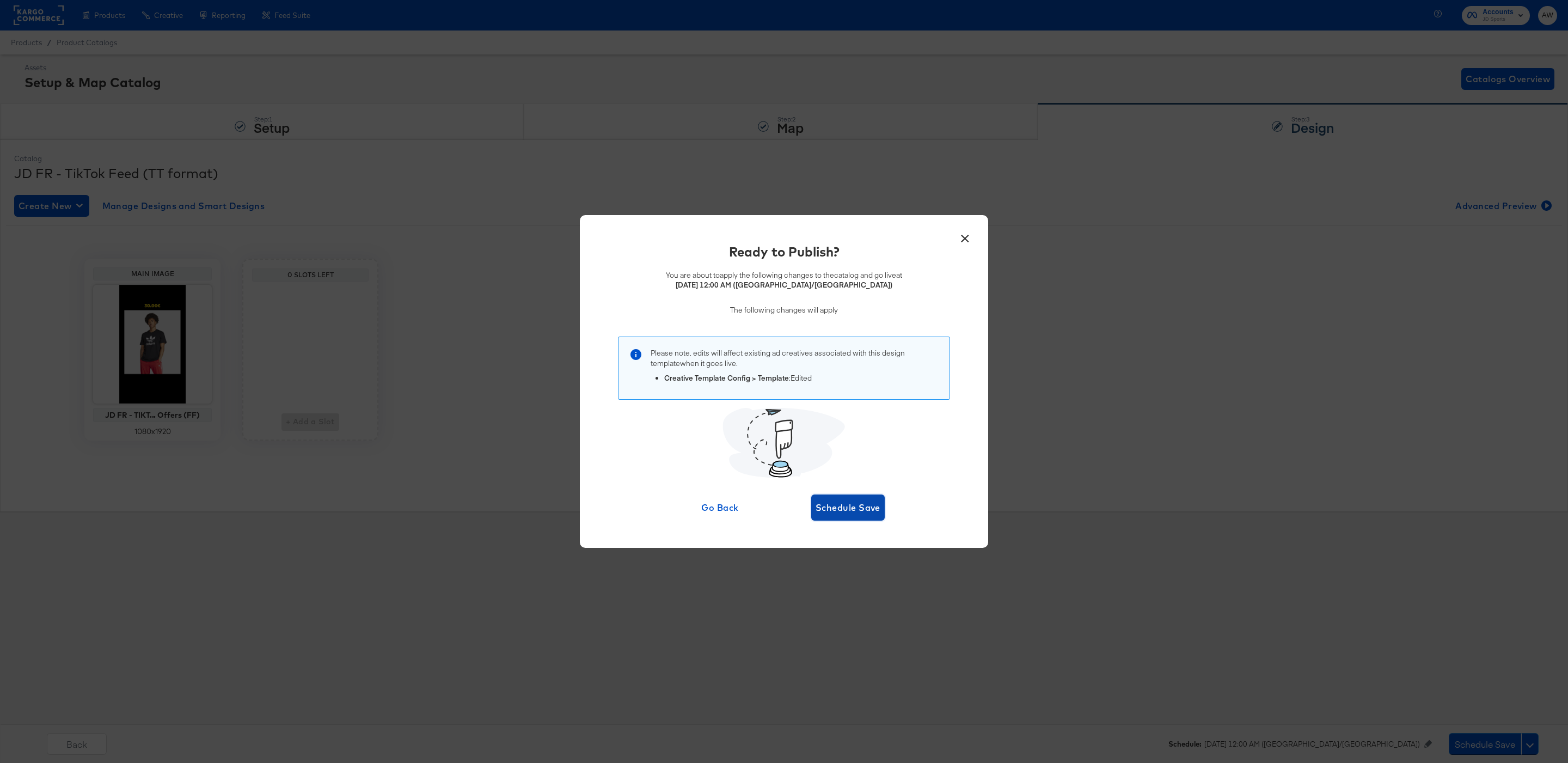
click at [855, 504] on span "Schedule Save" at bounding box center [848, 507] width 65 height 15
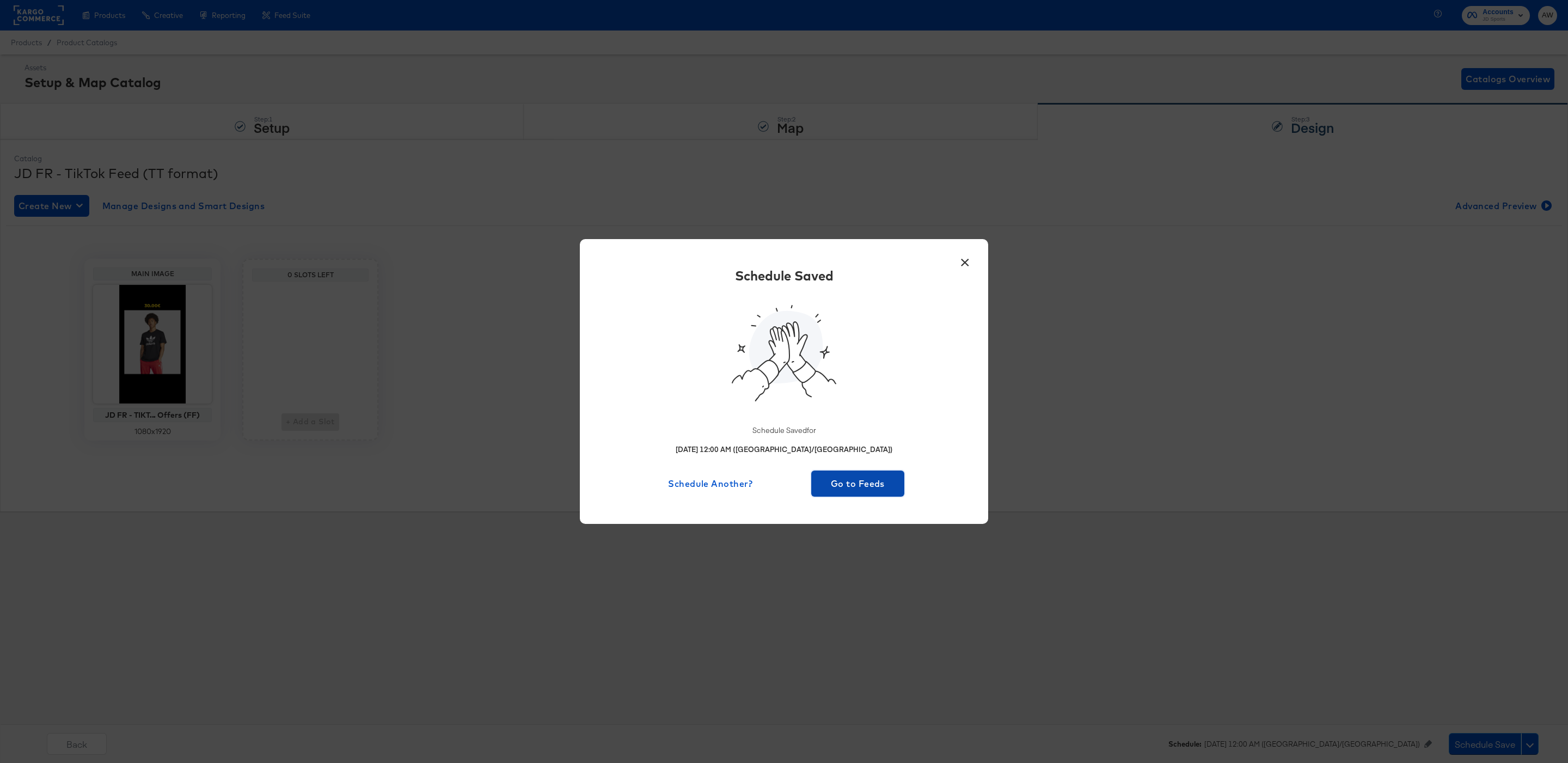
click at [866, 483] on span "Go to Feeds" at bounding box center [857, 483] width 84 height 15
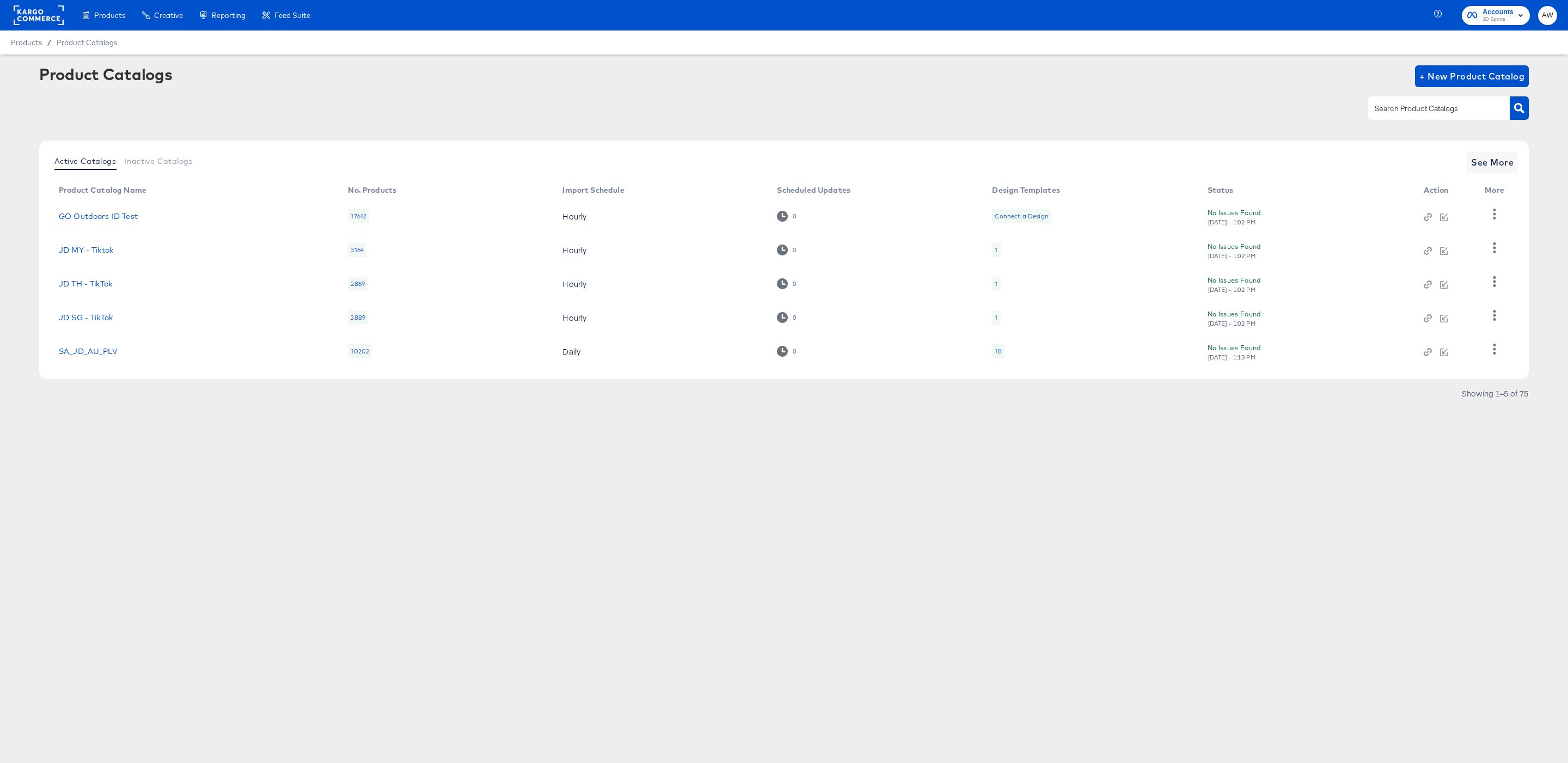
click at [1408, 109] on input "text" at bounding box center [1430, 108] width 116 height 13
type input "fr"
click at [94, 239] on td "JD FR - Snap" at bounding box center [195, 249] width 289 height 34
click at [86, 247] on link "JD FR - Snap" at bounding box center [83, 249] width 50 height 8
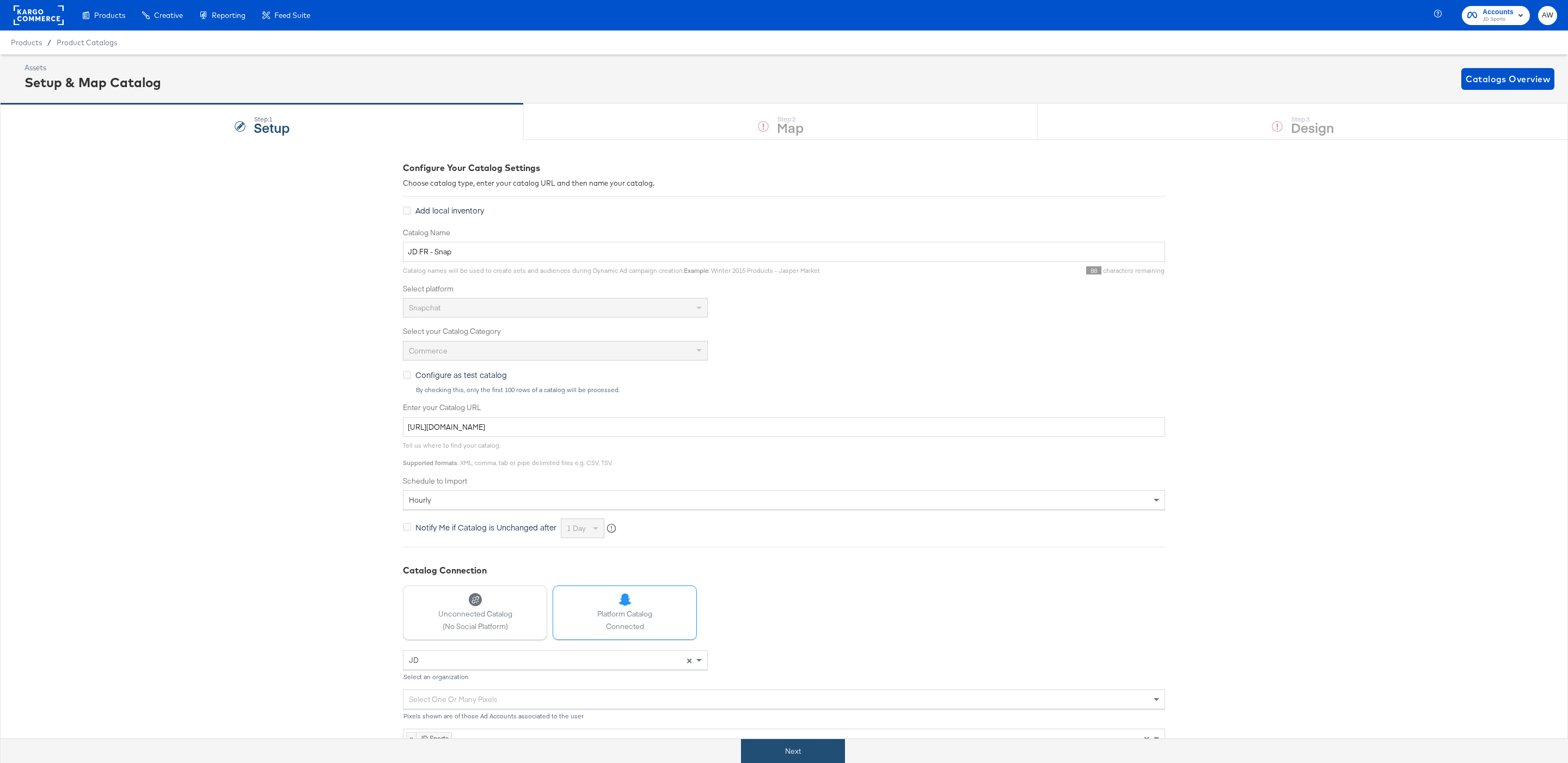
click at [777, 745] on button "Next" at bounding box center [792, 751] width 104 height 25
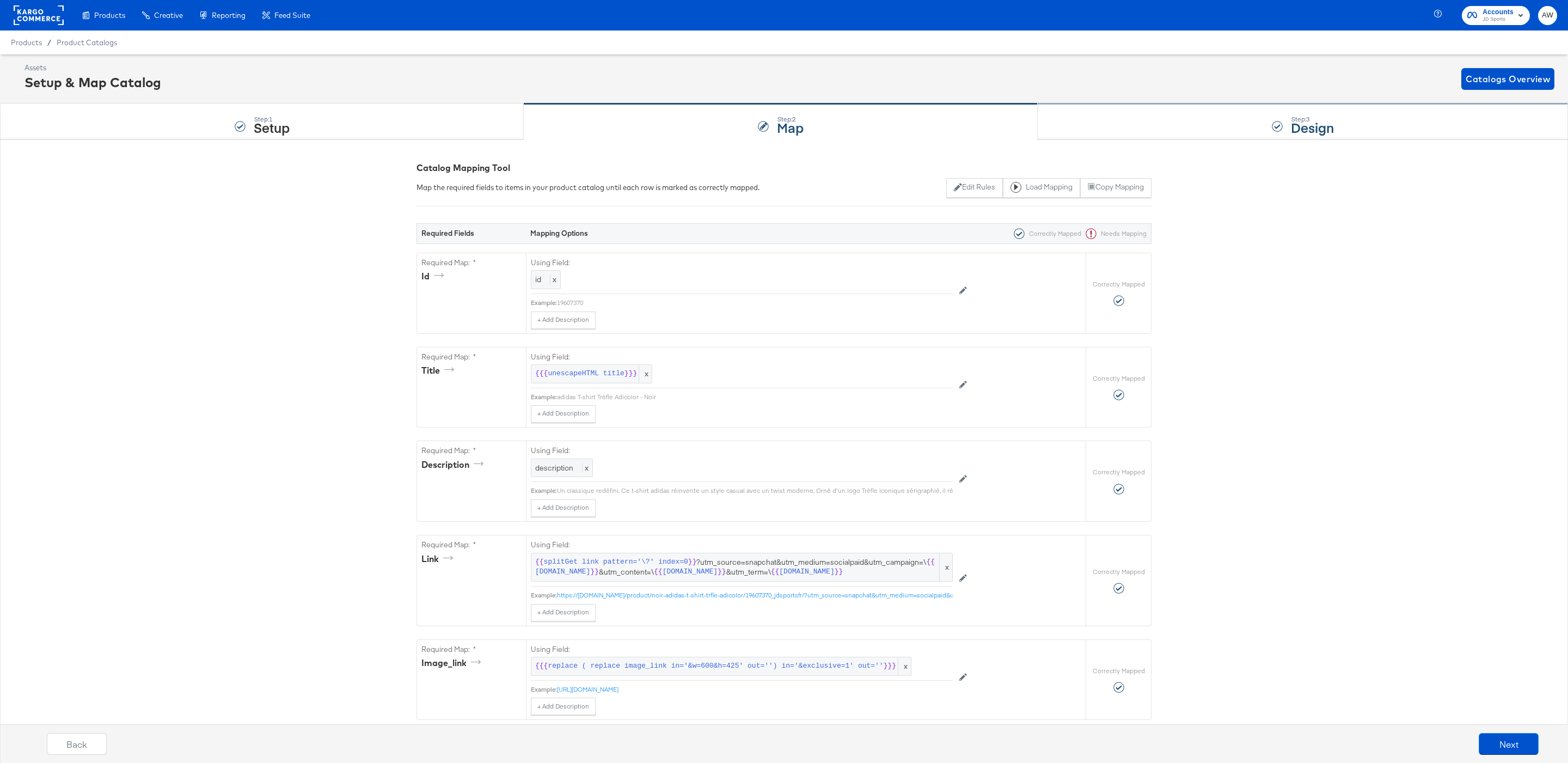
click at [1109, 116] on div "Step: 3 Design" at bounding box center [1302, 122] width 530 height 36
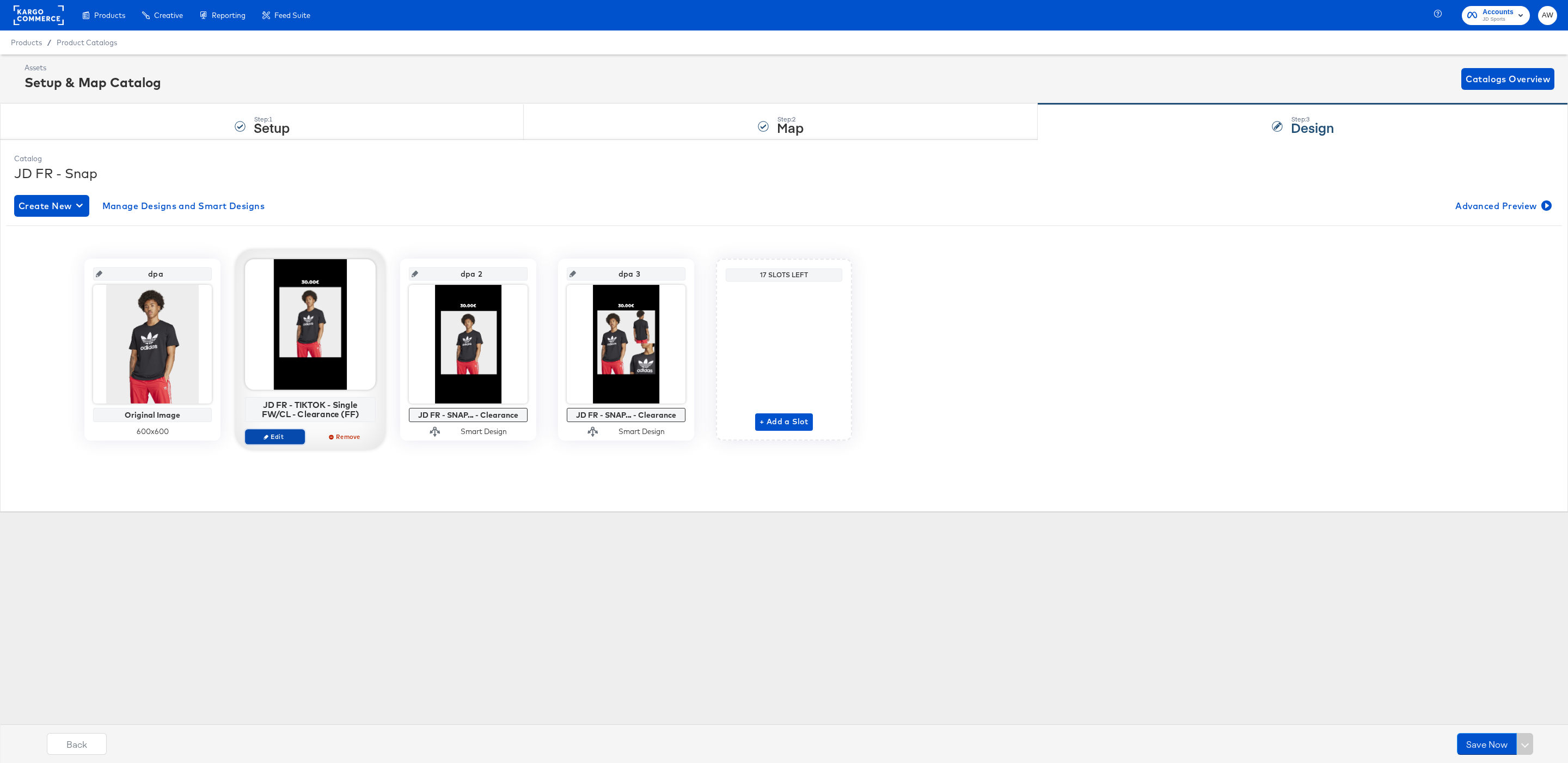
click at [289, 432] on span "Edit" at bounding box center [274, 437] width 50 height 8
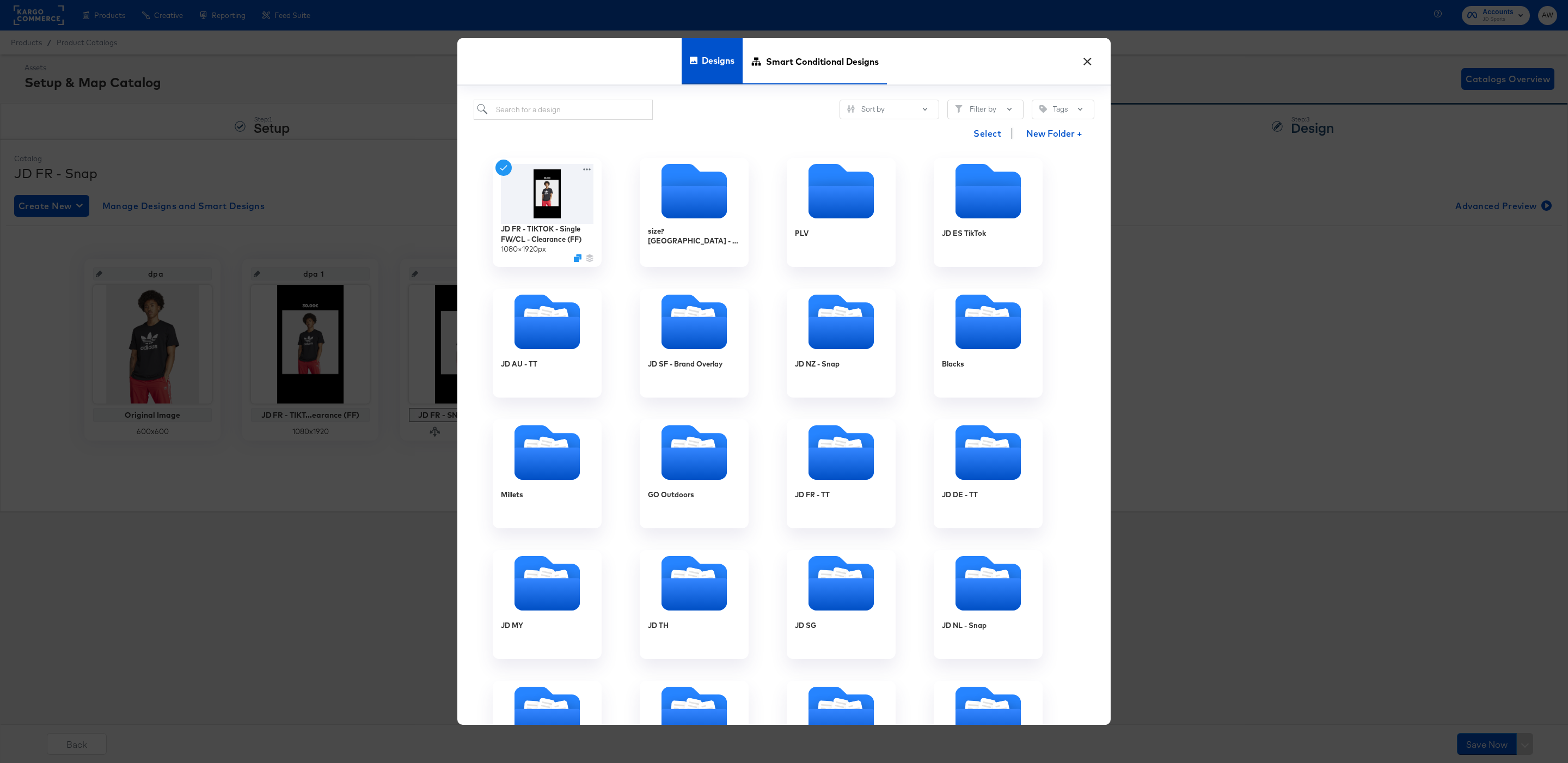
click at [792, 62] on span "Smart Conditional Designs" at bounding box center [822, 61] width 113 height 48
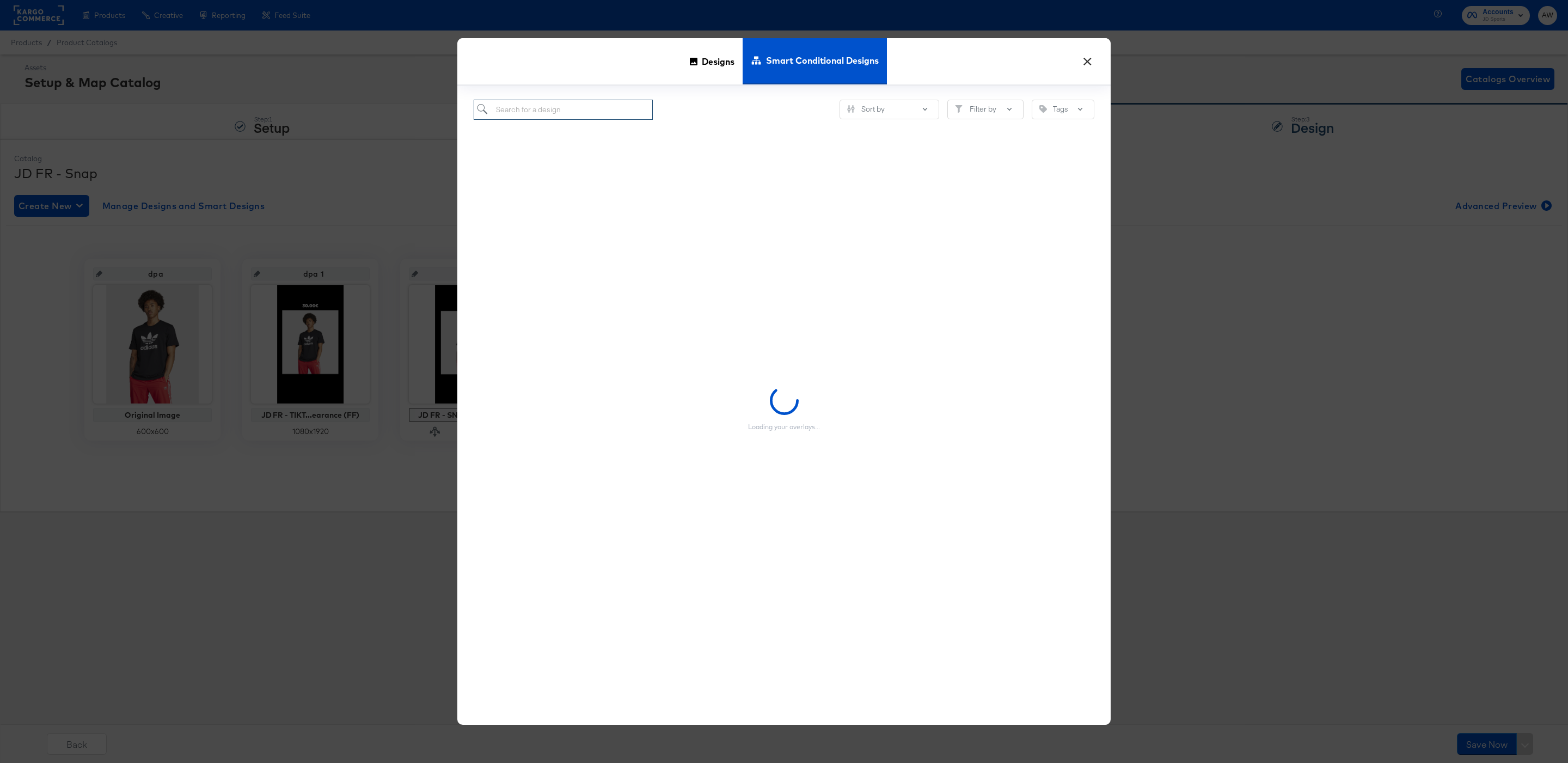
click at [638, 105] on input "search" at bounding box center [563, 110] width 179 height 20
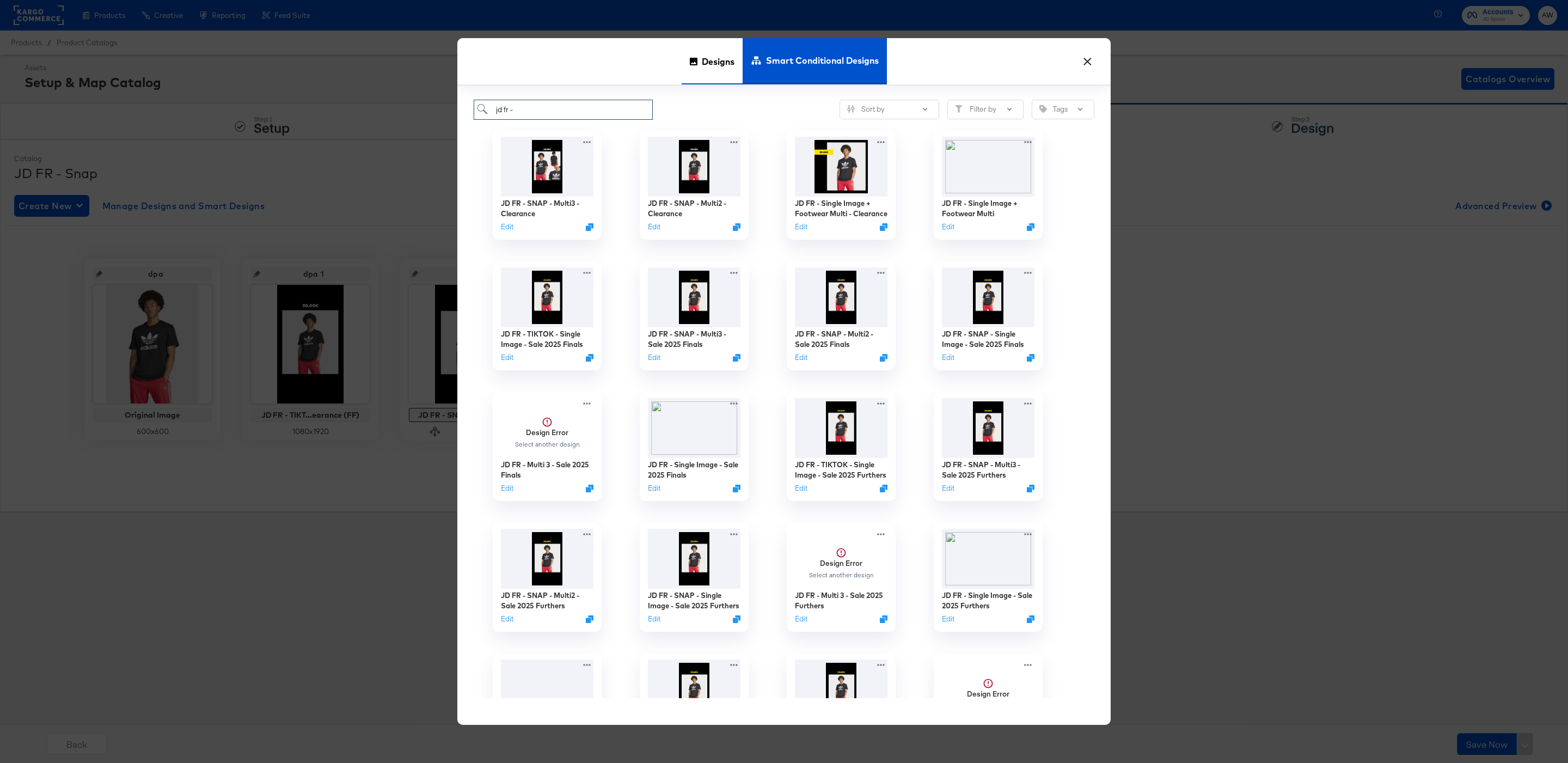
type input "jd fr -"
click at [729, 83] on div "Designs" at bounding box center [712, 61] width 61 height 46
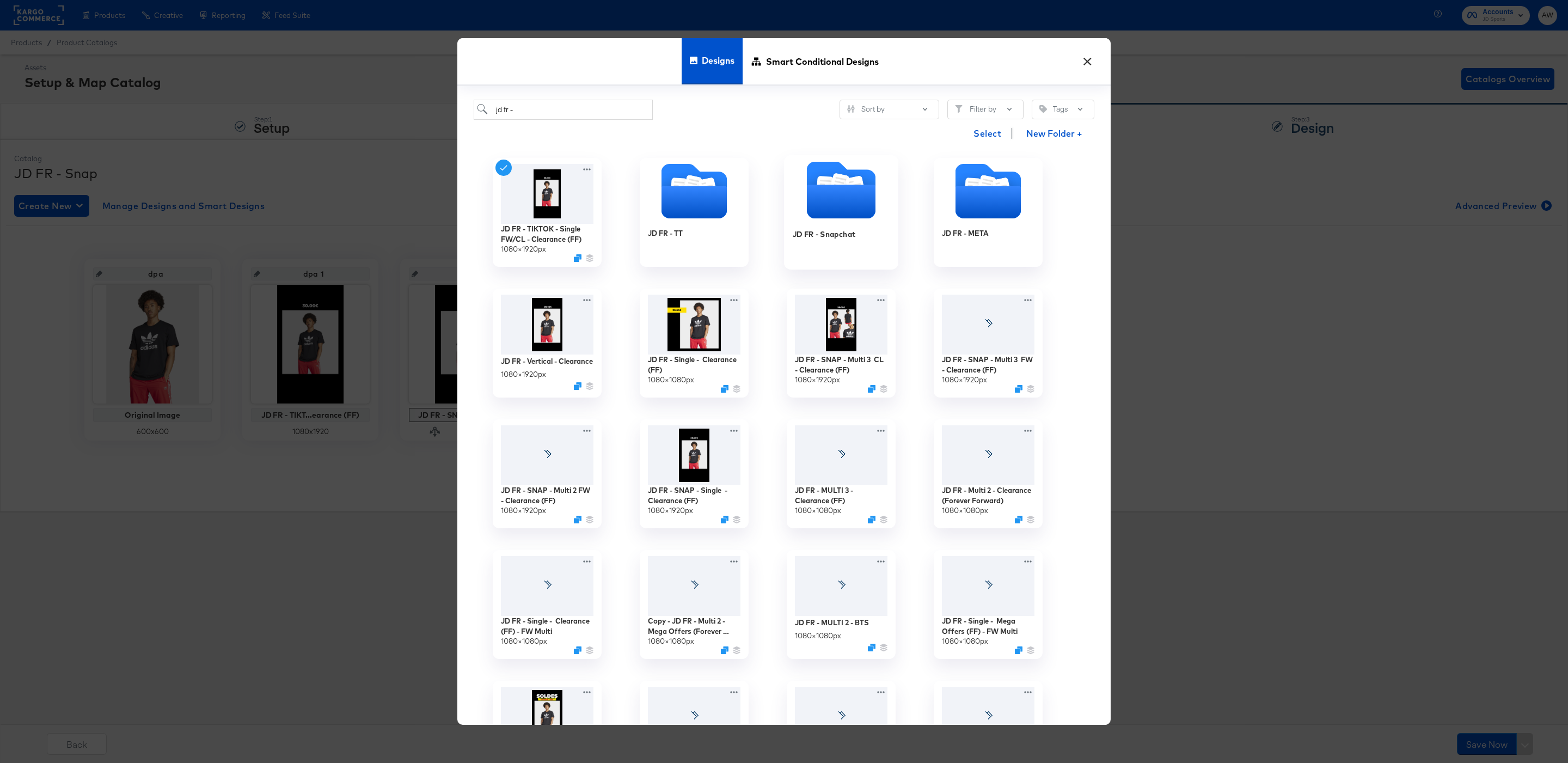
click at [853, 182] on icon "Folder" at bounding box center [855, 187] width 19 height 22
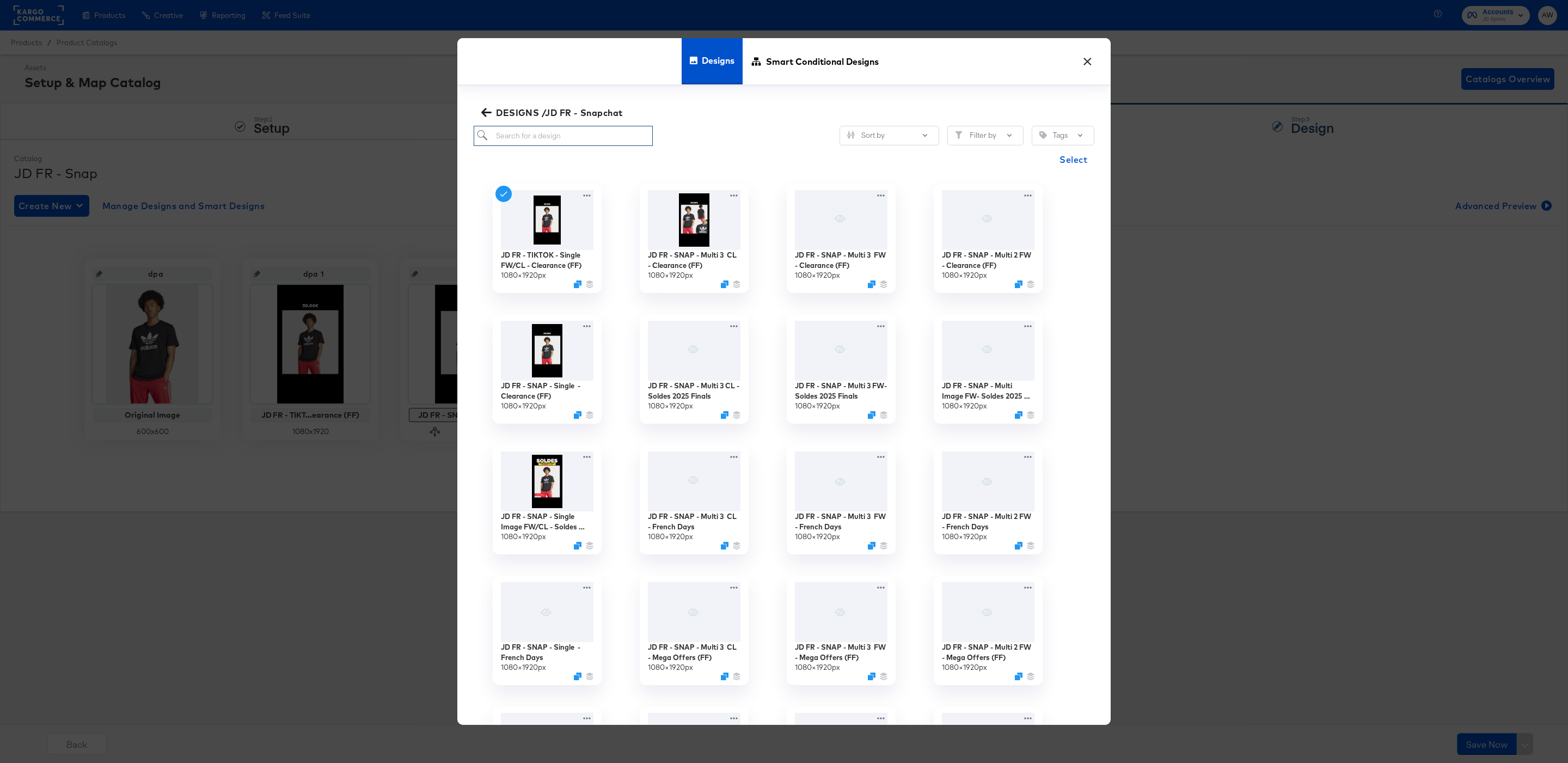
click at [640, 142] on input "search" at bounding box center [563, 136] width 179 height 20
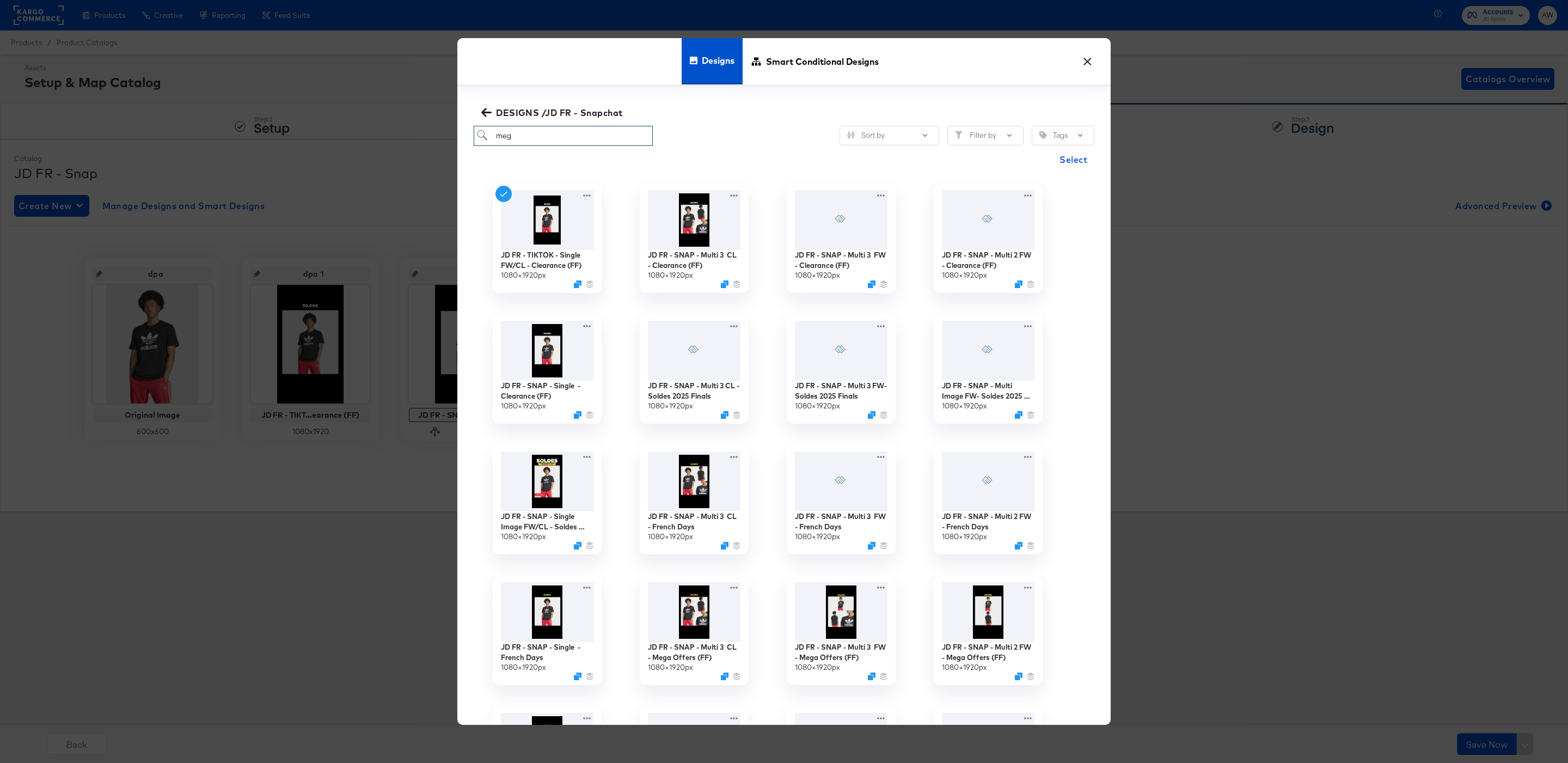
type input "mega"
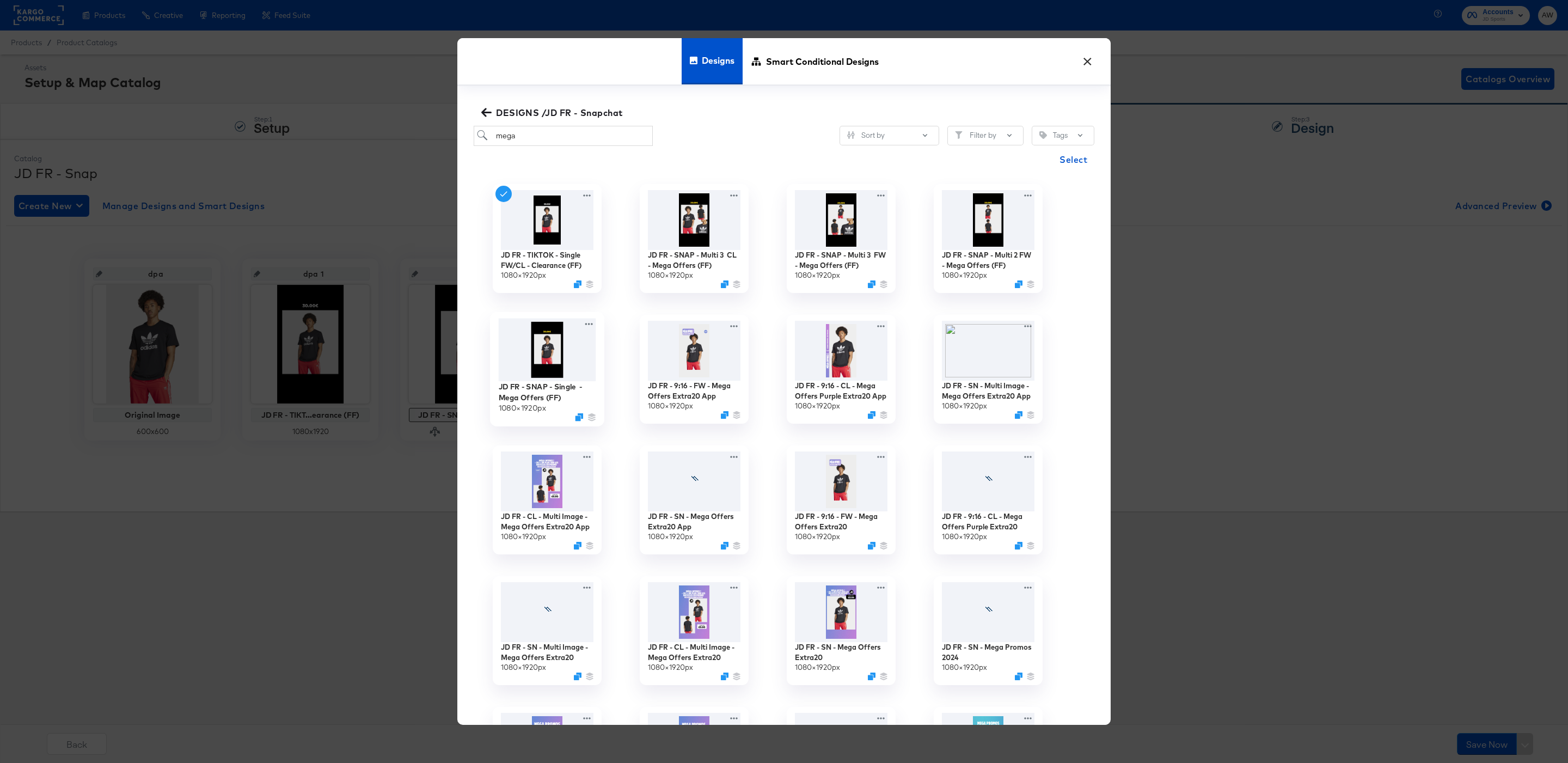
click at [535, 353] on img at bounding box center [547, 349] width 98 height 63
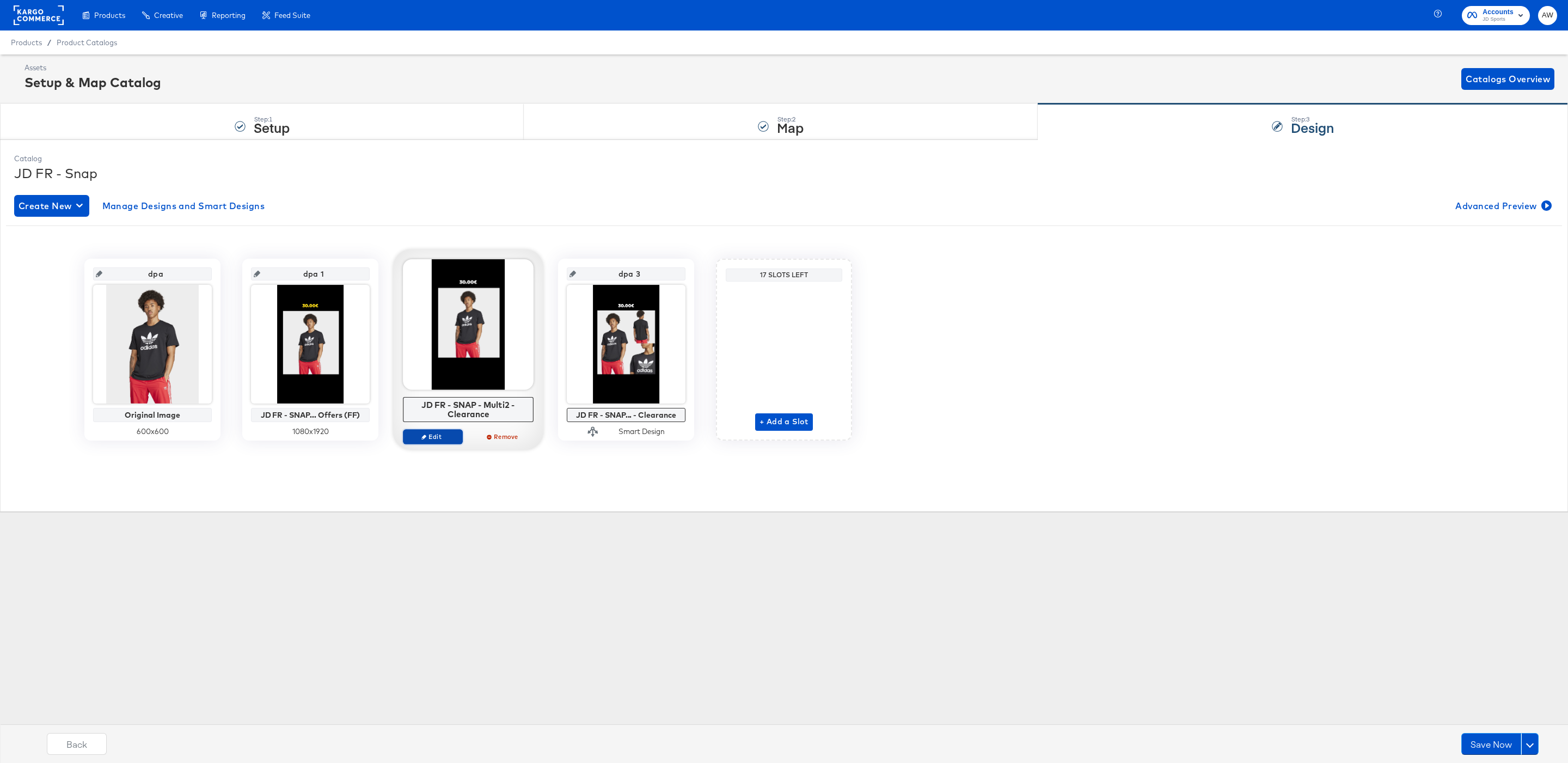
click at [432, 436] on span "Edit" at bounding box center [432, 437] width 50 height 8
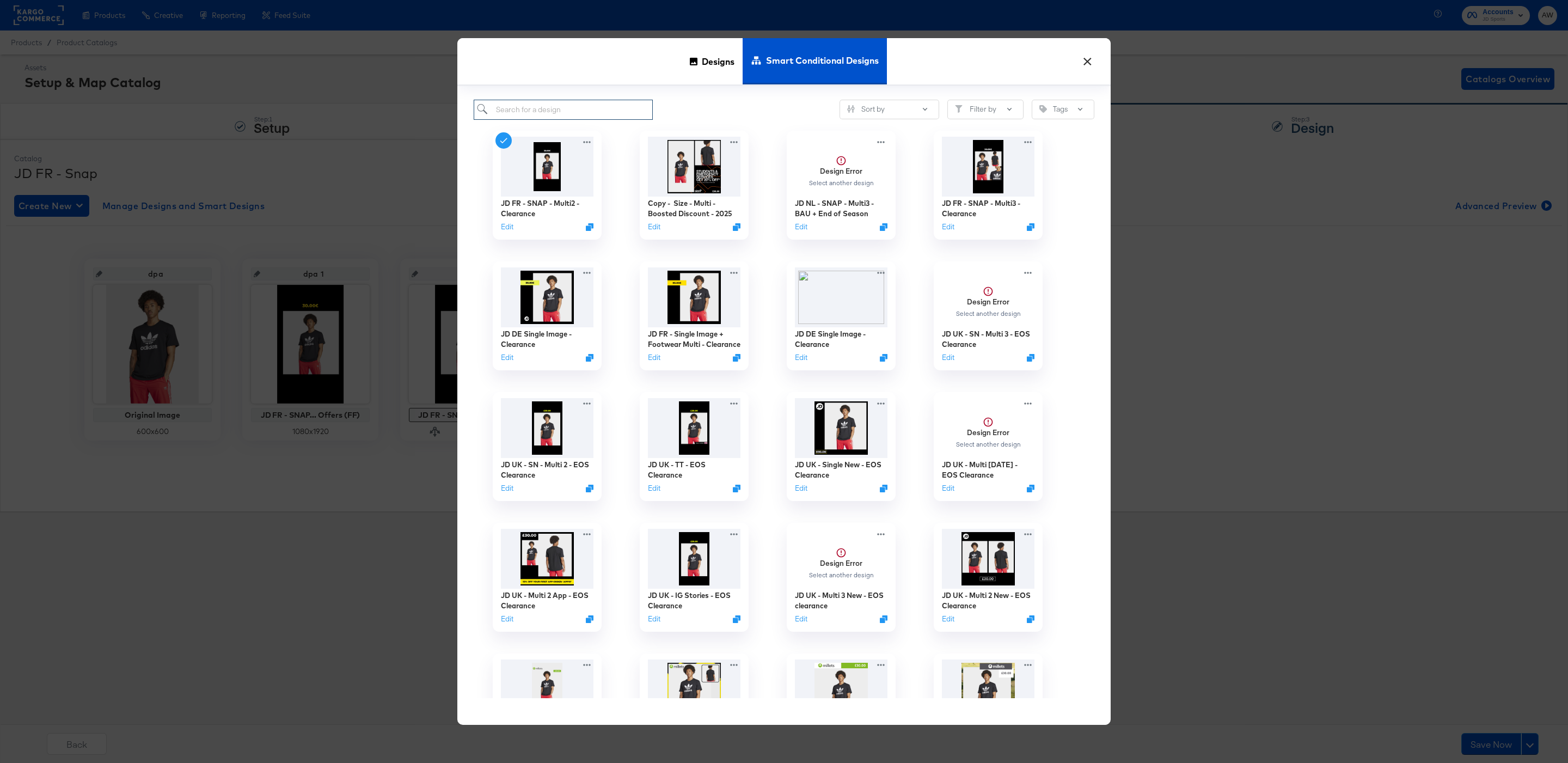
click at [625, 104] on input "search" at bounding box center [563, 110] width 179 height 20
type input "jd fr -"
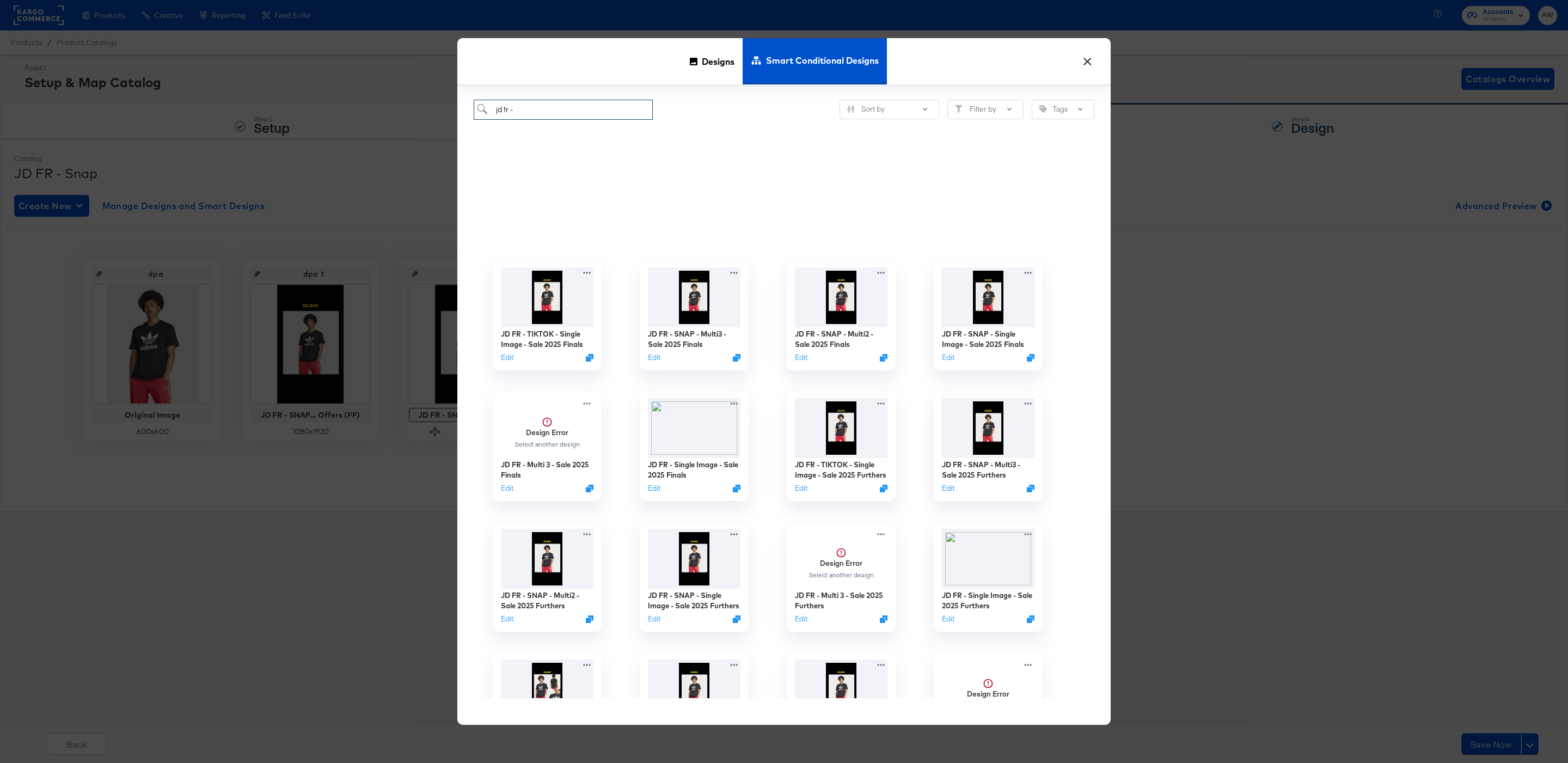
scroll to position [265, 0]
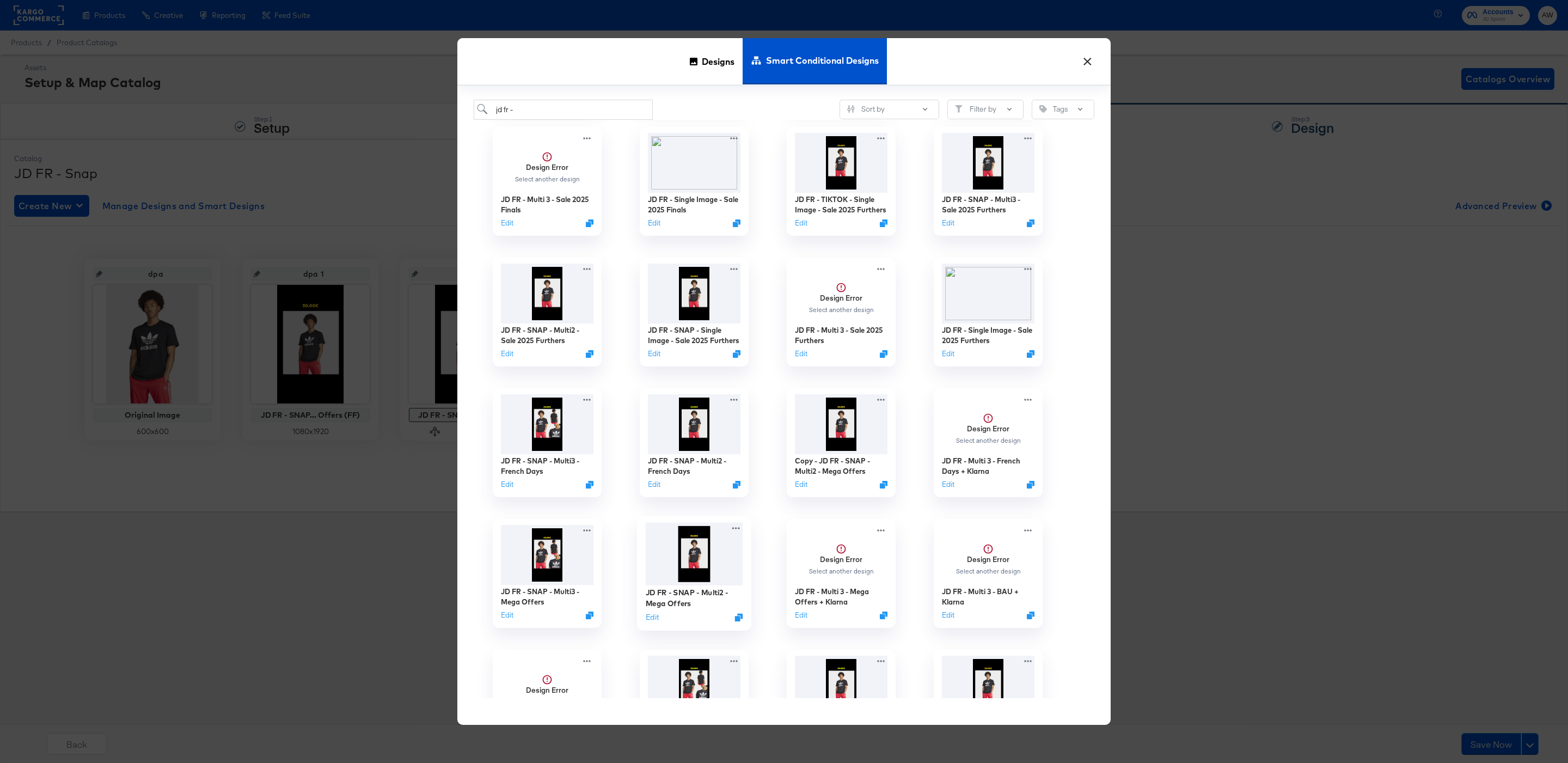
click at [685, 548] on img at bounding box center [694, 554] width 98 height 63
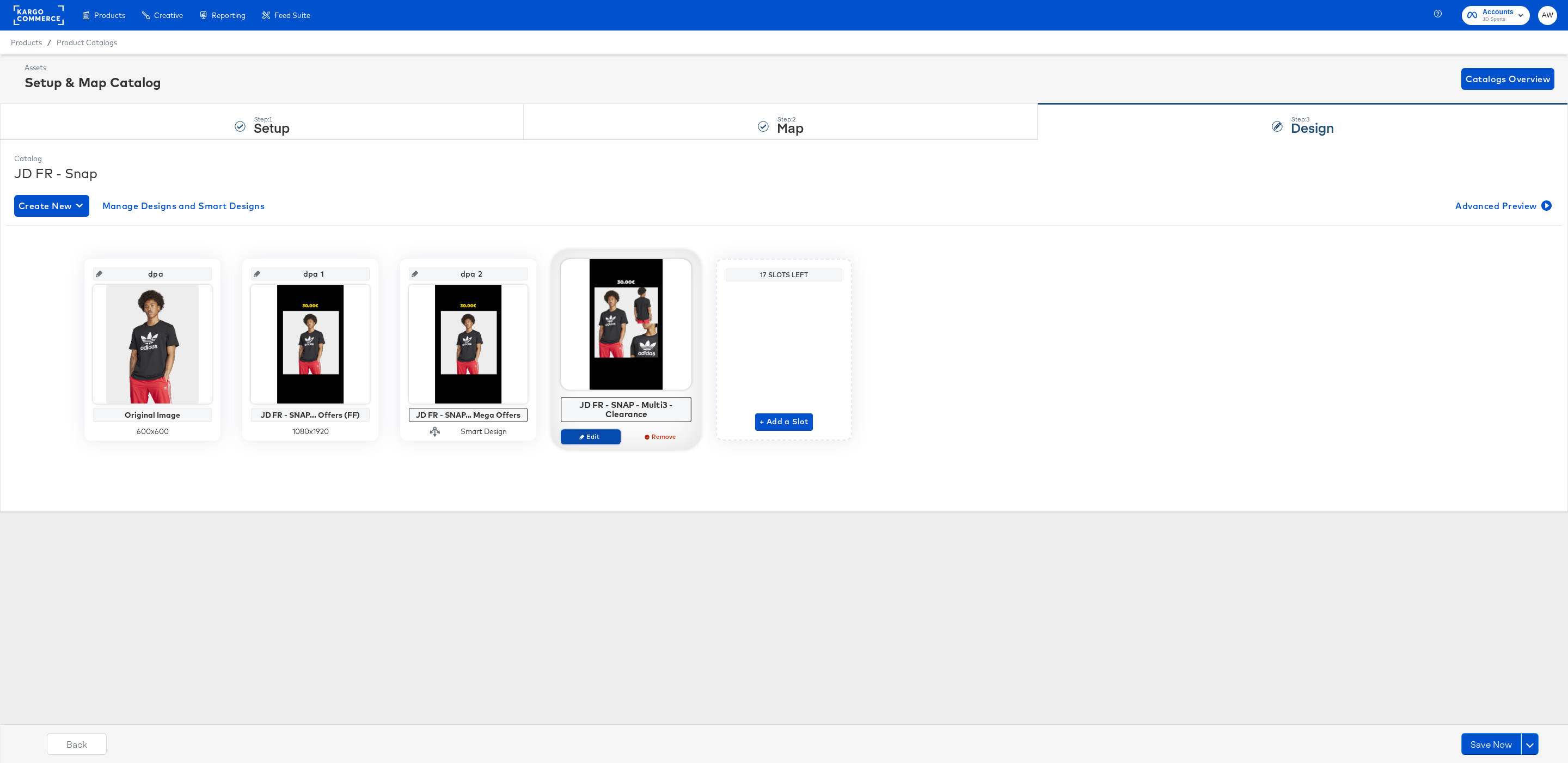
click at [579, 432] on button "Edit" at bounding box center [590, 437] width 59 height 15
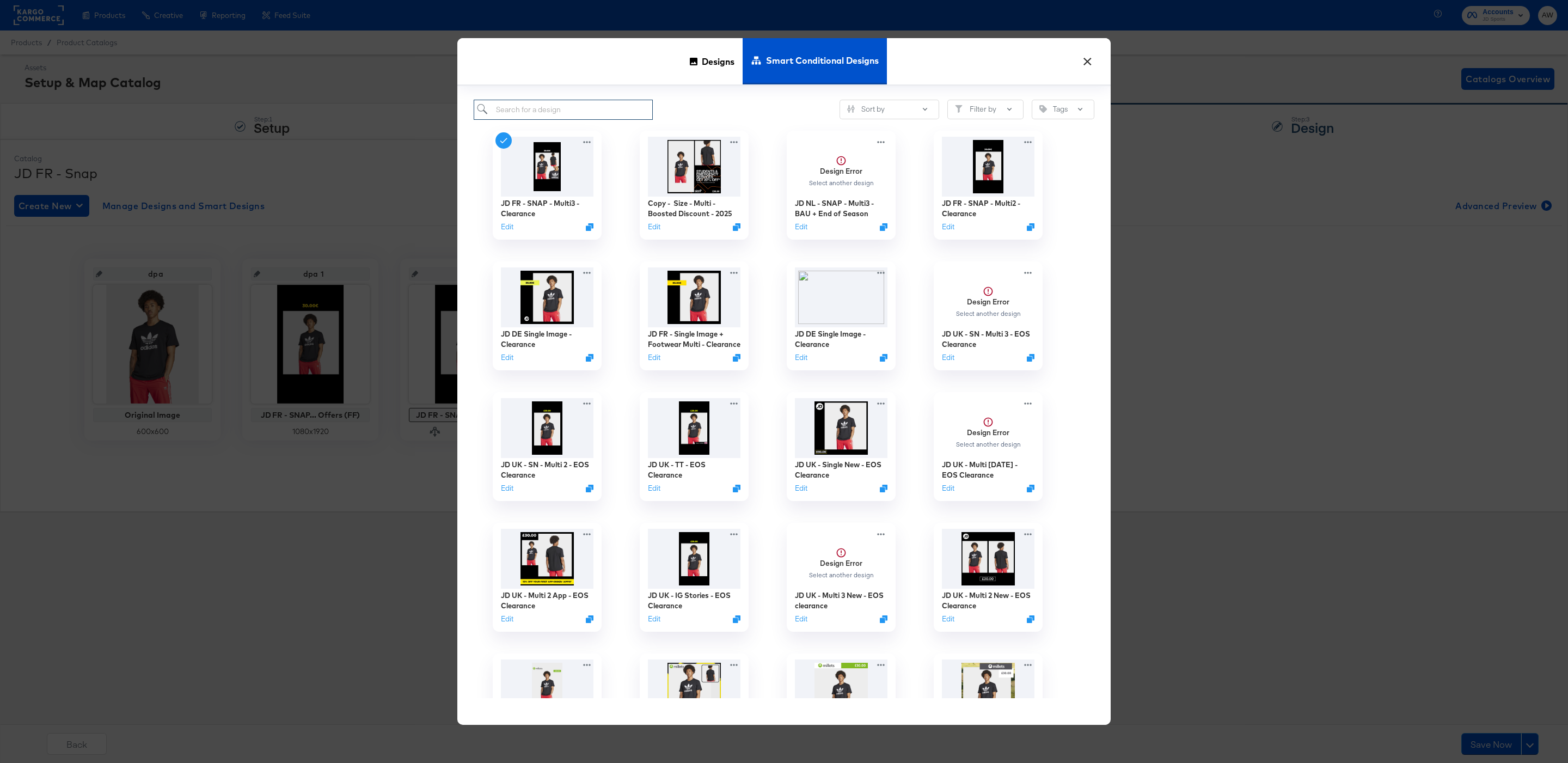
click at [615, 106] on input "search" at bounding box center [563, 110] width 179 height 20
type input "jd fr - snap"
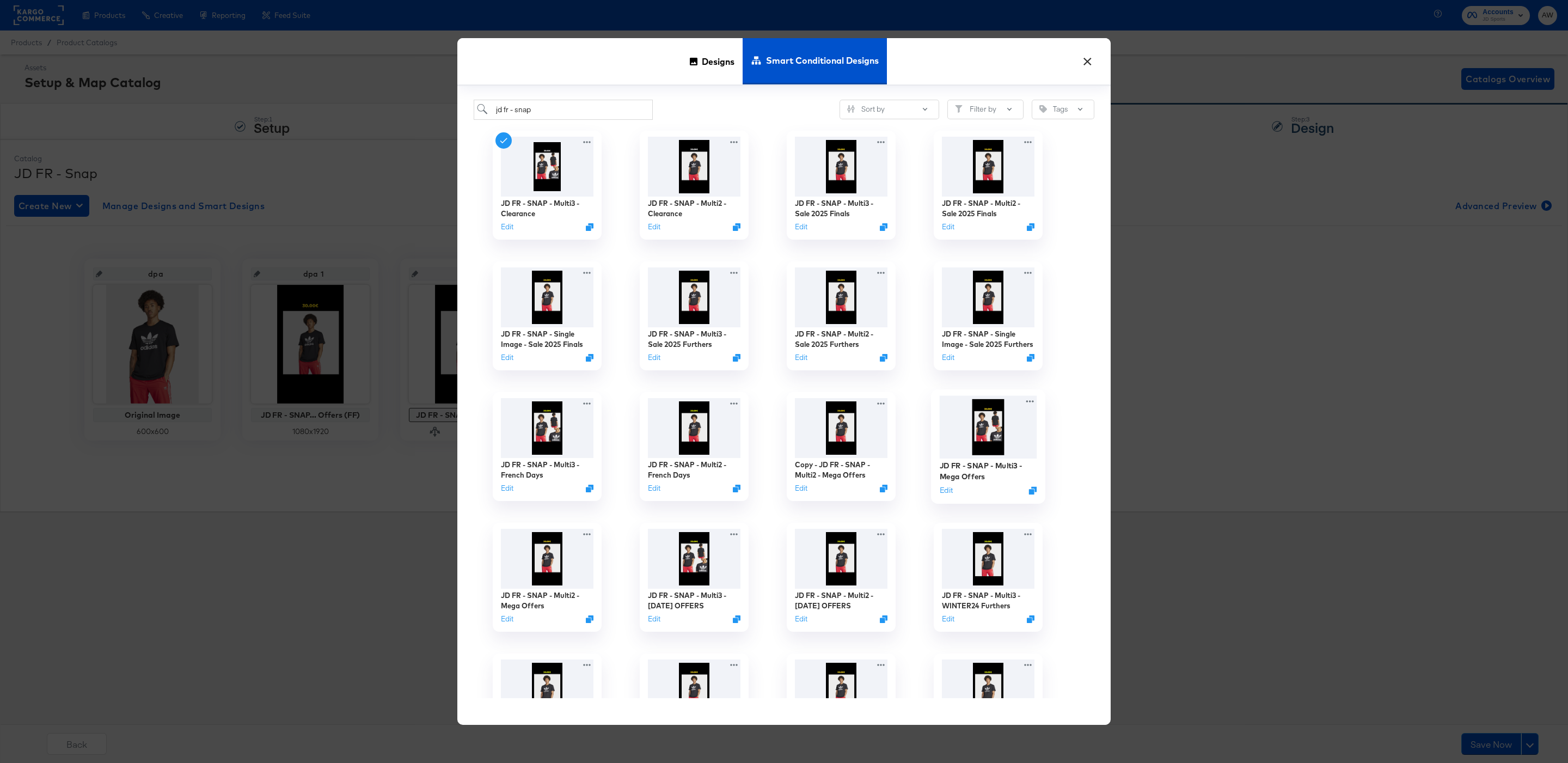
click at [976, 414] on img at bounding box center [988, 427] width 98 height 63
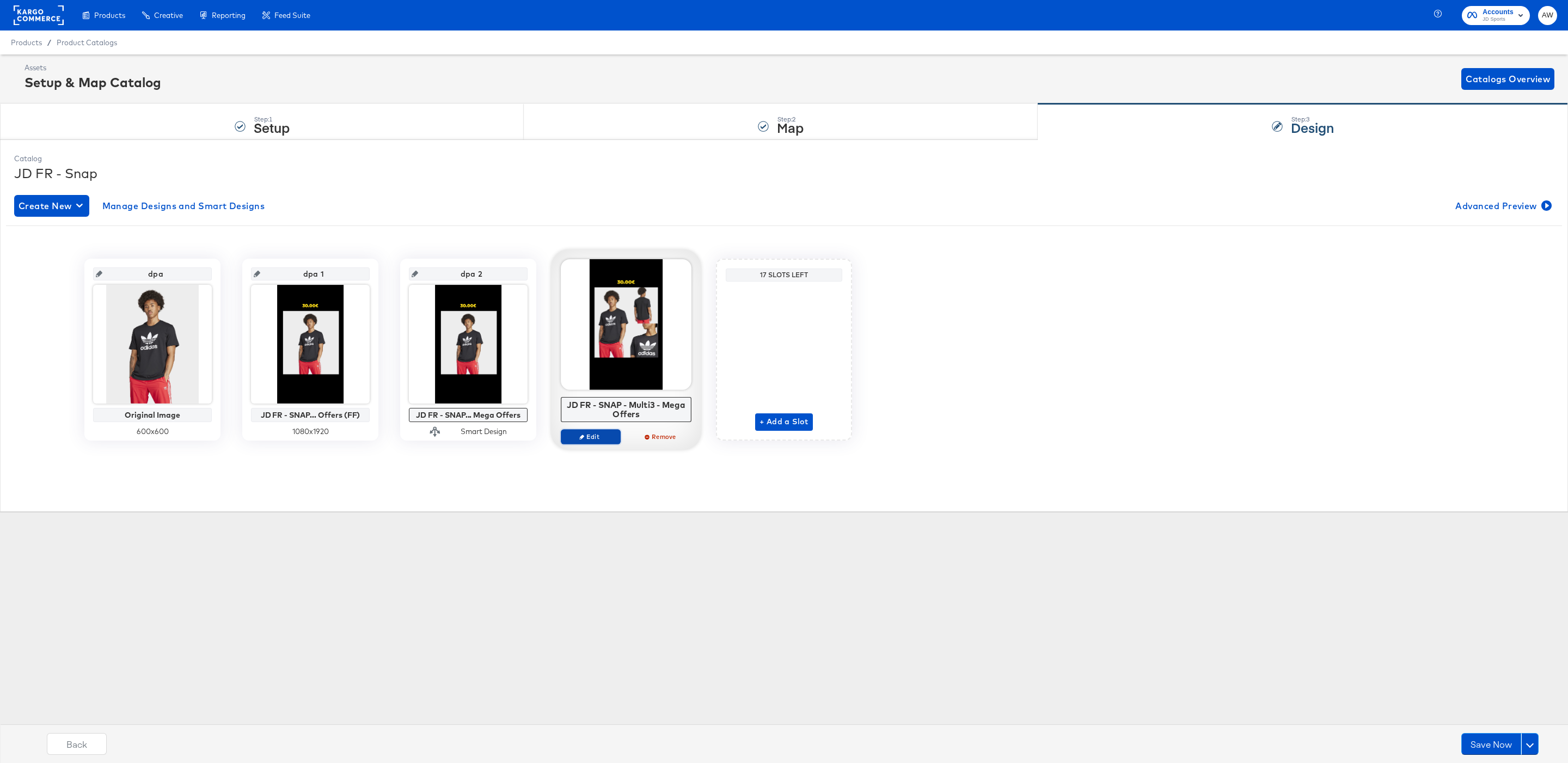
click at [569, 436] on span "Edit" at bounding box center [590, 437] width 50 height 8
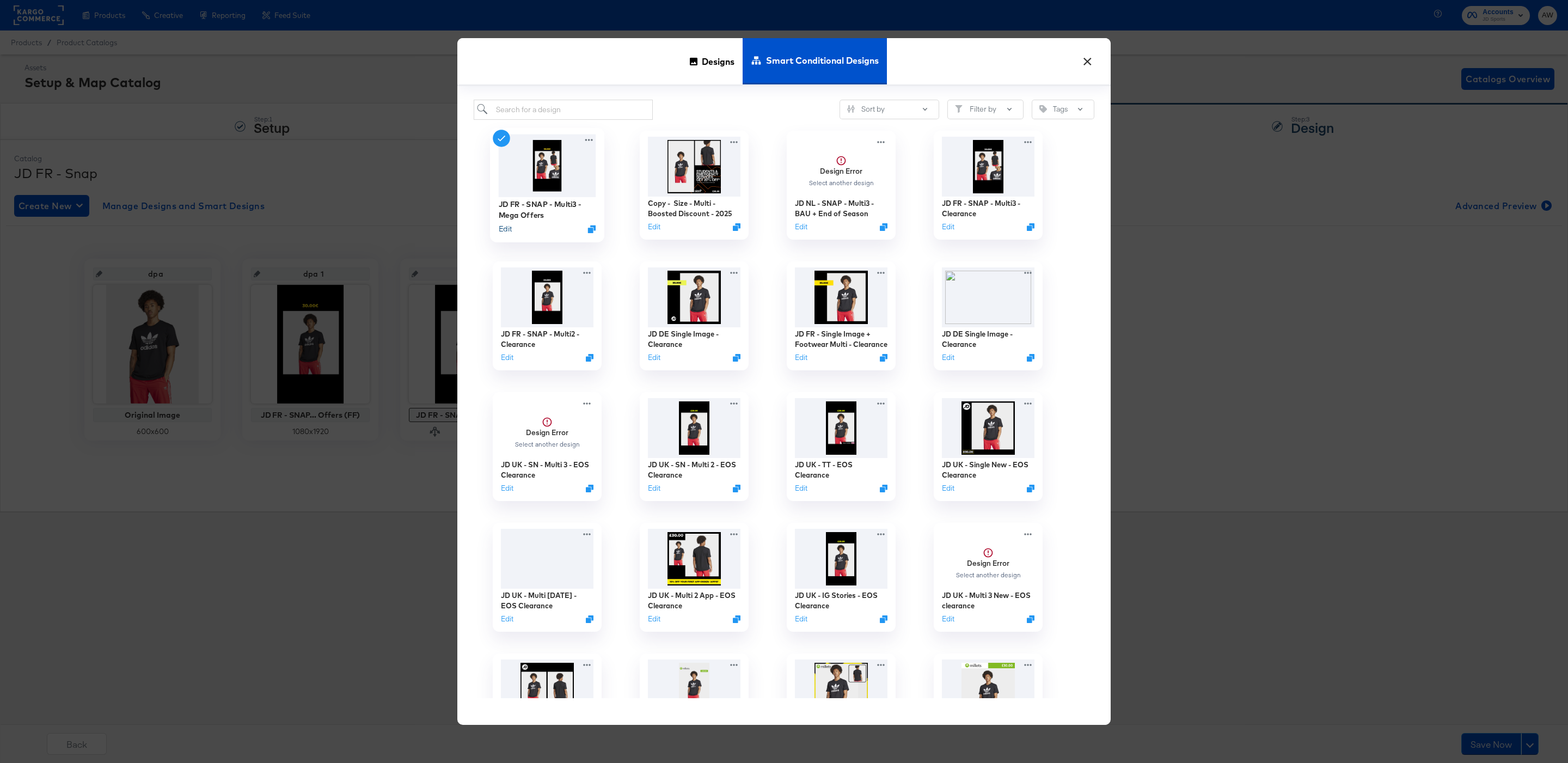
click at [510, 229] on button "Edit" at bounding box center [505, 229] width 13 height 10
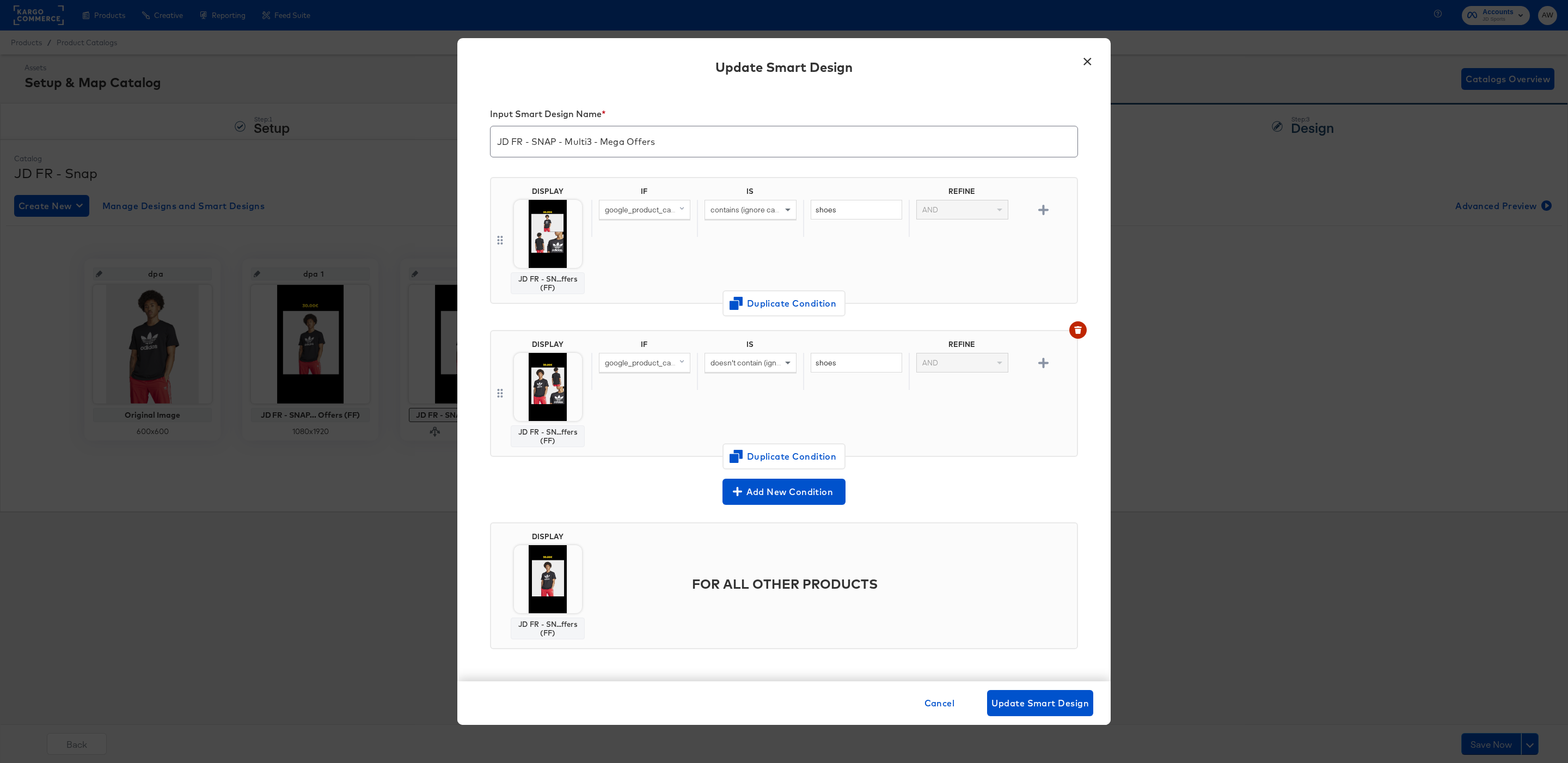
click at [1082, 61] on button "×" at bounding box center [1086, 59] width 20 height 20
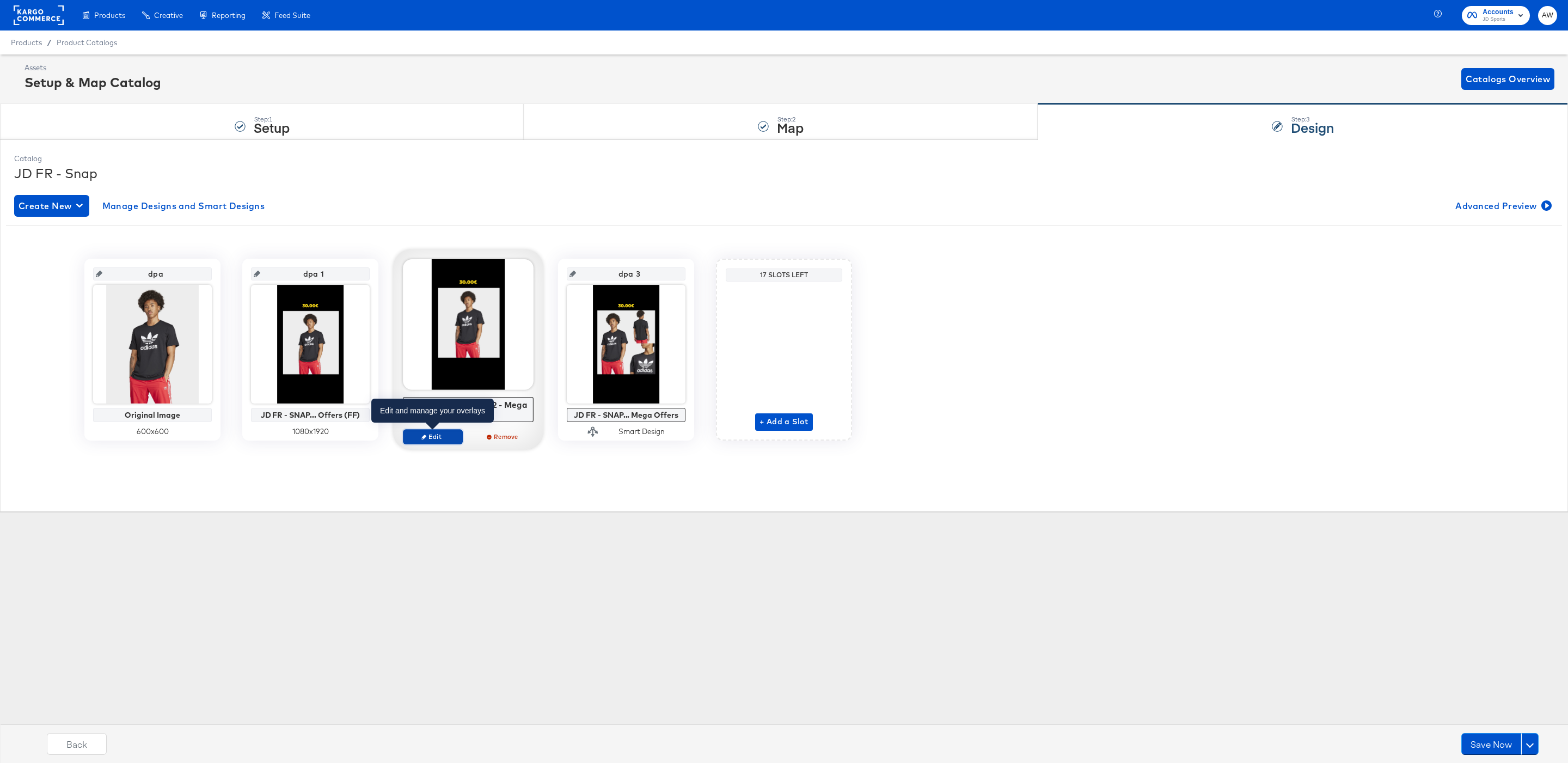
click at [443, 435] on span "Edit" at bounding box center [432, 437] width 50 height 8
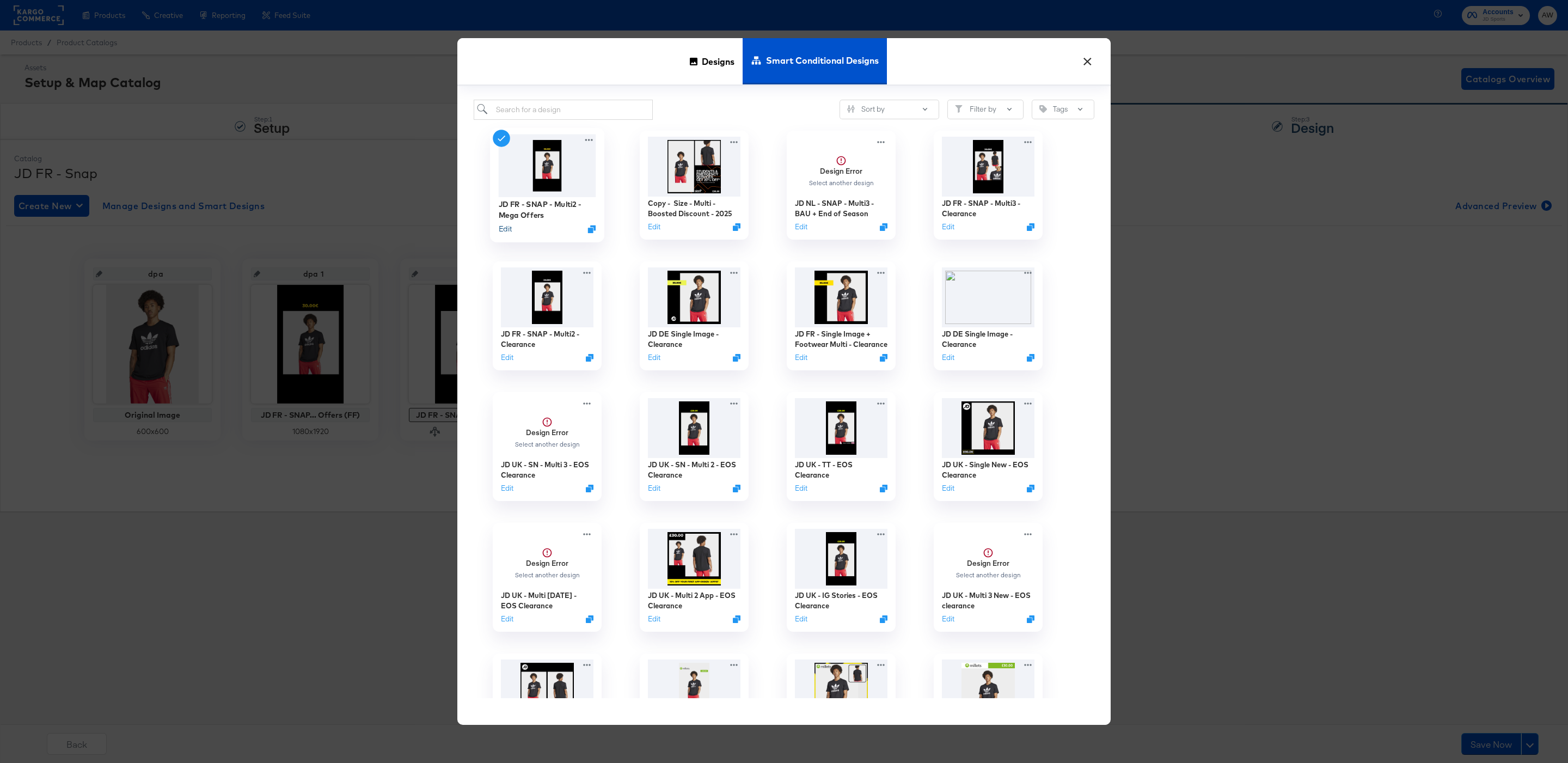
click at [503, 228] on button "Edit" at bounding box center [505, 229] width 13 height 10
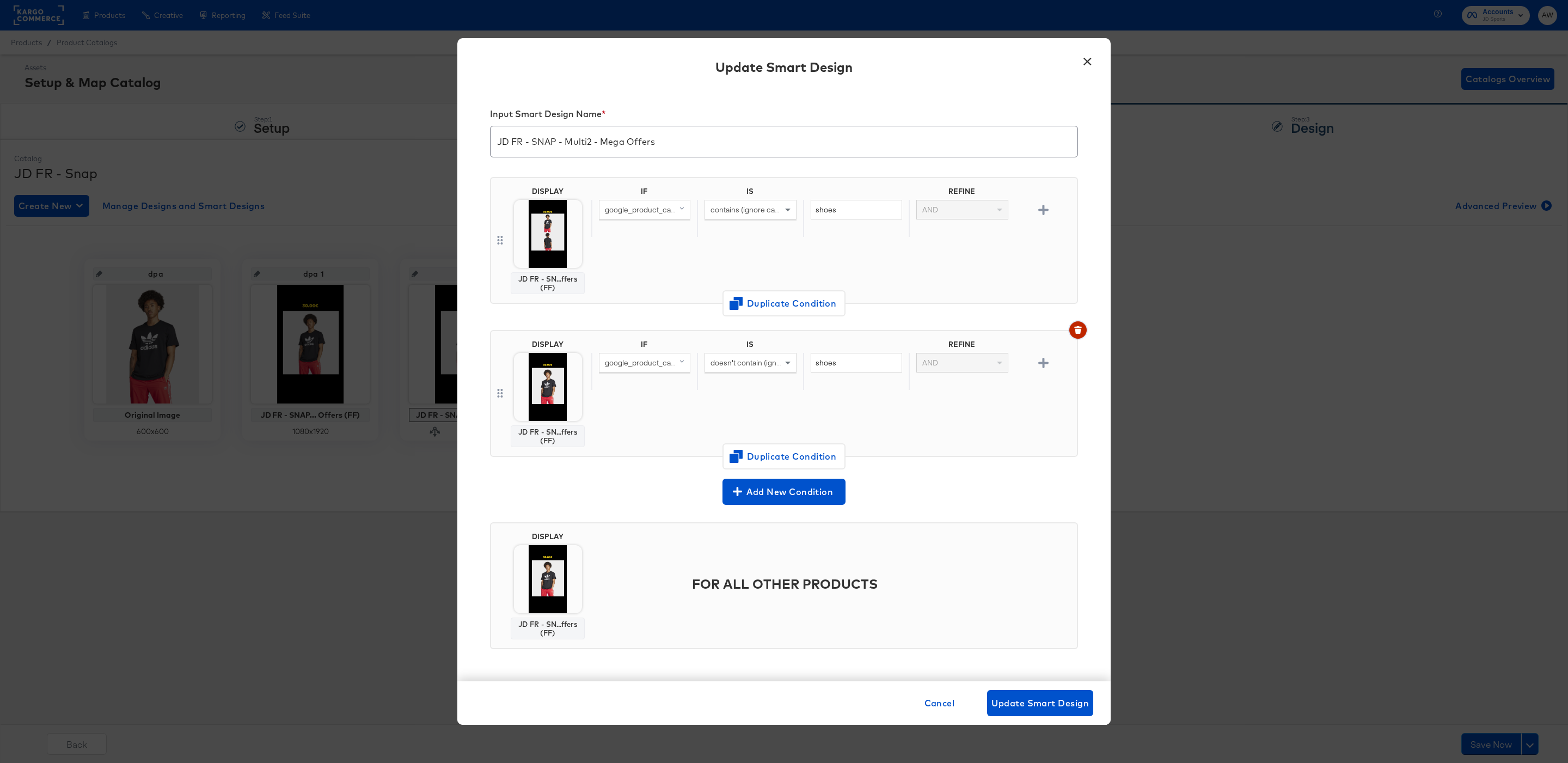
click at [1080, 330] on icon "button" at bounding box center [1077, 330] width 8 height 8
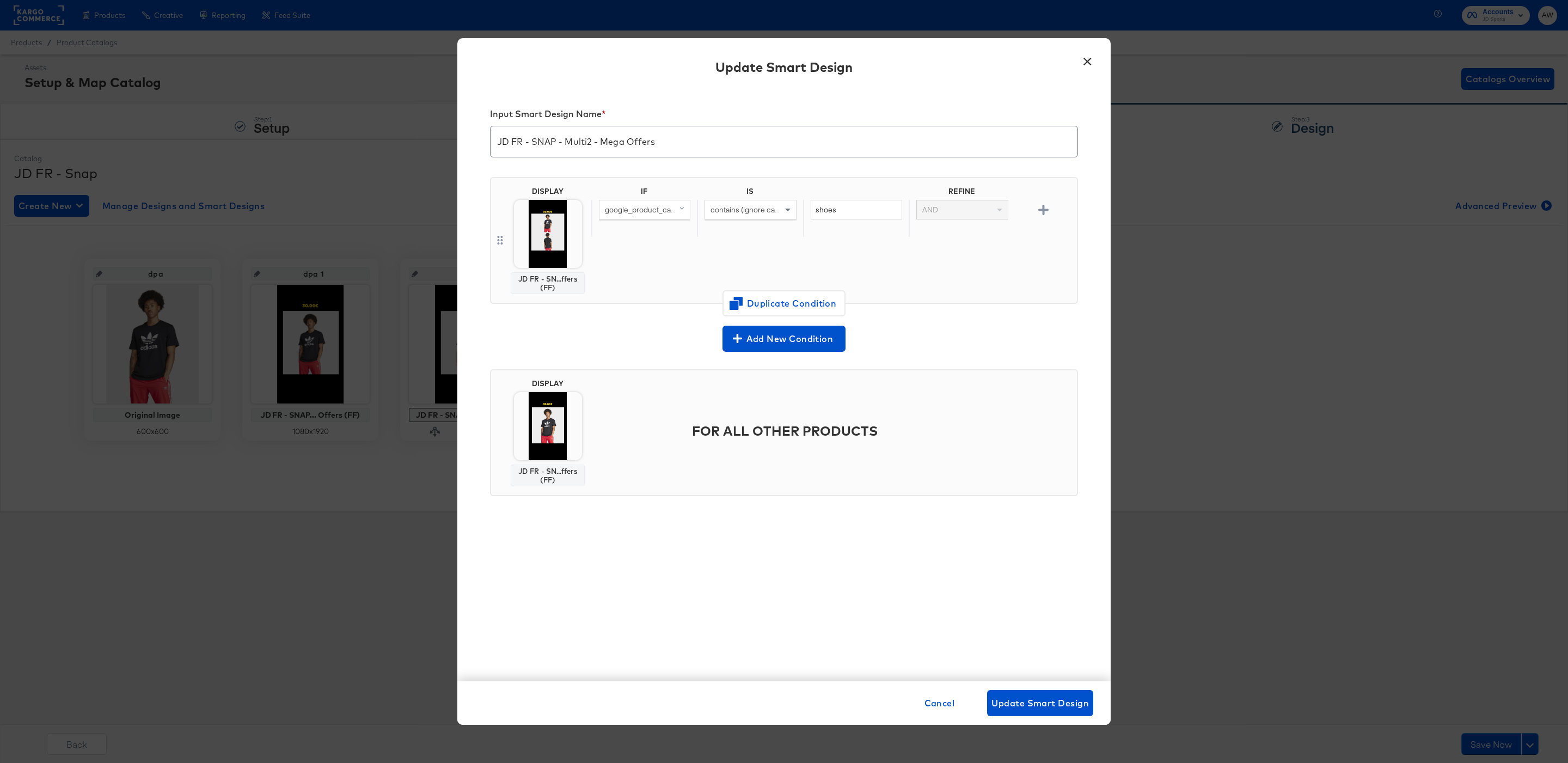
click at [1089, 62] on button "×" at bounding box center [1086, 59] width 20 height 20
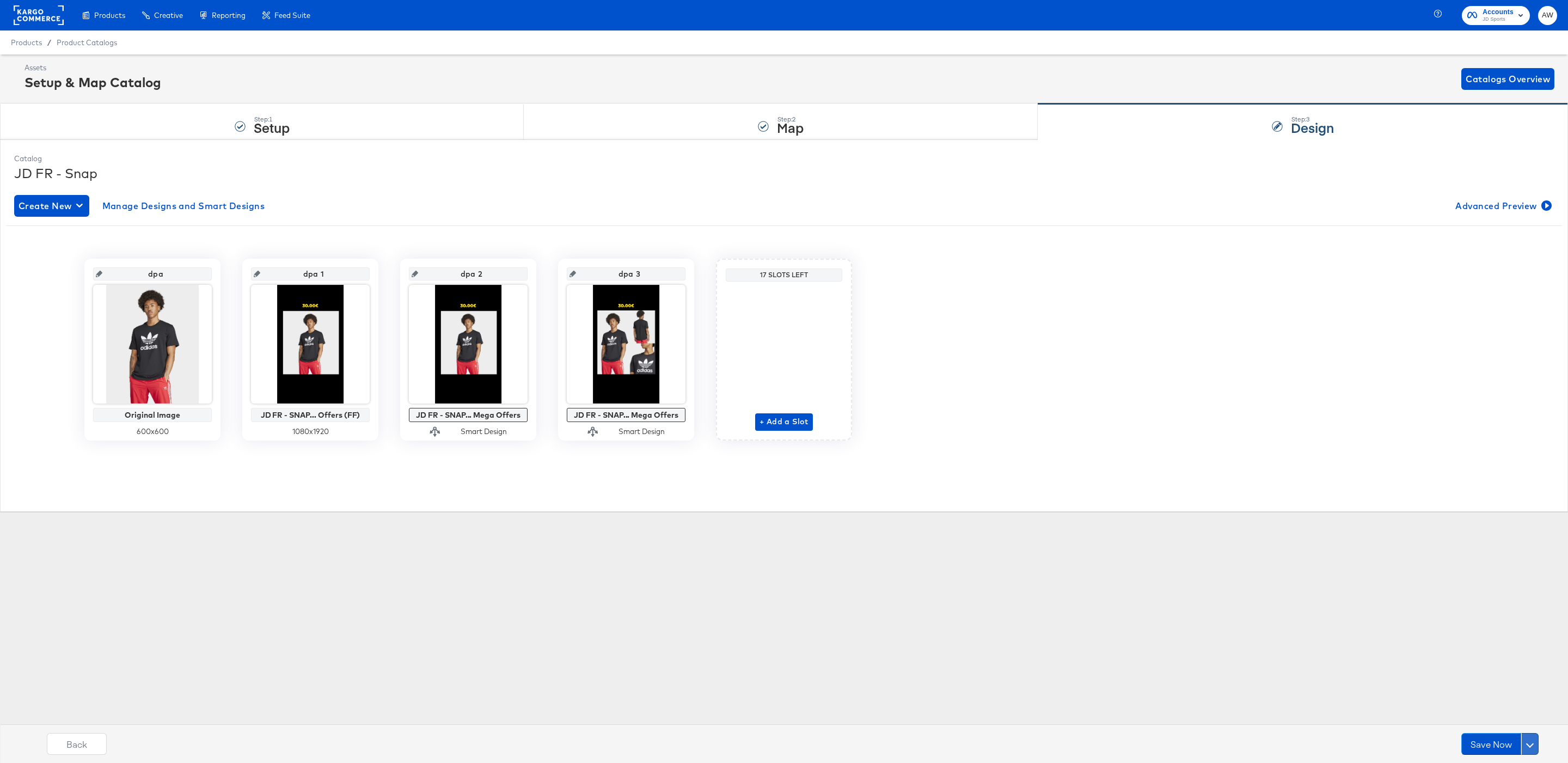
click at [1522, 743] on button at bounding box center [1530, 744] width 18 height 22
click at [1497, 719] on div "Schedule Save" at bounding box center [1503, 723] width 49 height 10
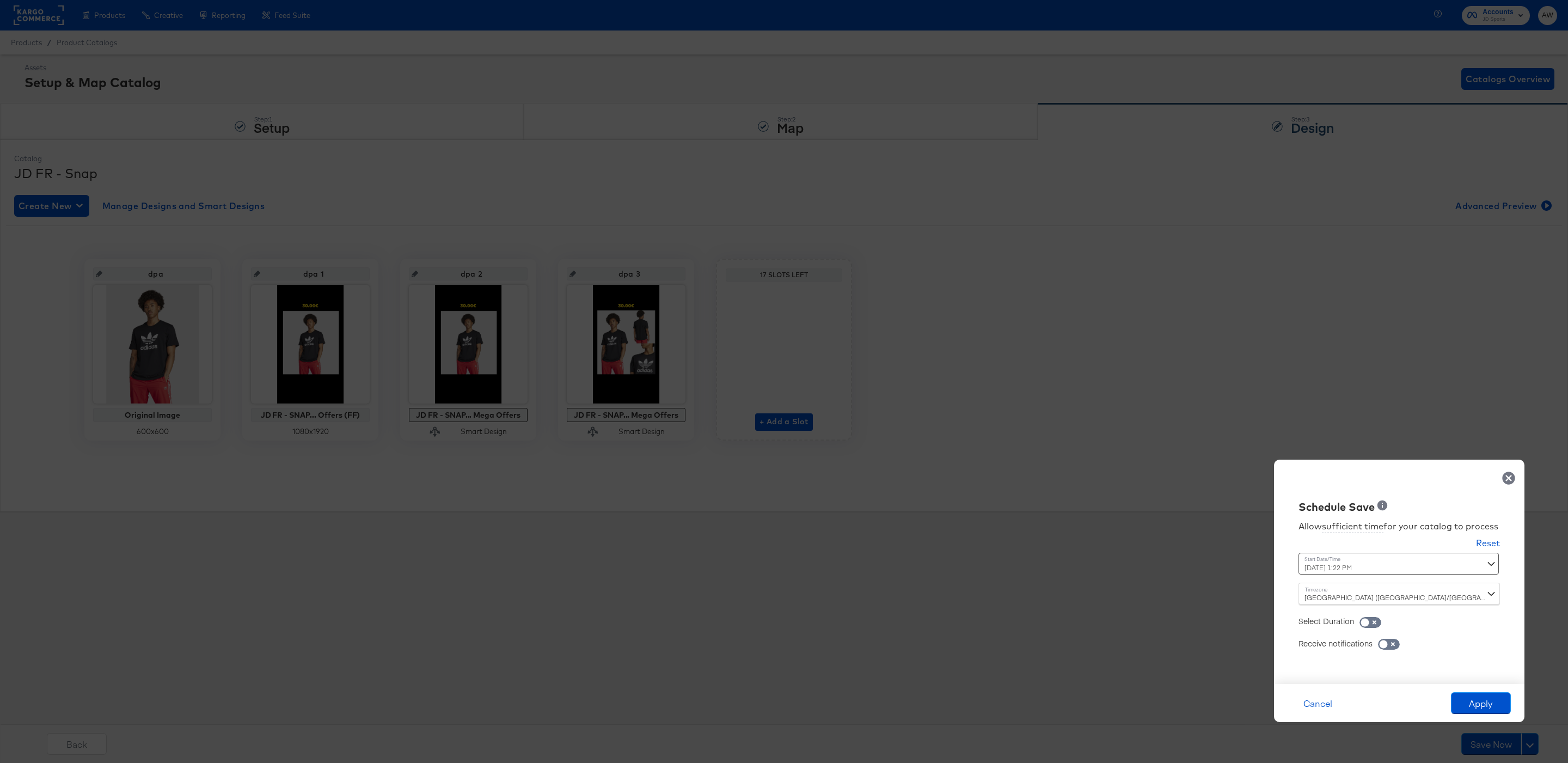
click at [1396, 568] on div "[DATE] 1:22 PM ‹ [DATE] › Su Mo Tu We Th Fr Sa 31 1 2 3 4 5 6 7 8 9 10 11 12 13…" at bounding box center [1372, 563] width 148 height 22
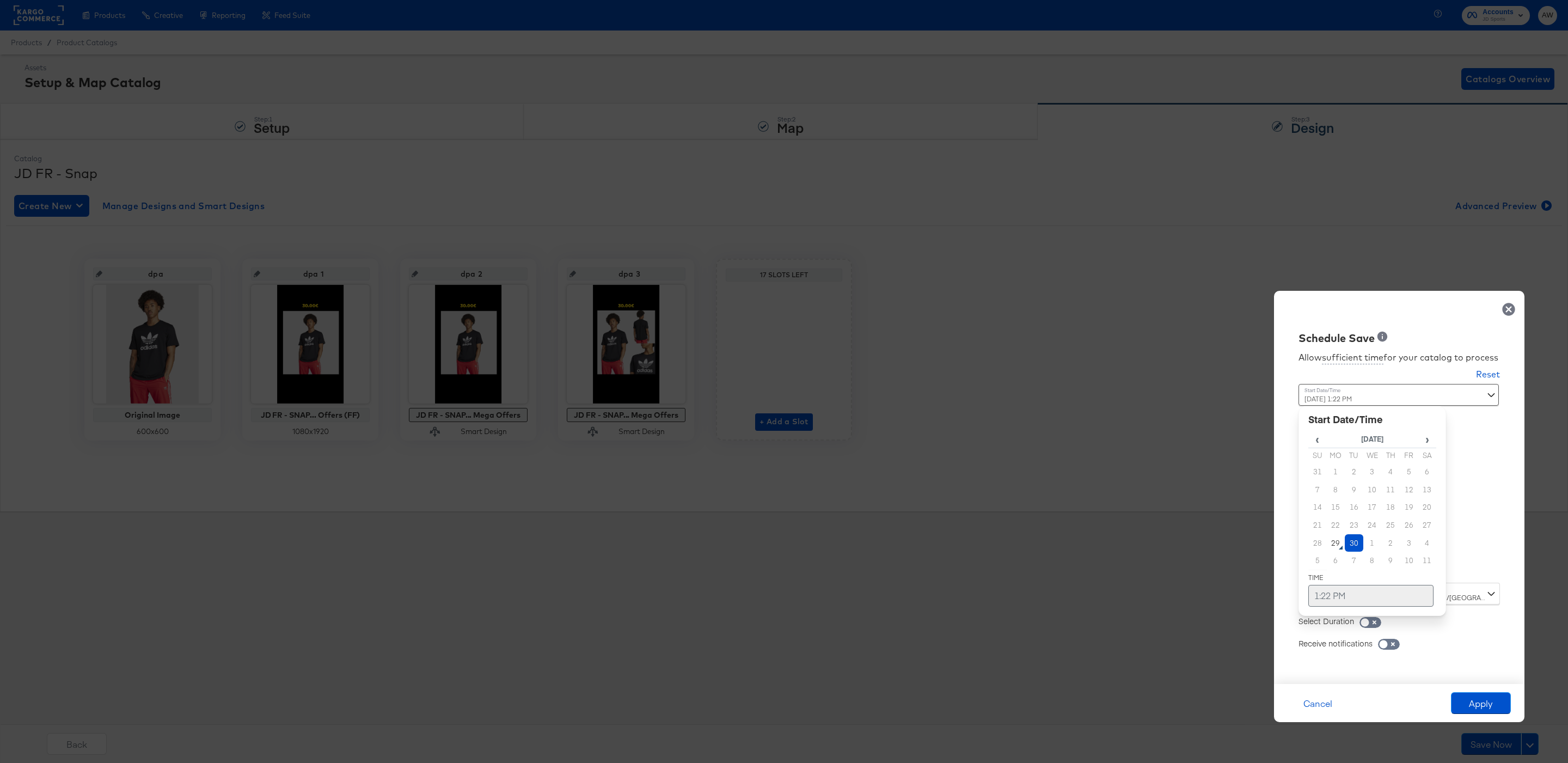
click at [1359, 587] on td "1:22 PM" at bounding box center [1370, 596] width 125 height 22
click at [1356, 514] on span "▼" at bounding box center [1350, 514] width 22 height 22
click at [1375, 516] on span "▼" at bounding box center [1373, 514] width 22 height 22
click at [1378, 519] on span "▼" at bounding box center [1373, 514] width 22 height 22
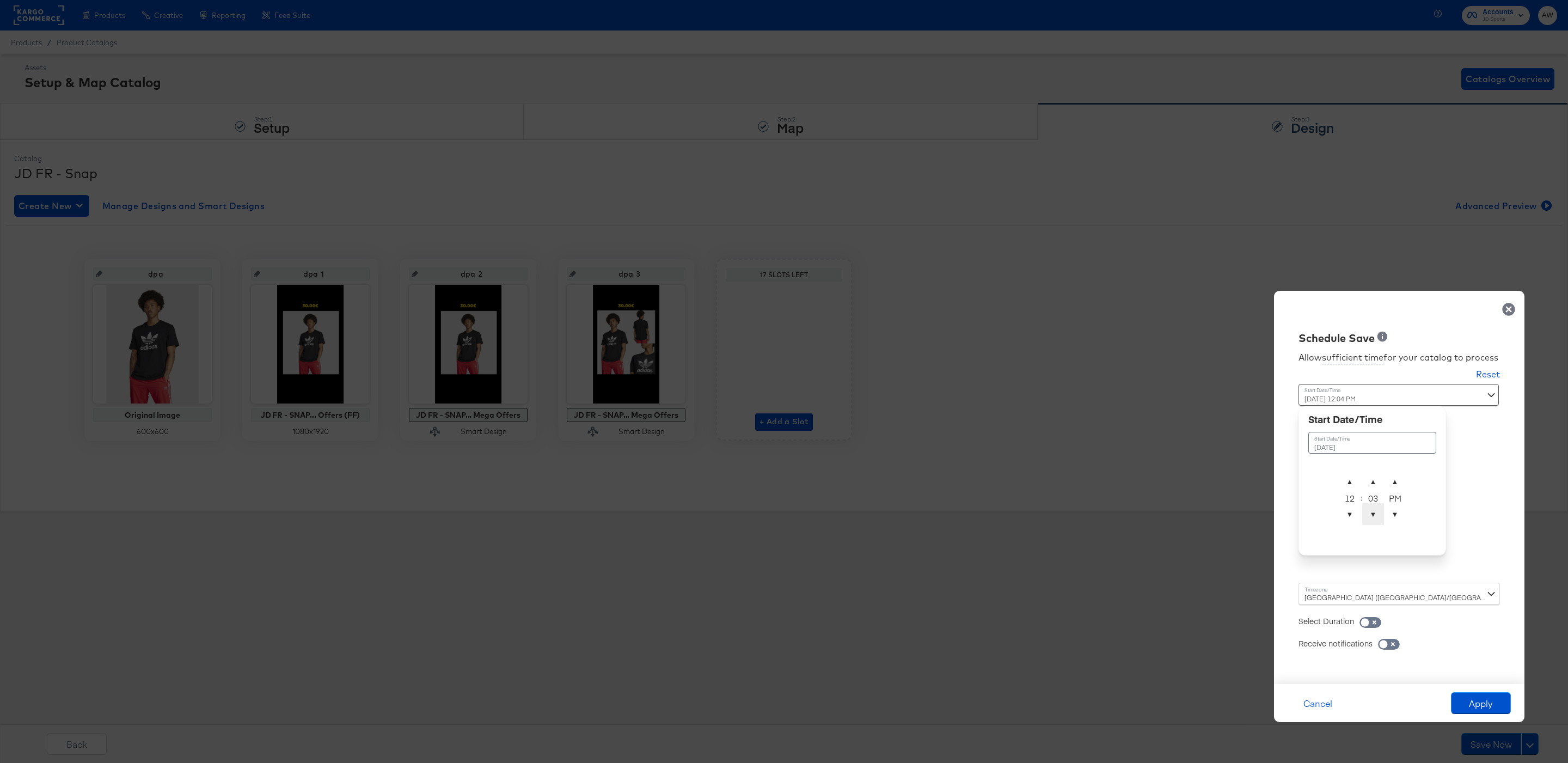
click at [1378, 519] on span "▼" at bounding box center [1373, 514] width 22 height 22
type input "[DATE] 12:00 AM"
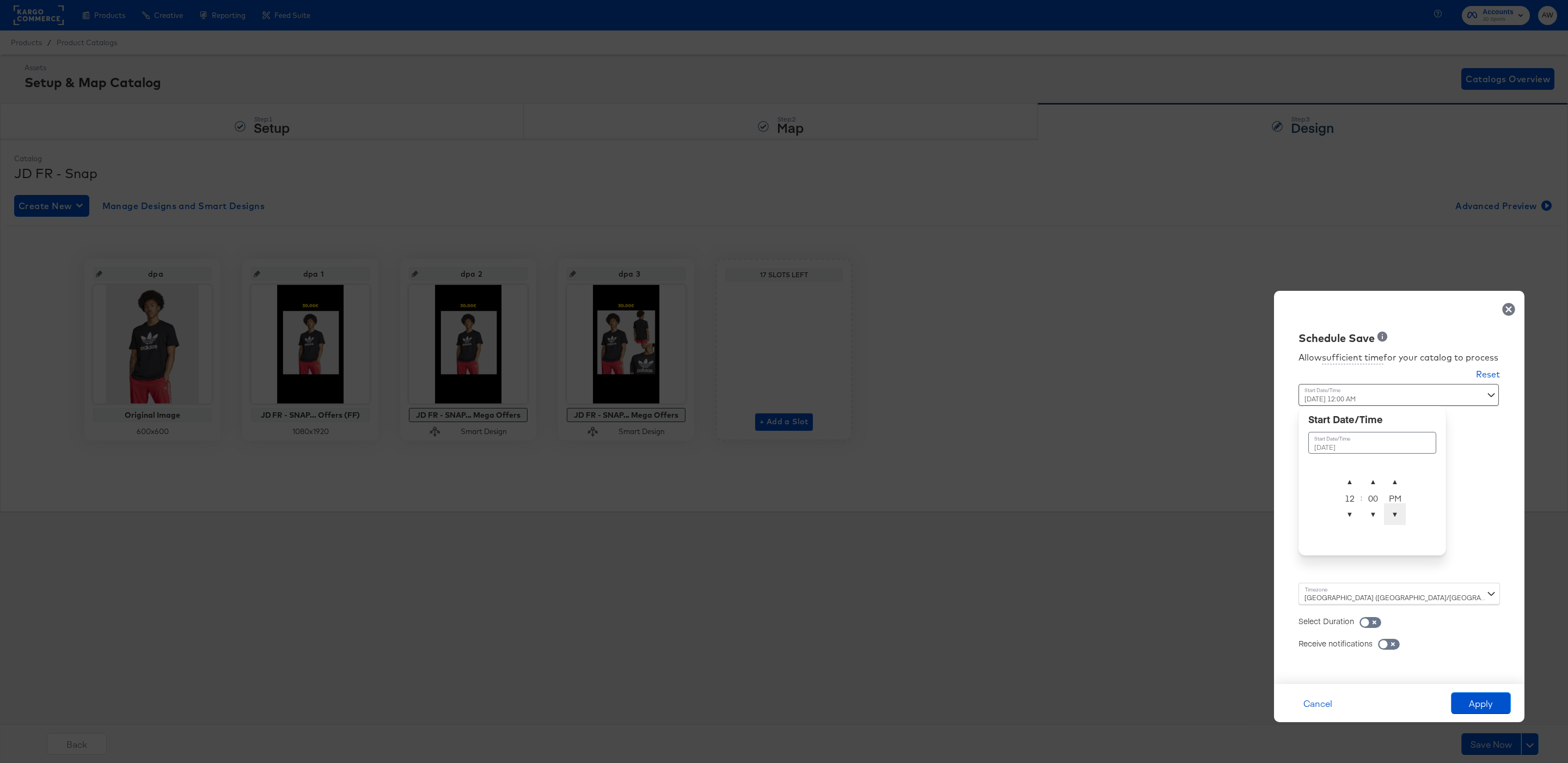
click at [1404, 521] on span "▼" at bounding box center [1395, 514] width 22 height 22
click at [1452, 518] on div "Allow sufficient time for your catalog to process Reset Time : [DATE] 12:00 AM …" at bounding box center [1399, 509] width 234 height 327
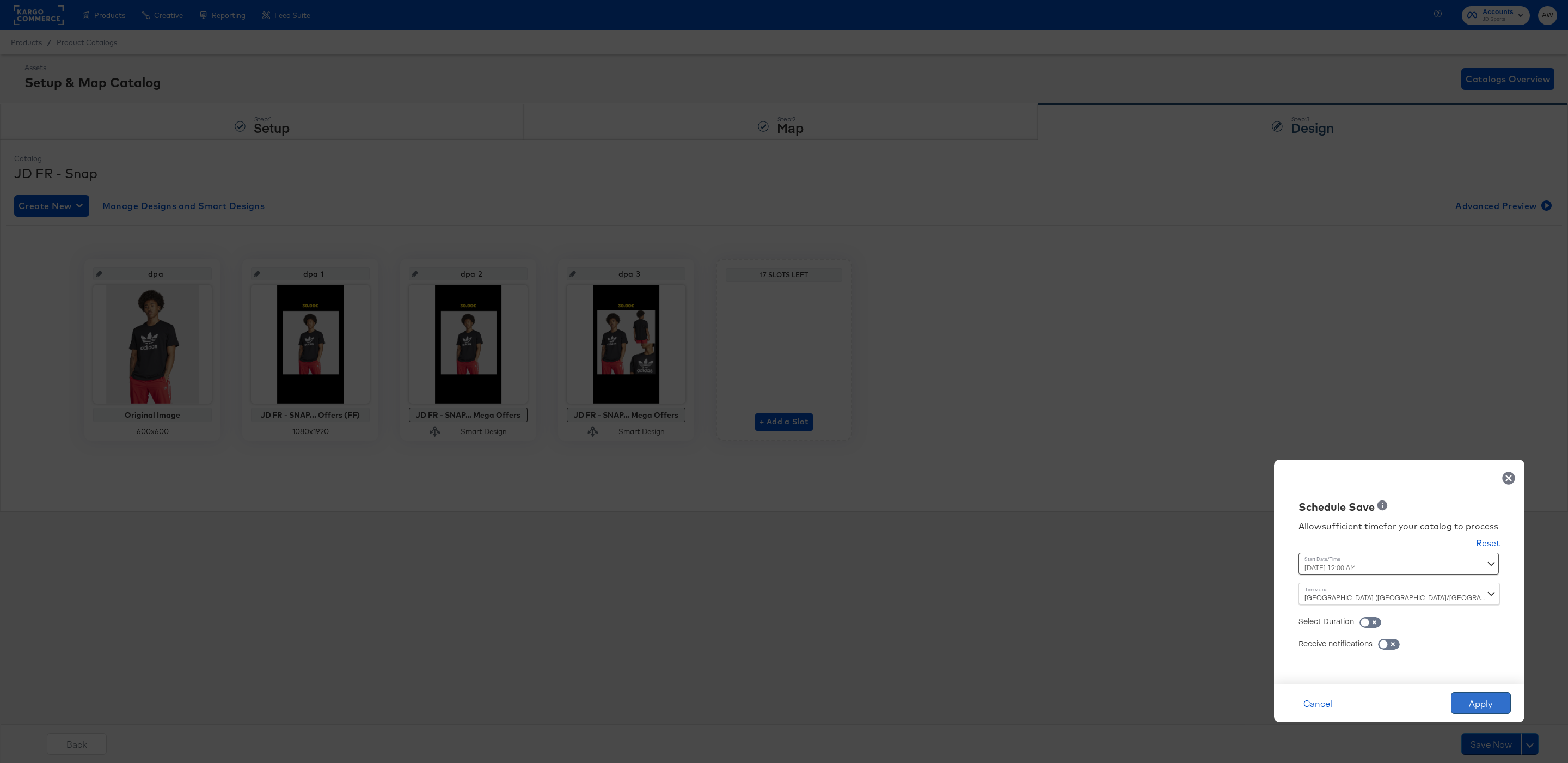
click at [1464, 711] on button "Apply" at bounding box center [1481, 704] width 59 height 22
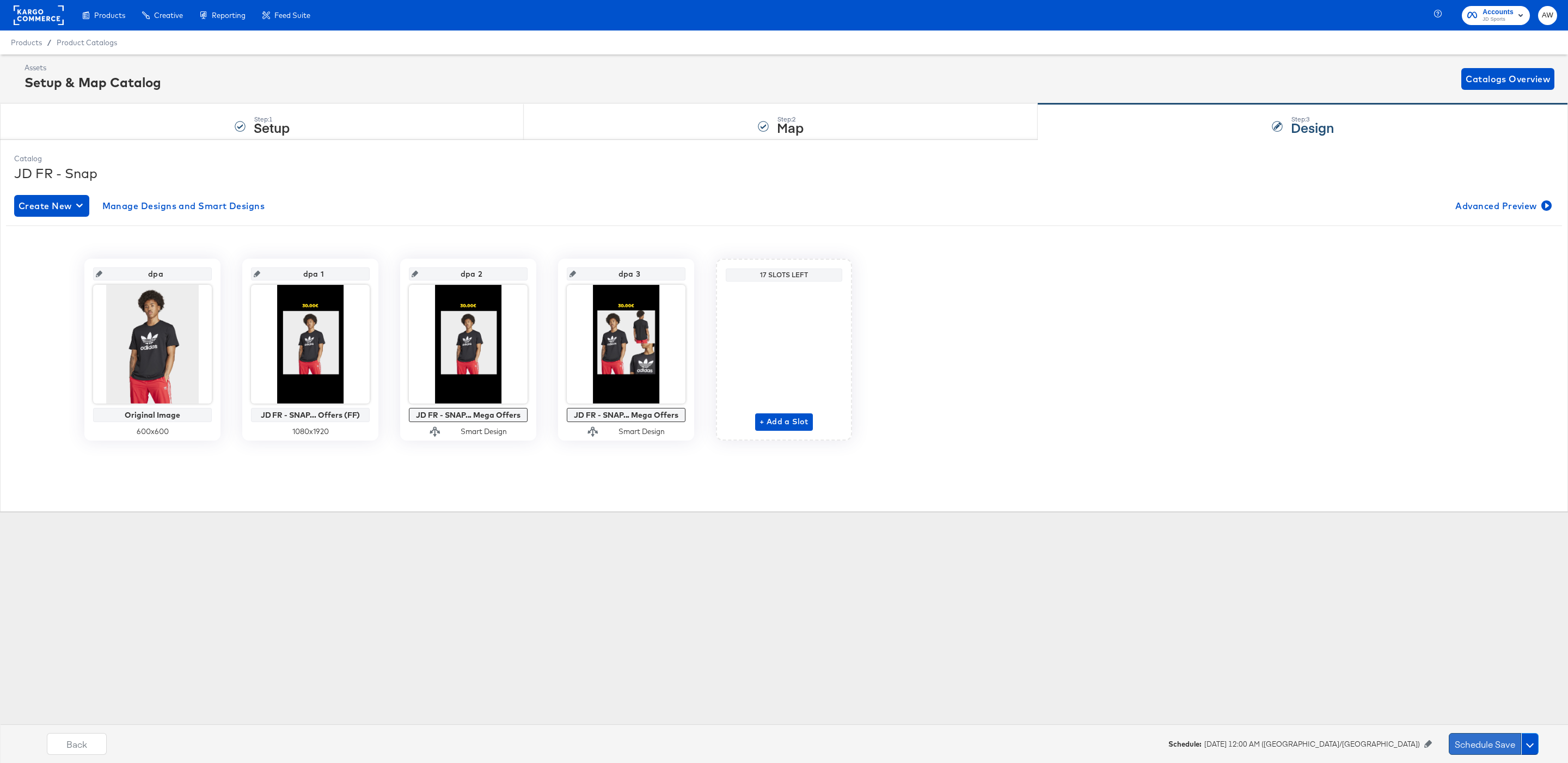
click at [1476, 748] on button "Schedule Save" at bounding box center [1484, 744] width 72 height 22
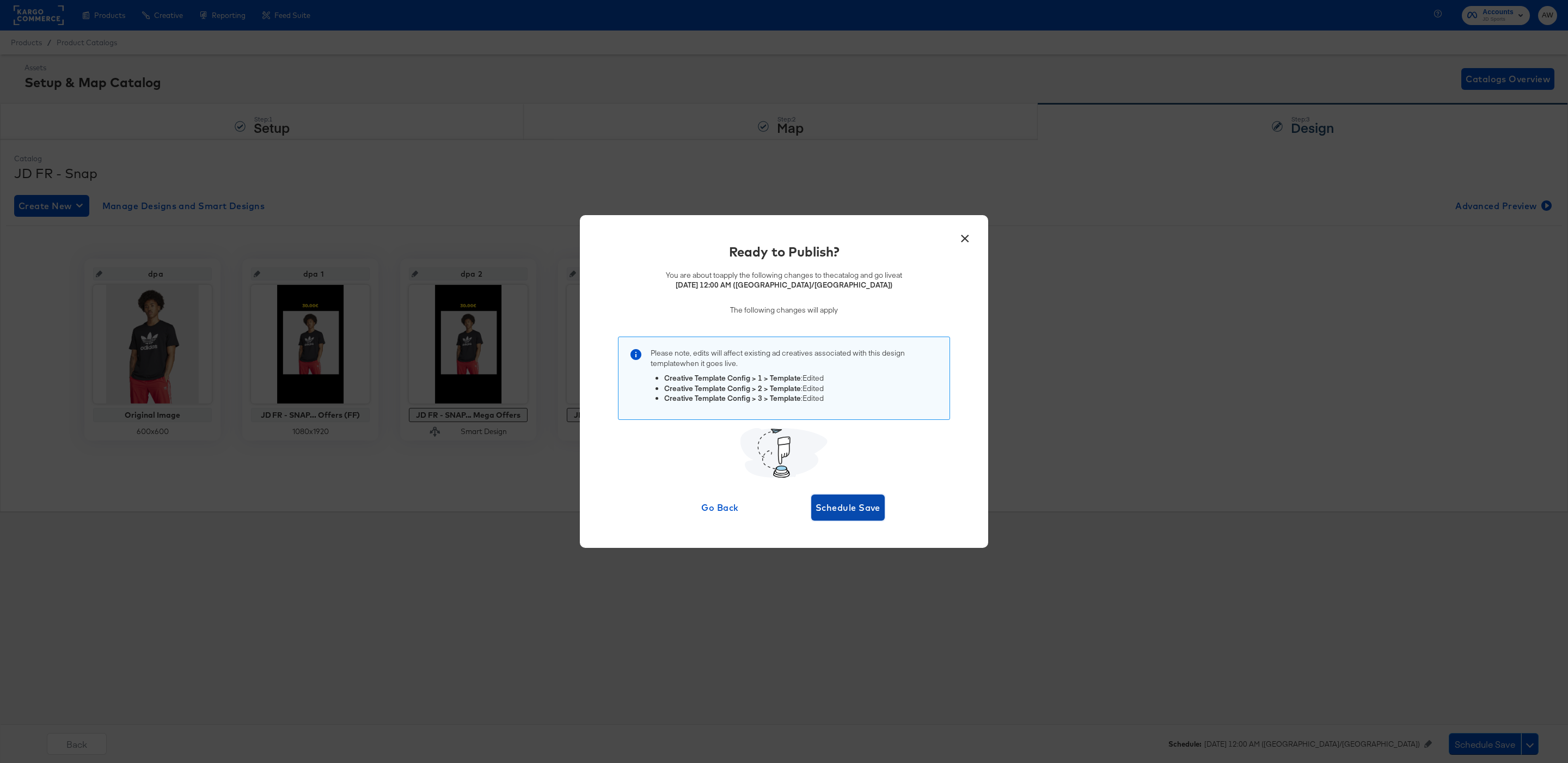
click at [870, 503] on span "Schedule Save" at bounding box center [848, 507] width 65 height 15
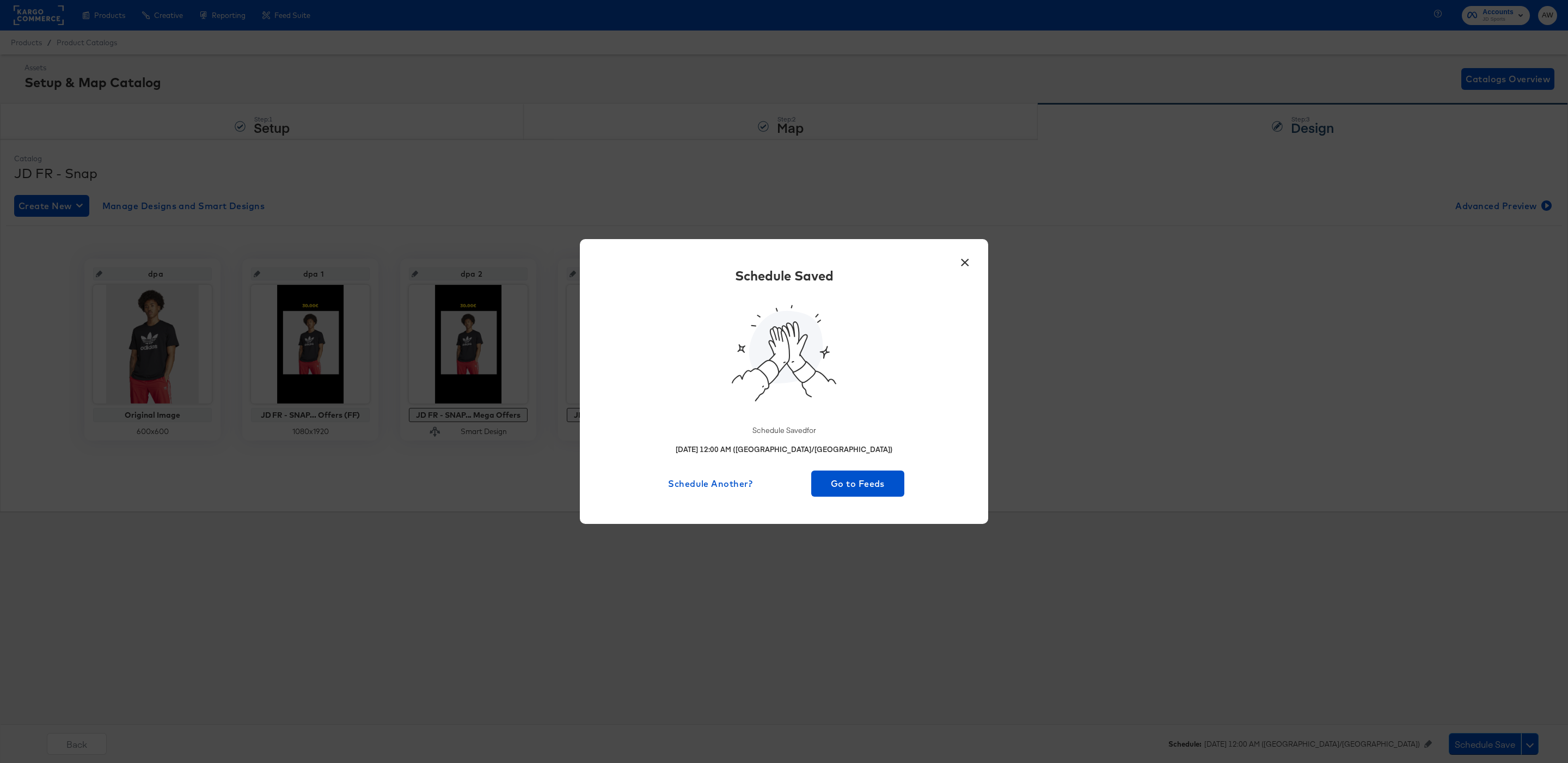
click at [853, 498] on div "× Schedule Saved Schedule Saved for [DATE] 12:00 AM ([GEOGRAPHIC_DATA]/[GEOGRAP…" at bounding box center [784, 381] width 409 height 285
click at [843, 486] on span "Go to Feeds" at bounding box center [857, 483] width 84 height 15
